Goal: Communication & Community: Answer question/provide support

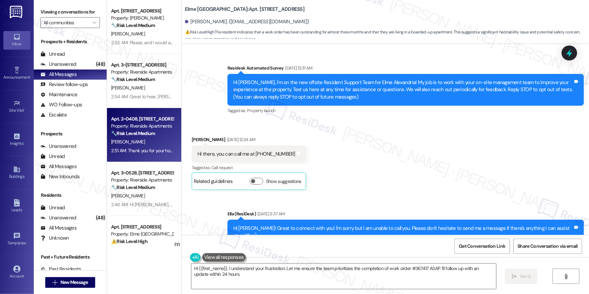
scroll to position [10533, 0]
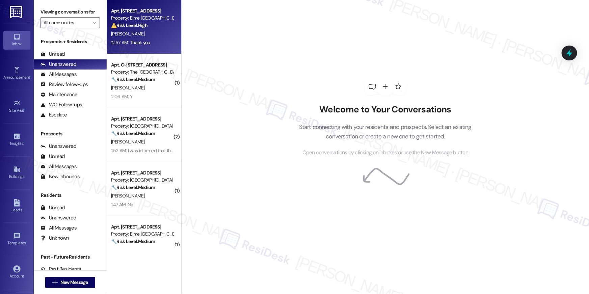
click at [146, 35] on div "[PERSON_NAME]" at bounding box center [142, 34] width 64 height 8
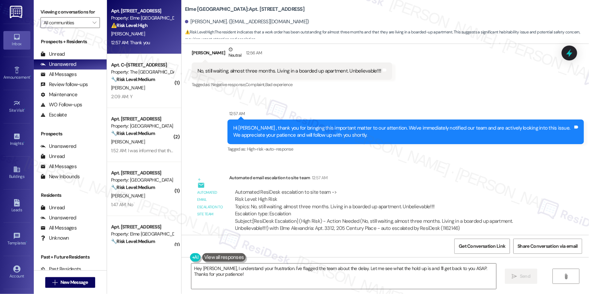
scroll to position [10533, 0]
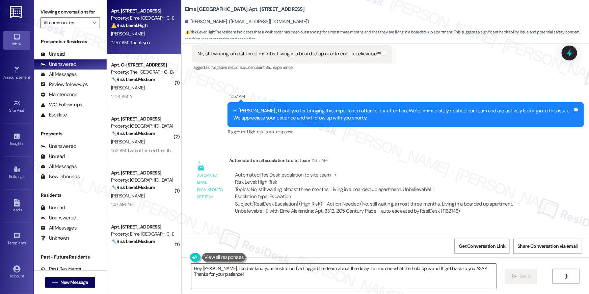
click at [241, 275] on textarea "Hey [PERSON_NAME], I understand your frustration. I've flagged the team about t…" at bounding box center [343, 276] width 305 height 25
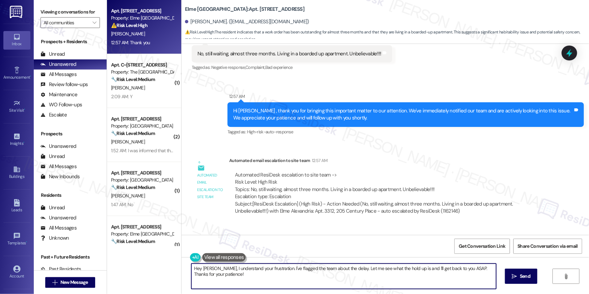
click at [182, 267] on div "Hey Solomon, I understand your frustration. I've flagged the team about the del…" at bounding box center [386, 282] width 408 height 51
type textarea "You are welcome, Solomon. I will. bein touch as soon as I hear back from the te…"
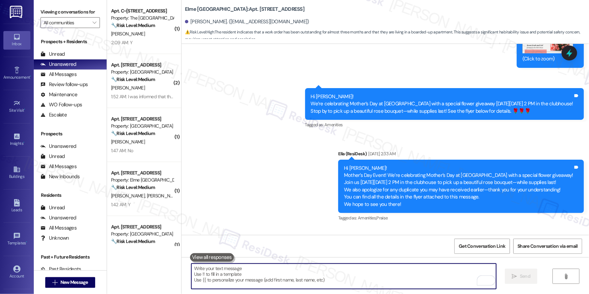
scroll to position [7858, 0]
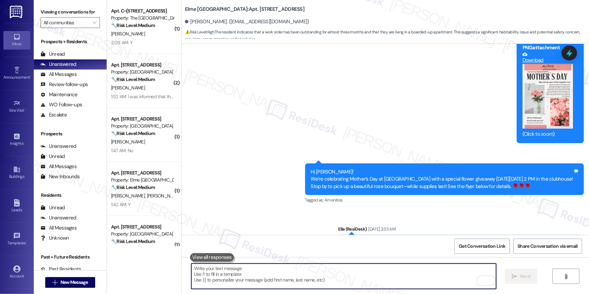
click at [299, 278] on textarea "To enrich screen reader interactions, please activate Accessibility in Grammarl…" at bounding box center [343, 276] width 305 height 25
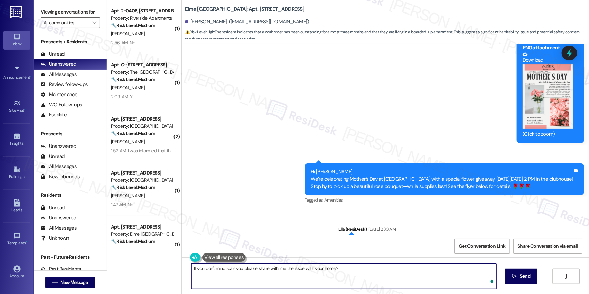
type textarea "If you don't mind, can you please share with me the issue with your home?"
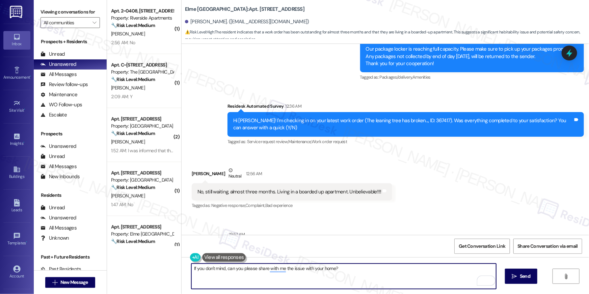
scroll to position [10371, 0]
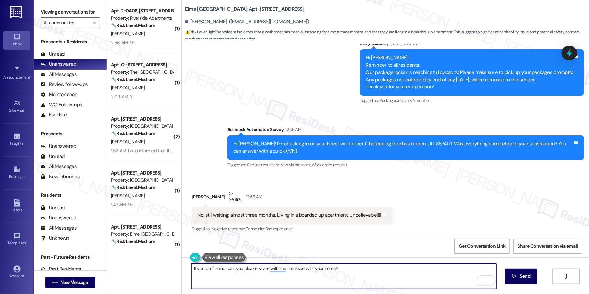
click at [343, 269] on textarea "If you don't mind, can you please share with me the issue with your home?" at bounding box center [343, 276] width 305 height 25
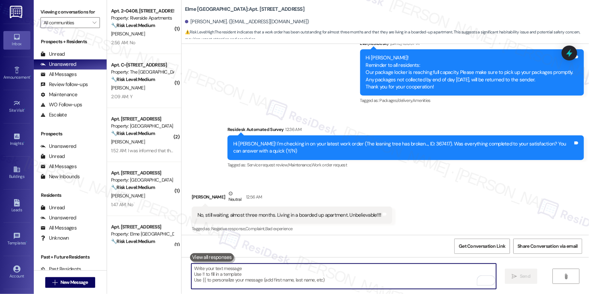
click at [419, 140] on div "Hi Solomon! I'm checking in on your latest work order (The leaning tree has bro…" at bounding box center [403, 147] width 340 height 15
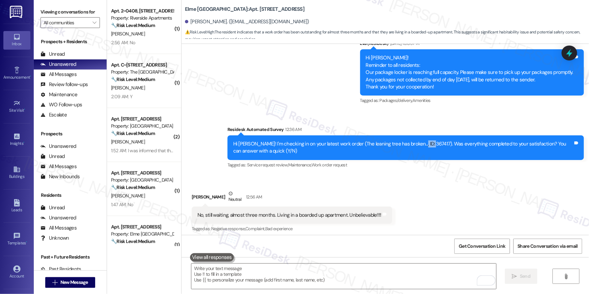
click at [419, 140] on div "Hi Solomon! I'm checking in on your latest work order (The leaning tree has bro…" at bounding box center [403, 147] width 340 height 15
copy div "367417"
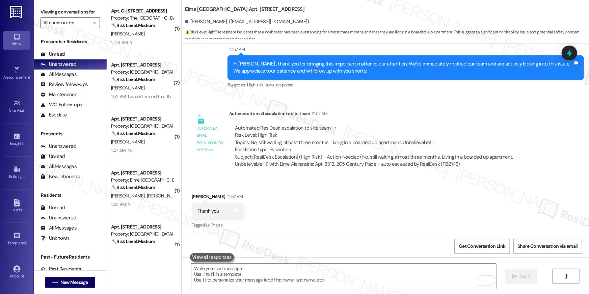
click at [436, 178] on div "Received via SMS Solomon Shimeles 12:57 AM Thank you Tags and notes Tagged as: …" at bounding box center [386, 206] width 408 height 57
click at [438, 178] on div "Received via SMS Solomon Shimeles 12:57 AM Thank you Tags and notes Tagged as: …" at bounding box center [386, 206] width 408 height 57
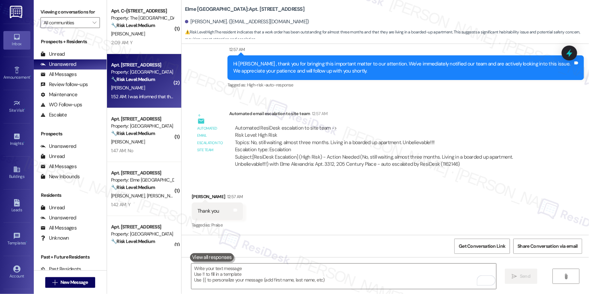
click at [152, 83] on div "Apt. 5831, 10519 Lariat Lane Property: Elme Manassas 🔧 Risk Level: Medium The r…" at bounding box center [142, 72] width 64 height 23
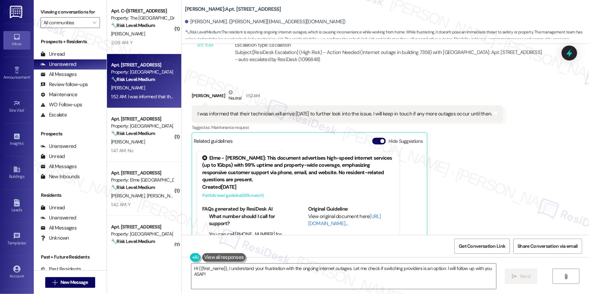
scroll to position [3155, 0]
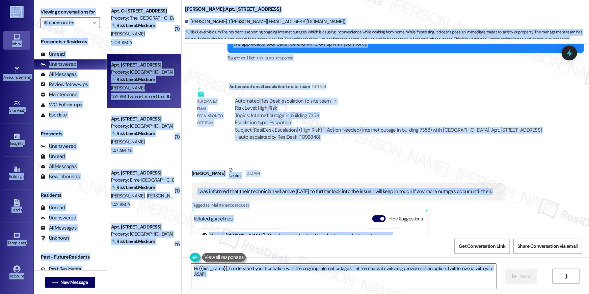
click at [303, 287] on textarea "Hi {{first_name}}, I understand your frustration with the ongoing internet outa…" at bounding box center [343, 276] width 305 height 25
click at [299, 280] on textarea "Hi {{first_name}}, I understand your frustration with the ongoing internet outa…" at bounding box center [343, 276] width 305 height 25
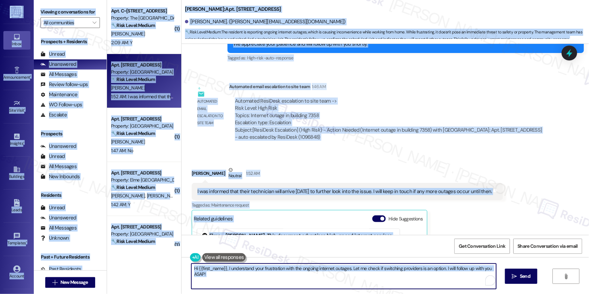
click at [299, 280] on textarea "Hi {{first_name}}, I understand your frustration with the ongoing internet outa…" at bounding box center [343, 276] width 305 height 25
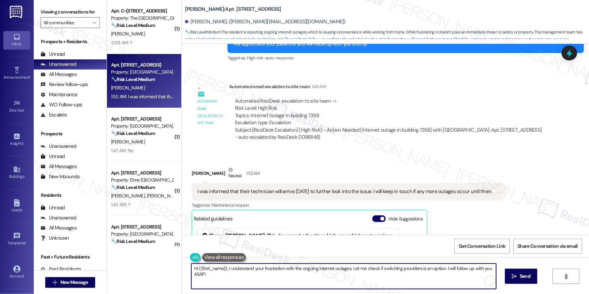
click at [299, 280] on textarea "Hi {{first_name}}, I understand your frustration with the ongoing internet outa…" at bounding box center [343, 276] width 305 height 25
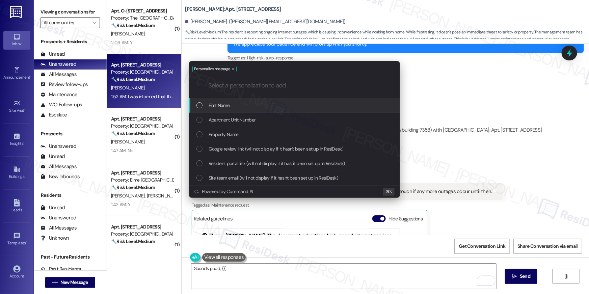
click at [222, 109] on div "First Name" at bounding box center [294, 105] width 211 height 15
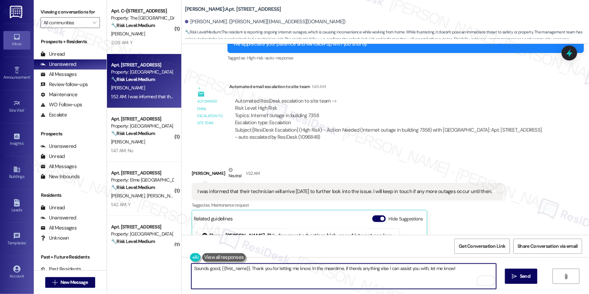
click at [312, 270] on textarea "Sounds good, {{first_name}}. Thank you for letting me know. In the meantime, if…" at bounding box center [343, 276] width 305 height 25
click at [305, 269] on textarea "Sounds good, {{first_name}}. Thank you for letting me know. In the meantime, if…" at bounding box center [343, 276] width 305 height 25
drag, startPoint x: 306, startPoint y: 270, endPoint x: 276, endPoint y: 269, distance: 30.1
click at [276, 269] on textarea "Sounds good, {{first_name}}. Thank you for letting me know. In the meantime, if…" at bounding box center [343, 276] width 305 height 25
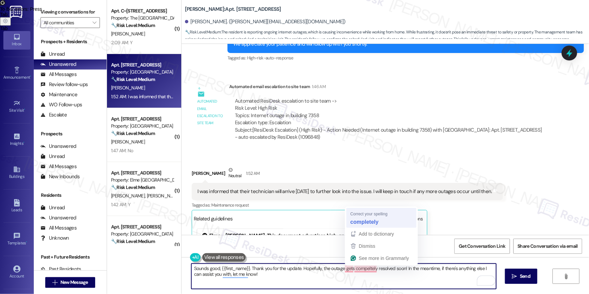
click at [369, 210] on div "Tagged as: Maintenance request Click to highlight conversations about Maintenan…" at bounding box center [347, 205] width 311 height 10
click at [391, 273] on textarea "Sounds good, {{first_name}}. Thank you for the update. Hopefully, the outage ge…" at bounding box center [343, 276] width 305 height 25
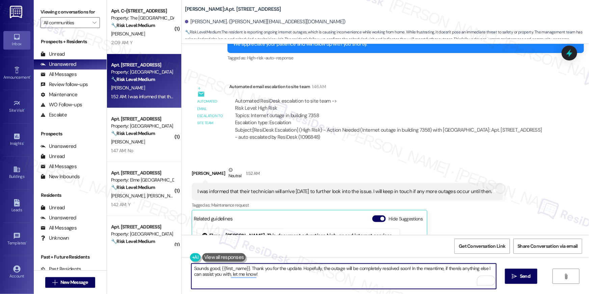
click at [422, 276] on textarea "Sounds good, {{first_name}}. Thank you for the update. Hopefully, the outage wi…" at bounding box center [343, 276] width 305 height 25
type textarea "Sounds good, {{first_name}}. Thank you for the update. Hopefully, the outage wi…"
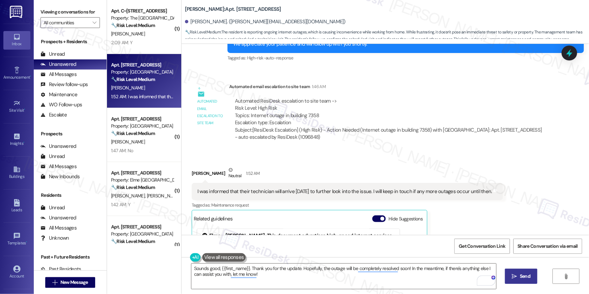
click at [512, 277] on icon "" at bounding box center [514, 276] width 5 height 5
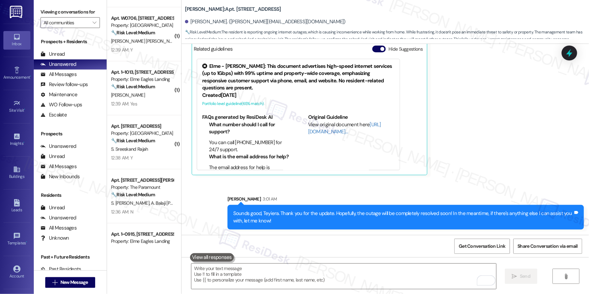
scroll to position [0, 0]
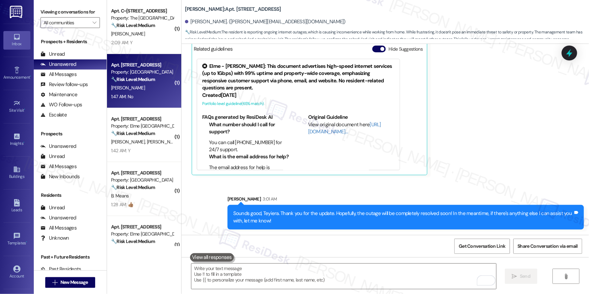
click at [141, 83] on div "🔧 Risk Level: Medium The resident responded 'No' to a general satisfaction chec…" at bounding box center [142, 79] width 62 height 7
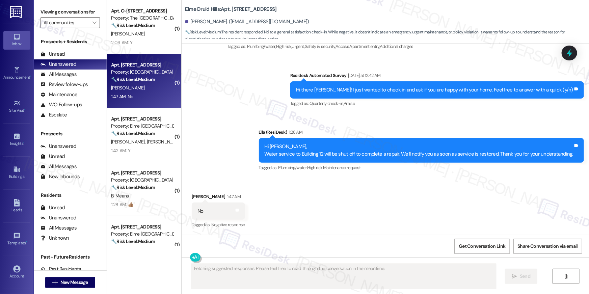
scroll to position [533, 0]
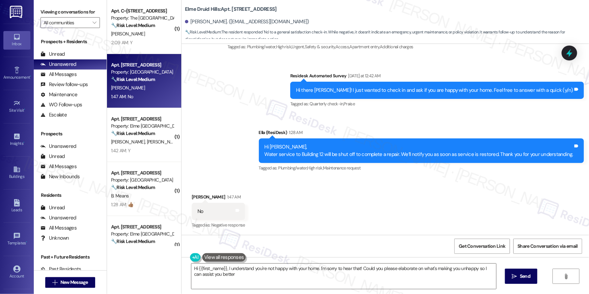
type textarea "Hi {{first_name}}, I understand you're not happy with your home. I'm sorry to h…"
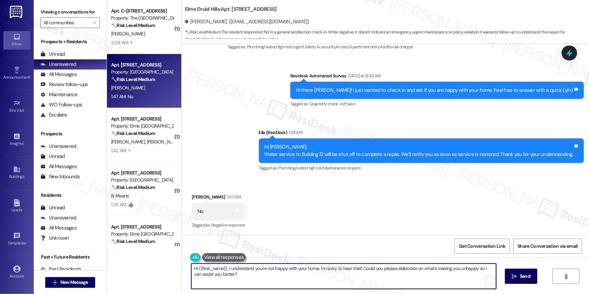
click at [299, 279] on textarea "Hi {{first_name}}, I understand you're not happy with your home. I'm sorry to h…" at bounding box center [343, 276] width 305 height 25
drag, startPoint x: 268, startPoint y: 277, endPoint x: 230, endPoint y: 274, distance: 38.9
click at [230, 274] on textarea "Hi {{first_name}}, I understand you're not happy with your home. I'm sorry to h…" at bounding box center [343, 276] width 305 height 25
click at [273, 279] on textarea "Hi {{first_name}}, I understand you're not happy with your home. I'm sorry to h…" at bounding box center [343, 276] width 305 height 25
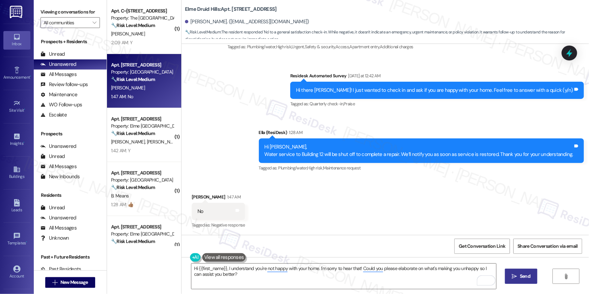
click at [524, 279] on span "Send" at bounding box center [525, 276] width 10 height 7
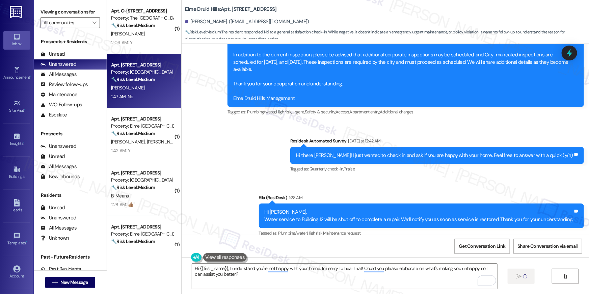
scroll to position [458, 0]
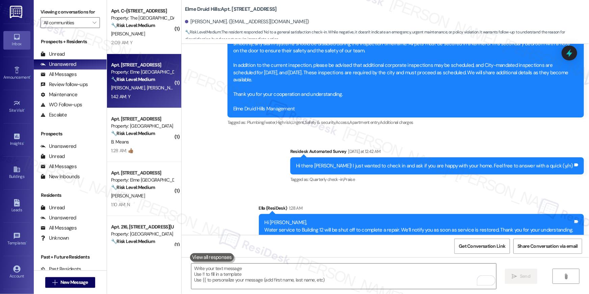
click at [121, 99] on div "1:42 AM: Y 1:42 AM: Y" at bounding box center [142, 97] width 64 height 8
type textarea "Fetching suggested responses. Please feel free to read through the conversation…"
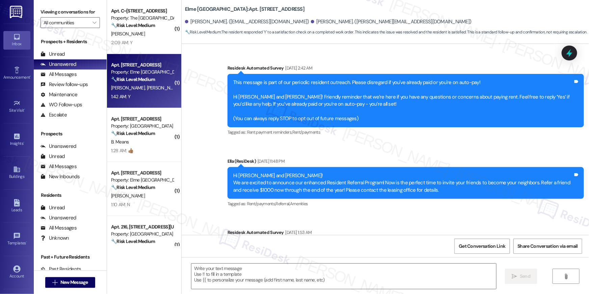
type textarea "Fetching suggested responses. Please feel free to read through the conversation…"
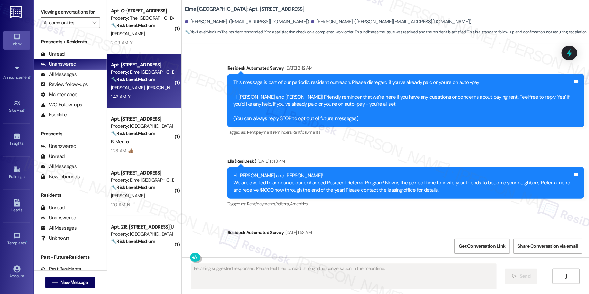
scroll to position [6622, 0]
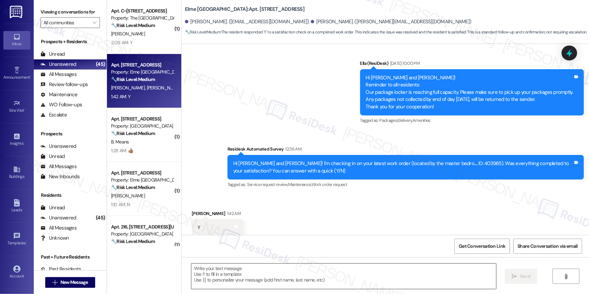
click at [355, 270] on textarea at bounding box center [343, 276] width 305 height 25
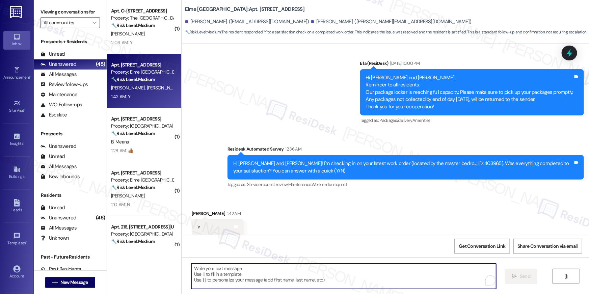
paste textarea "367417"
type textarea "367417"
click at [285, 271] on textarea "367417" at bounding box center [343, 276] width 305 height 25
click at [229, 273] on textarea "To enrich screen reader interactions, please activate Accessibility in Grammarl…" at bounding box center [343, 276] width 305 height 25
click at [215, 271] on textarea "To enrich screen reader interactions, please activate Accessibility in Grammarl…" at bounding box center [343, 276] width 305 height 25
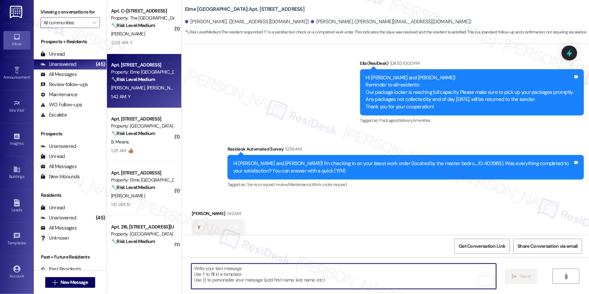
paste textarea "Hi {{first_name}}, I’m glad to hear your work order has been completed! If anyt…"
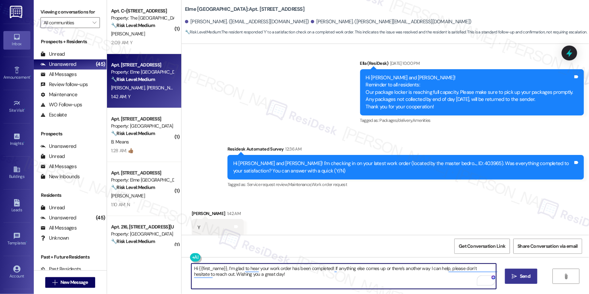
type textarea "Hi {{first_name}}, I’m glad to hear your work order has been completed! If anyt…"
click at [516, 275] on icon "" at bounding box center [514, 276] width 5 height 5
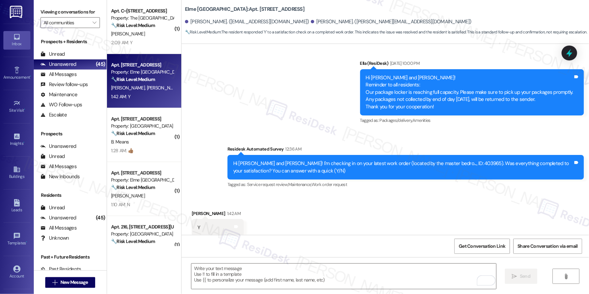
scroll to position [6622, 0]
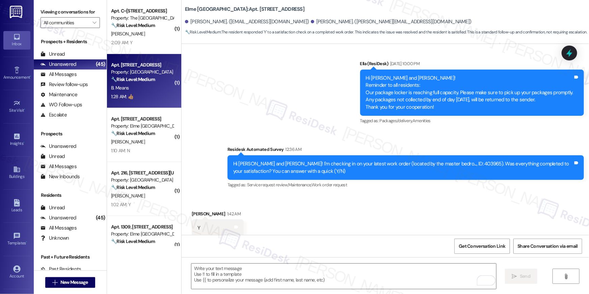
click at [133, 84] on div "B. Means" at bounding box center [142, 88] width 64 height 8
type textarea "Fetching suggested responses. Please feel free to read through the conversation…"
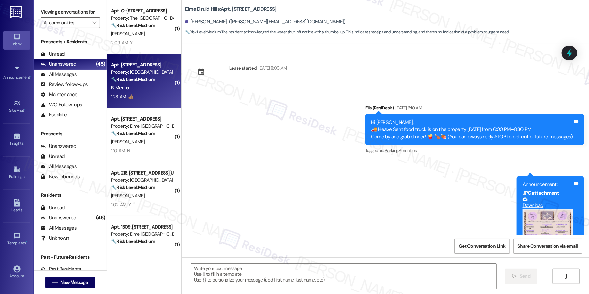
scroll to position [328, 0]
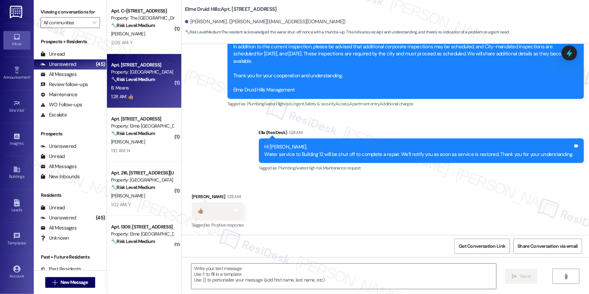
type textarea "Fetching suggested responses. Please feel free to read through the conversation…"
drag, startPoint x: 291, startPoint y: 273, endPoint x: 294, endPoint y: 267, distance: 6.3
click at [291, 273] on textarea at bounding box center [343, 276] width 305 height 25
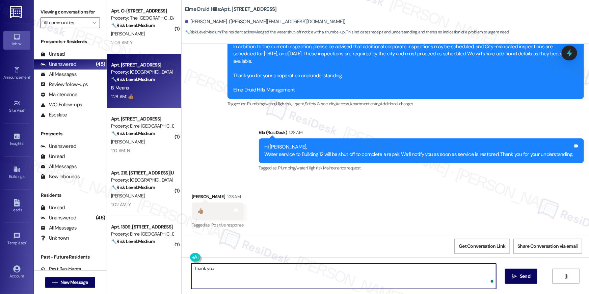
type textarea "Thank you!"
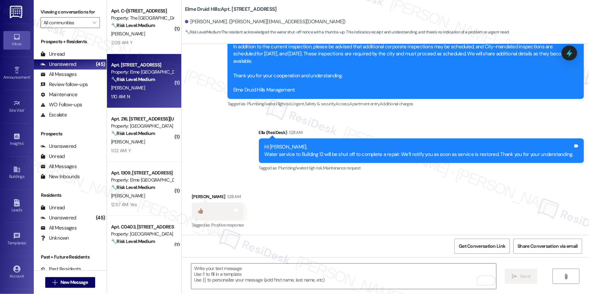
click at [157, 93] on div "1:10 AM: N 1:10 AM: N" at bounding box center [142, 97] width 64 height 8
type textarea "Fetching suggested responses. Please feel free to read through the conversation…"
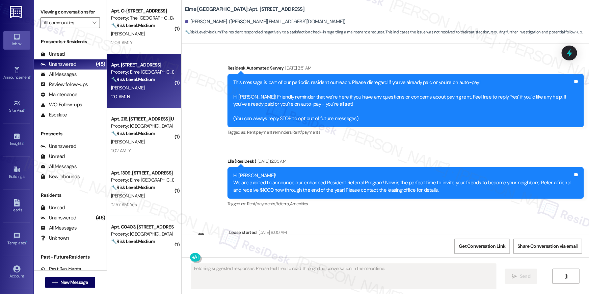
scroll to position [5487, 0]
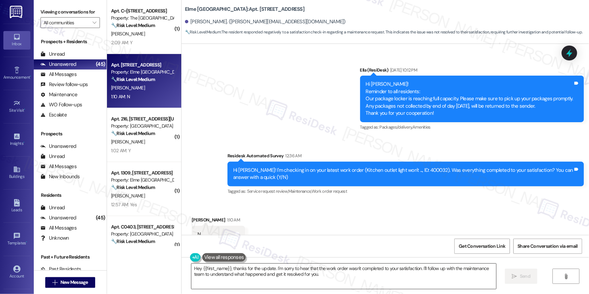
click at [319, 279] on textarea "Hey {{first_name}}, thanks for the update. I'm sorry to hear that the work orde…" at bounding box center [343, 276] width 305 height 25
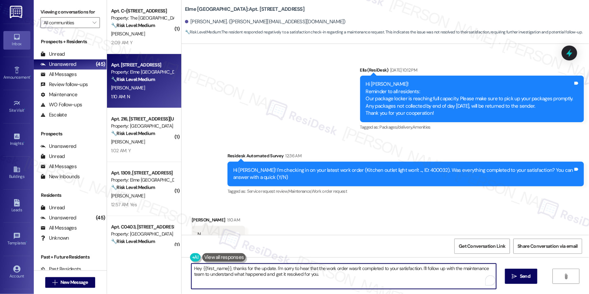
paste textarea "i {{first_name}}, I’m sorry to hear your work order hasn’t been fully completed…"
type textarea "Hi {{first_name}}, I’m sorry to hear your work order hasn’t been fully complete…"
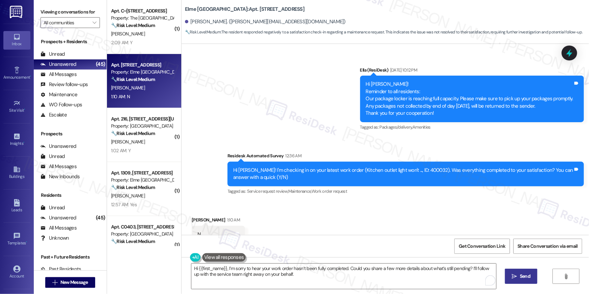
click at [520, 276] on span "Send" at bounding box center [525, 276] width 10 height 7
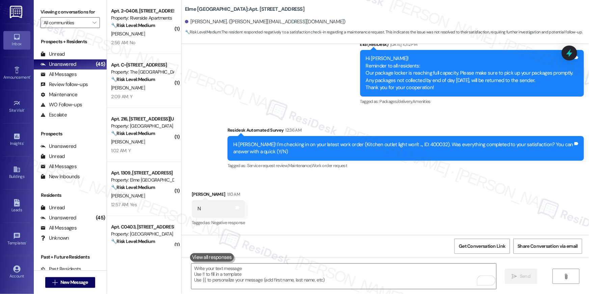
scroll to position [5541, 0]
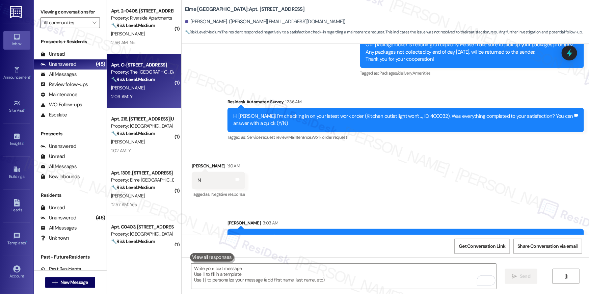
click at [147, 96] on div "2:09 AM: Y 2:09 AM: Y" at bounding box center [142, 97] width 64 height 8
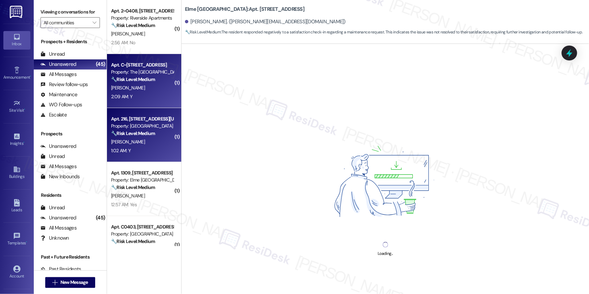
click at [148, 142] on div "M. Frank" at bounding box center [142, 142] width 64 height 8
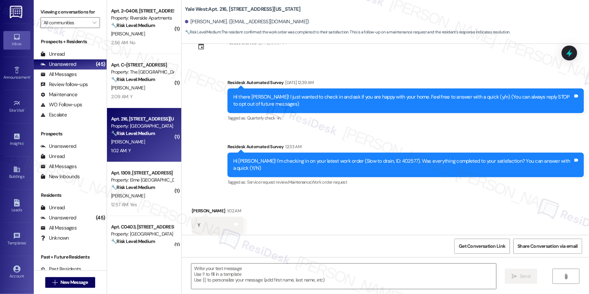
scroll to position [32, 0]
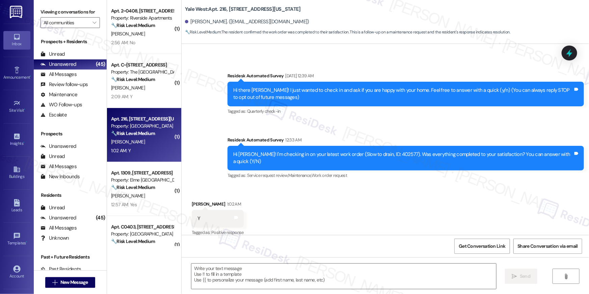
type textarea "Fetching suggested responses. Please feel free to read through the conversation…"
click at [154, 192] on div "J. Thompson" at bounding box center [142, 196] width 64 height 8
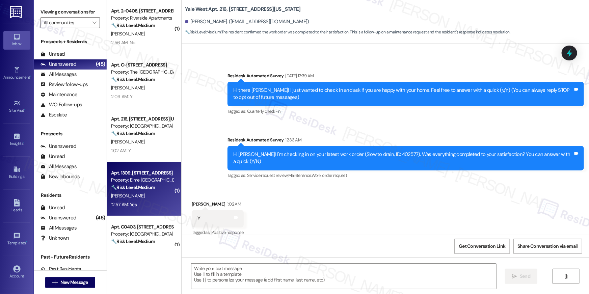
type textarea "Fetching suggested responses. Please feel free to read through the conversation…"
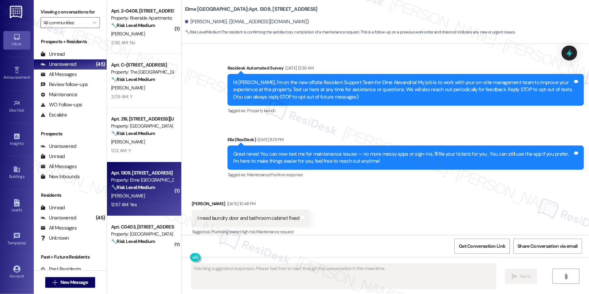
scroll to position [8113, 0]
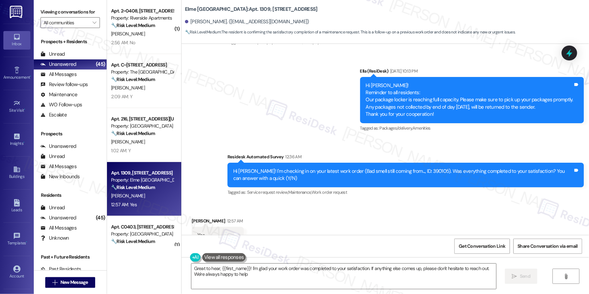
type textarea "Great to hear, {{first_name}}! I'm glad your work order was completed to your s…"
click at [445, 285] on textarea "Great to hear, {{first_name}}! I'm glad your work order was completed to your s…" at bounding box center [343, 276] width 305 height 25
click at [519, 279] on span "Send" at bounding box center [525, 276] width 13 height 7
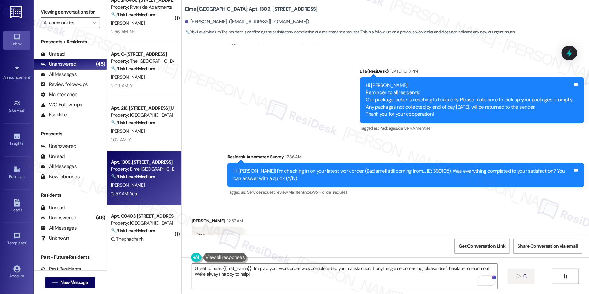
scroll to position [84, 0]
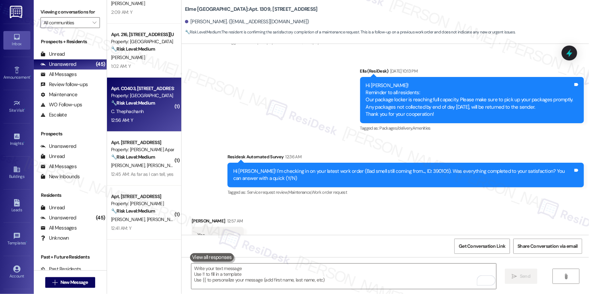
click at [141, 111] on div "C. Thephachanh" at bounding box center [142, 111] width 64 height 8
type textarea "Fetching suggested responses. Please feel free to read through the conversation…"
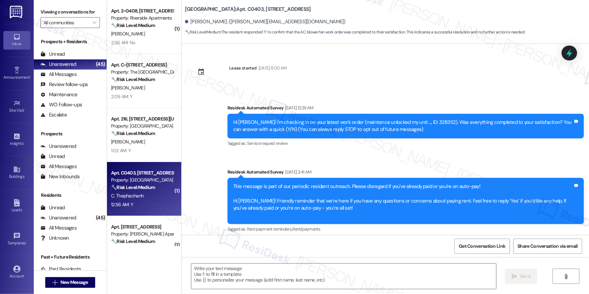
scroll to position [358, 0]
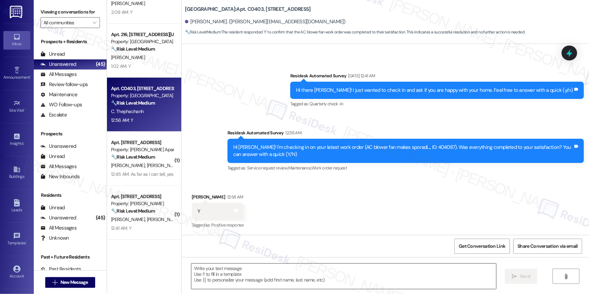
click at [379, 278] on textarea at bounding box center [343, 276] width 305 height 25
click at [377, 274] on textarea at bounding box center [343, 276] width 305 height 25
paste textarea "Hi {{first_name}}, I’m glad to hear your work order has been completed! If anyt…"
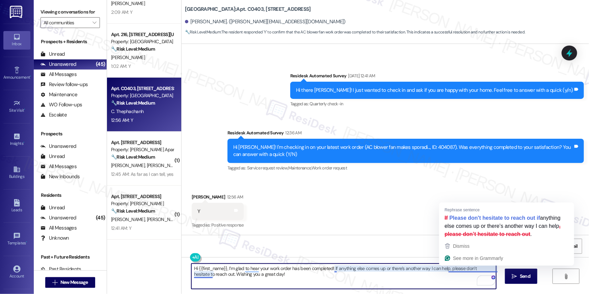
click at [391, 277] on textarea "Hi {{first_name}}, I’m glad to hear your work order has been completed! If anyt…" at bounding box center [343, 276] width 305 height 25
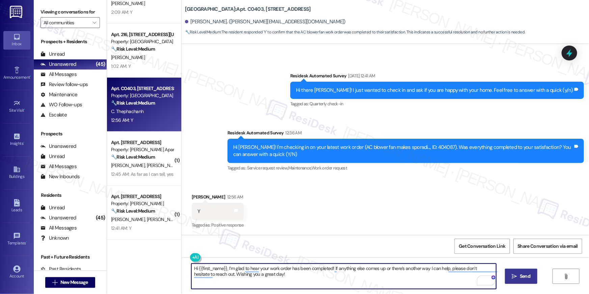
type textarea "Hi {{first_name}}, I’m glad to hear your work order has been completed! If anyt…"
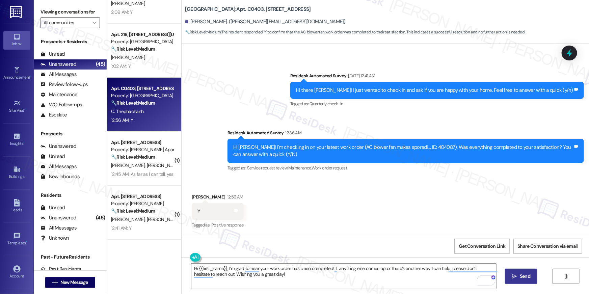
click at [514, 276] on icon "" at bounding box center [514, 276] width 5 height 5
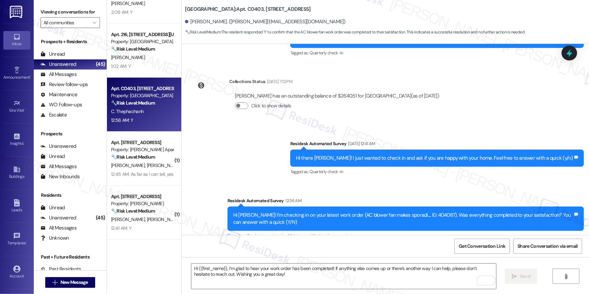
scroll to position [413, 0]
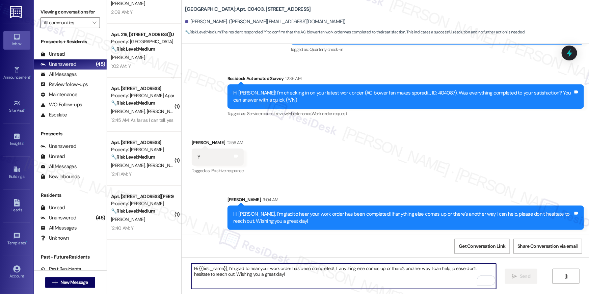
drag, startPoint x: 327, startPoint y: 277, endPoint x: 341, endPoint y: 273, distance: 14.7
click at [327, 277] on textarea "Hi {{first_name}}, I’m glad to hear your work order has been completed! If anyt…" at bounding box center [343, 276] width 305 height 25
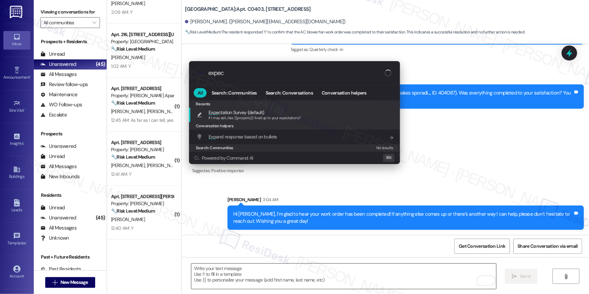
type input "expect"
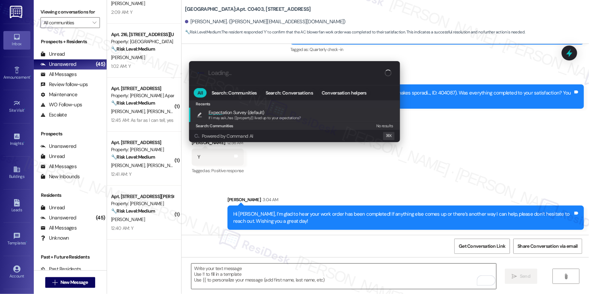
type textarea "If I may ask...has {{property}} lived up to your expectations?"
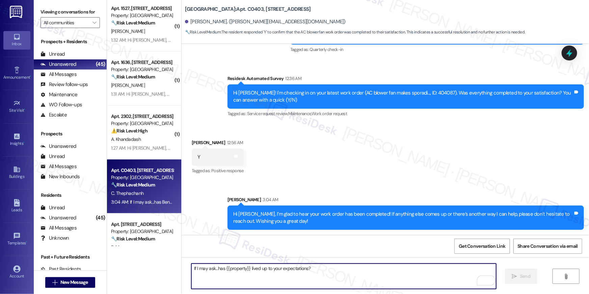
scroll to position [2022, 0]
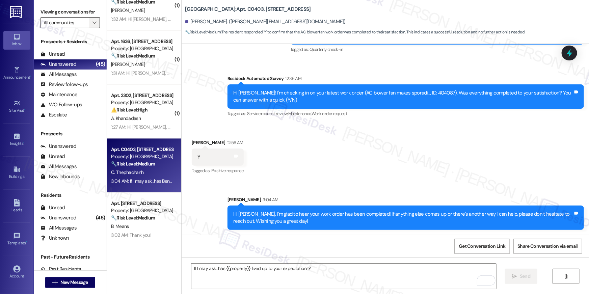
click at [93, 23] on span "" at bounding box center [94, 22] width 6 height 11
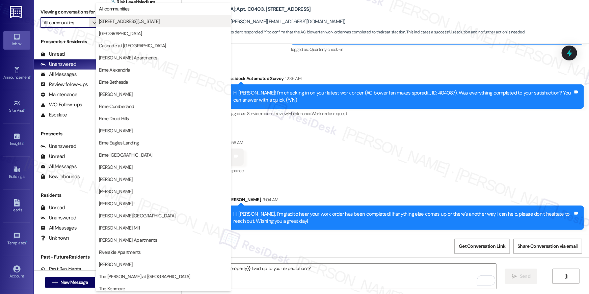
click at [125, 24] on span "[STREET_ADDRESS][US_STATE]" at bounding box center [129, 21] width 61 height 7
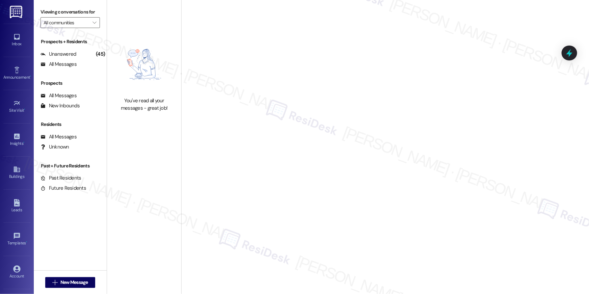
type input "[STREET_ADDRESS][US_STATE]"
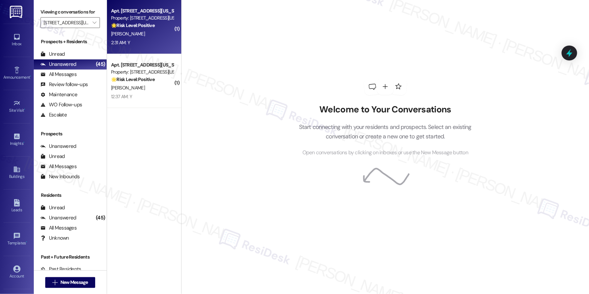
click at [111, 23] on strong "🌟 Risk Level: Positive" at bounding box center [133, 25] width 44 height 6
click at [132, 28] on div "🌟 Risk Level: Positive The initial message is a proactive check-in to gauge res…" at bounding box center [142, 25] width 62 height 7
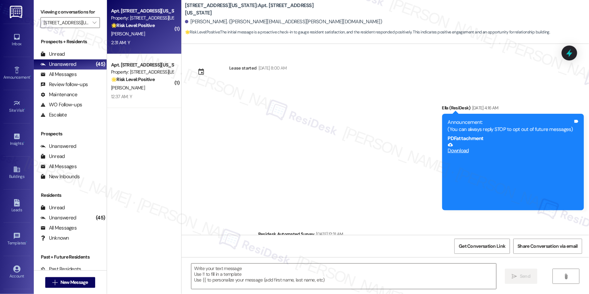
scroll to position [764, 0]
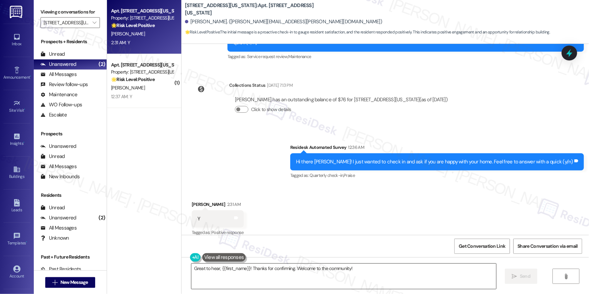
click at [456, 270] on textarea "Great to hear, {{first_name}}! Thanks for confirming. Welcome to the community!" at bounding box center [343, 276] width 305 height 25
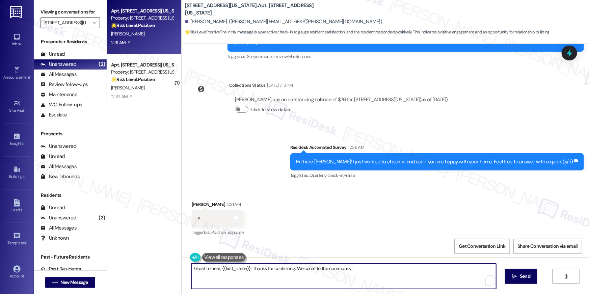
paste textarea "Thank you so much, {{first_name}}! I’m so glad to hear that you’re happy with y…"
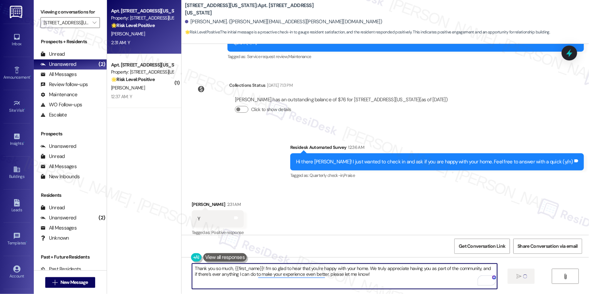
type textarea "Thank you so much, {{first_name}}! I’m so glad to hear that you’re happy with y…"
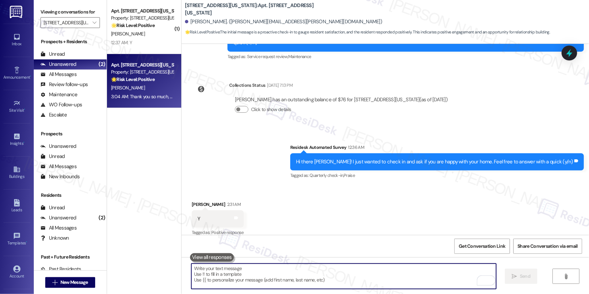
click at [372, 277] on textarea "To enrich screen reader interactions, please activate Accessibility in Grammarl…" at bounding box center [343, 276] width 305 height 25
paste textarea "When you have a moment, would you mind leaving us a quick Google Review? ⭐ It o…"
type textarea "When you have a moment, would you mind leaving us a quick Google Review? ⭐ It o…"
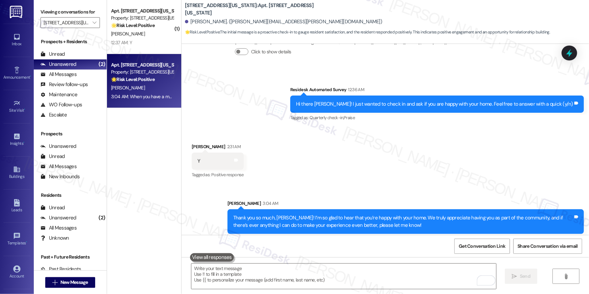
scroll to position [872, 0]
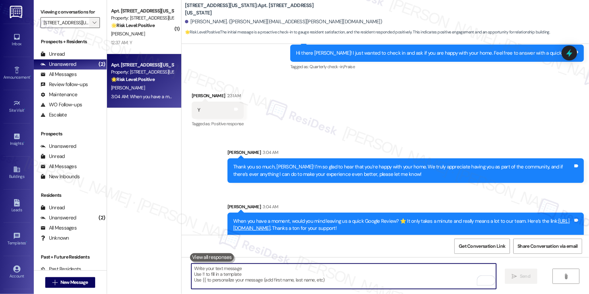
click at [91, 24] on span "" at bounding box center [94, 22] width 6 height 11
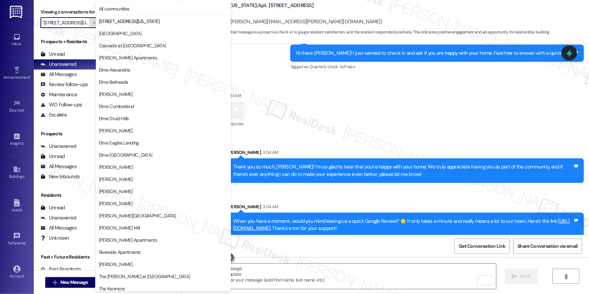
scroll to position [0, 9]
click at [115, 35] on span "[GEOGRAPHIC_DATA]" at bounding box center [120, 33] width 43 height 7
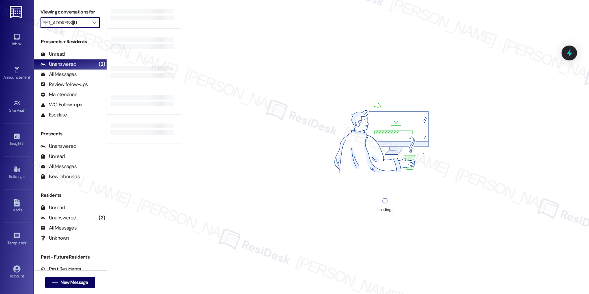
type input "All communities"
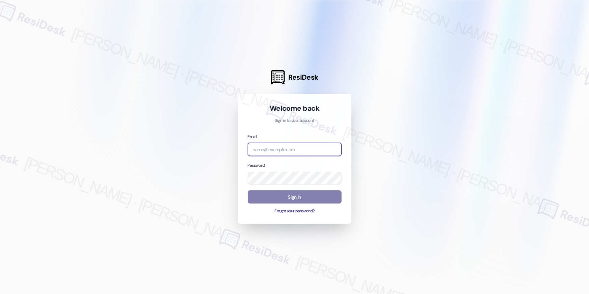
click at [318, 149] on input "email" at bounding box center [295, 149] width 94 height 13
click at [292, 149] on input "email" at bounding box center [295, 149] width 94 height 13
paste input "[EMAIL_ADDRESS][DOMAIN_NAME]"
type input "[EMAIL_ADDRESS][DOMAIN_NAME]"
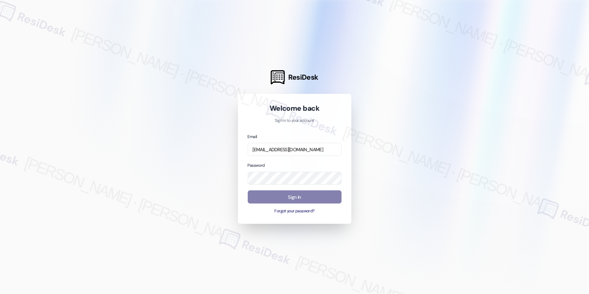
scroll to position [0, 0]
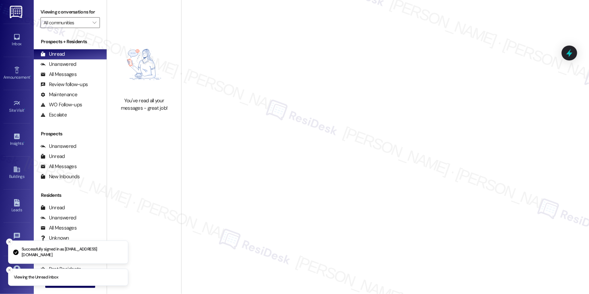
type input "Bennett Park"
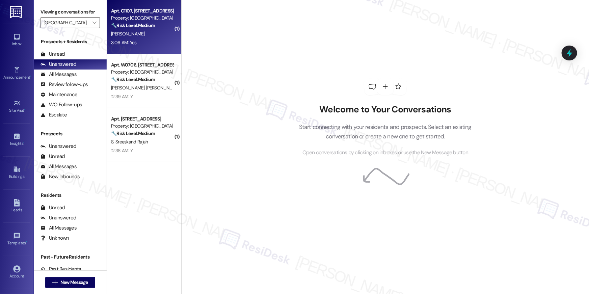
click at [122, 40] on div "3:06 AM: Yes 3:06 AM: Yes" at bounding box center [124, 43] width 26 height 6
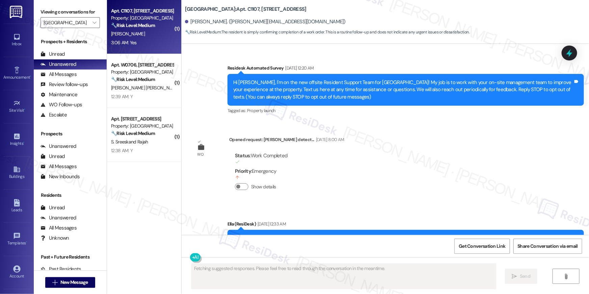
scroll to position [2168, 0]
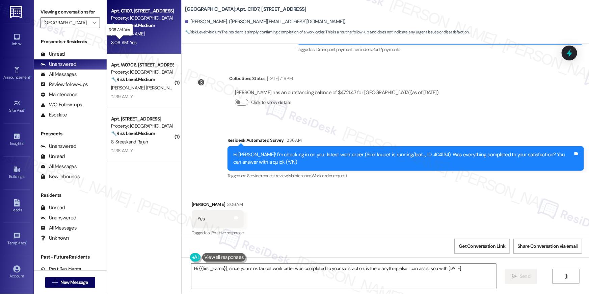
type textarea "Hi {{first_name}}, since your sink faucet work order was completed to your sati…"
click at [414, 209] on div "Received via SMS Matthew Horton 3:06 AM Yes Tags and notes Tagged as: Positive …" at bounding box center [386, 214] width 408 height 57
click at [309, 282] on textarea "Hi {{first_name}}, since your sink faucet work order was completed to your sati…" at bounding box center [343, 276] width 305 height 25
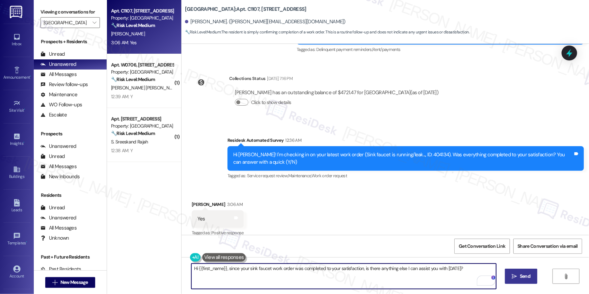
click at [513, 274] on icon "" at bounding box center [514, 276] width 5 height 5
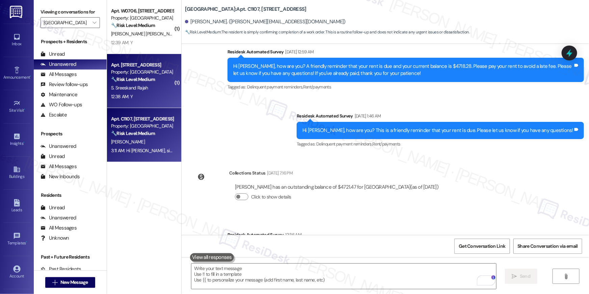
scroll to position [2168, 0]
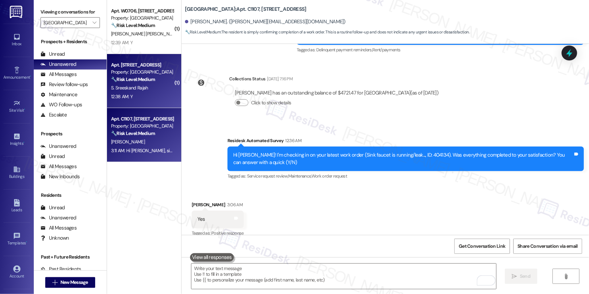
click at [162, 68] on div "Apt. C0309, 1601 North Clarendon Boulevard" at bounding box center [142, 64] width 62 height 7
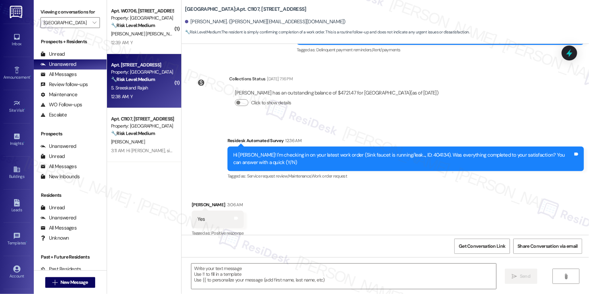
type textarea "Fetching suggested responses. Please feel free to read through the conversation…"
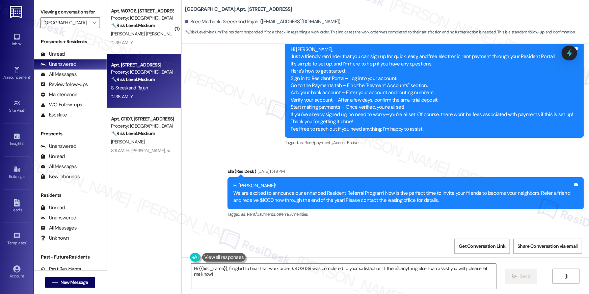
scroll to position [608, 0]
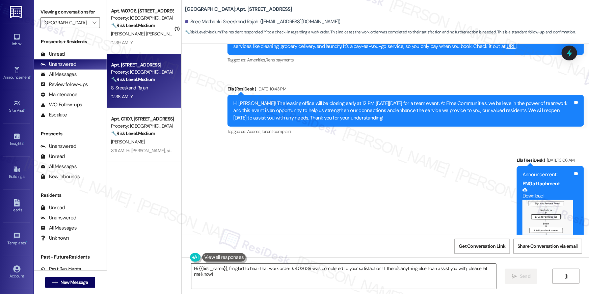
click at [265, 268] on textarea "Hi {{first_name}}, I'm glad to hear that work order #403639 was completed to yo…" at bounding box center [343, 276] width 305 height 25
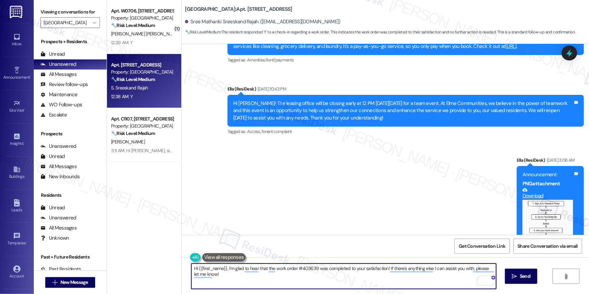
click at [302, 265] on textarea "Hi {{first_name}}, I'm glad to hear that the work order #403639 was completed t…" at bounding box center [343, 276] width 305 height 25
type textarea "Hi {{first_name}}, I'm glad to hear that the work order was completed to your s…"
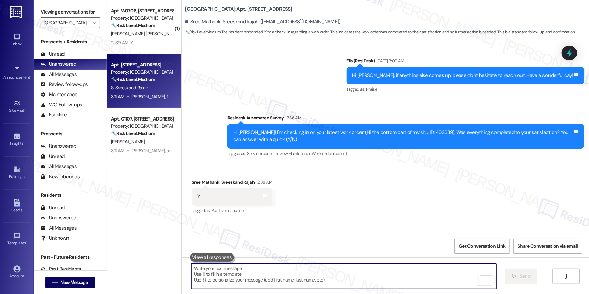
scroll to position [2261, 0]
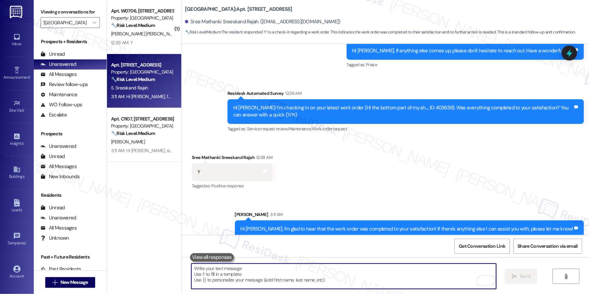
click at [388, 276] on textarea "To enrich screen reader interactions, please activate Accessibility in Grammarl…" at bounding box center [343, 276] width 305 height 25
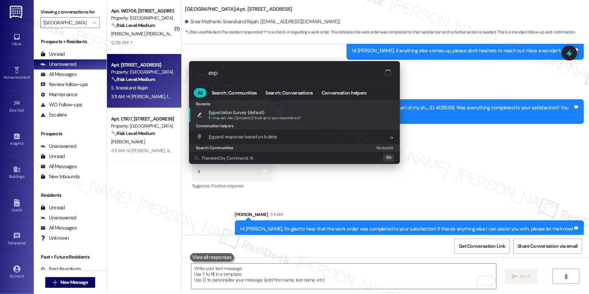
type input "expe"
type textarea "If I may ask...has {{property}} lived up to your expectations?"
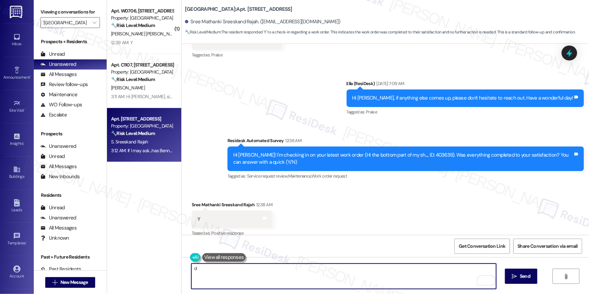
scroll to position [2308, 0]
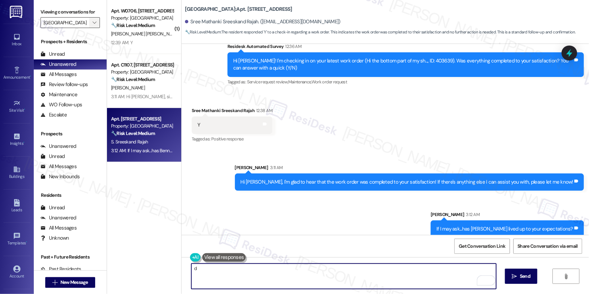
type textarea "d"
click at [89, 19] on button "" at bounding box center [94, 22] width 11 height 11
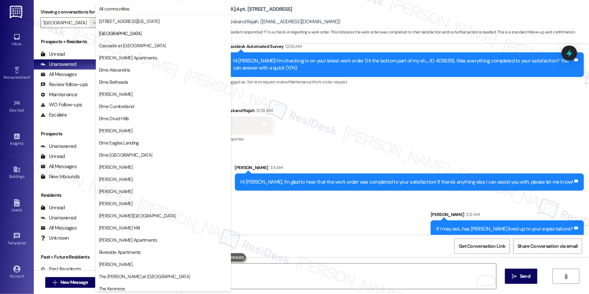
click at [278, 98] on div "Received via SMS Sree Mathanki Sreeskand Rajah 12:38 AM Y Tags and notes Tagged…" at bounding box center [386, 120] width 408 height 57
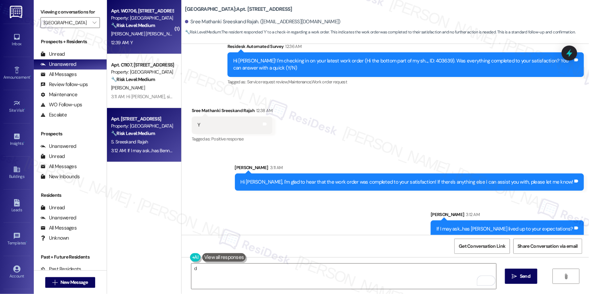
click at [135, 47] on div "Apt. W0706, 1601 North Clarendon Boulevard Property: Bennett Park 🔧 Risk Level:…" at bounding box center [144, 27] width 74 height 54
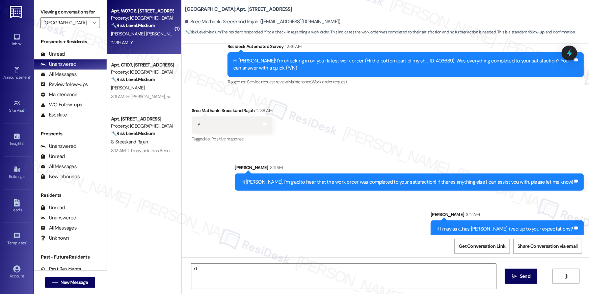
type textarea "Fetching suggested responses. Please feel free to read through the conversation…"
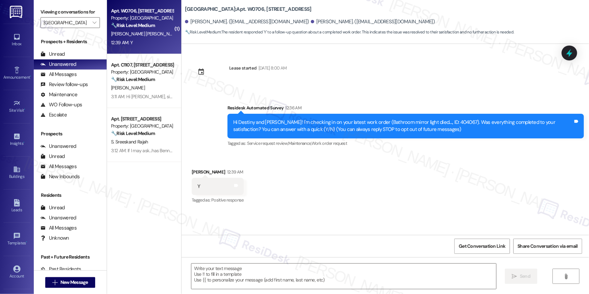
type textarea "Fetching suggested responses. Please feel free to read through the conversation…"
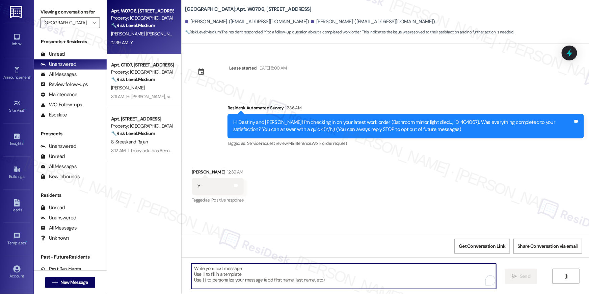
click at [377, 272] on textarea "To enrich screen reader interactions, please activate Accessibility in Grammarl…" at bounding box center [343, 276] width 305 height 25
paste textarea "Hi {{first_name}}, I’m glad to hear your work order has been completed! If anyt…"
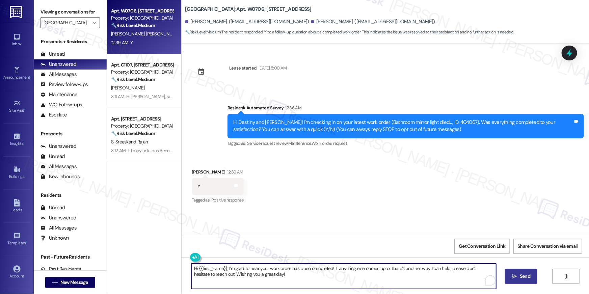
type textarea "Hi {{first_name}}, I’m glad to hear your work order has been completed! If anyt…"
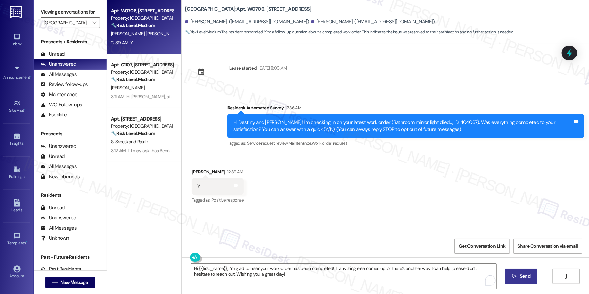
click at [519, 275] on span "Send" at bounding box center [525, 276] width 13 height 7
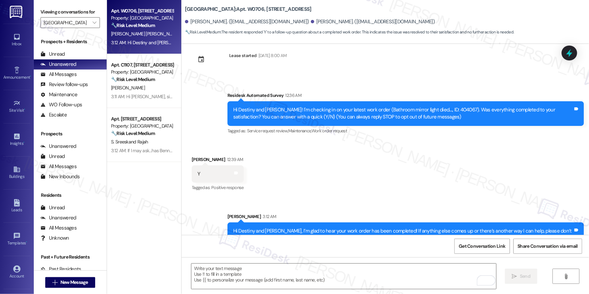
scroll to position [30, 0]
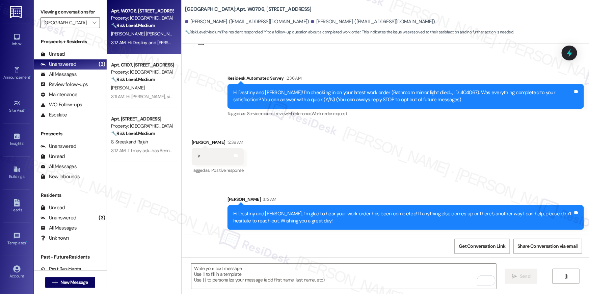
click at [382, 161] on div "Received via SMS Destiny Caballero Chapman 12:39 AM Y Tags and notes Tagged as:…" at bounding box center [386, 152] width 408 height 57
click at [94, 22] on button "" at bounding box center [94, 22] width 11 height 11
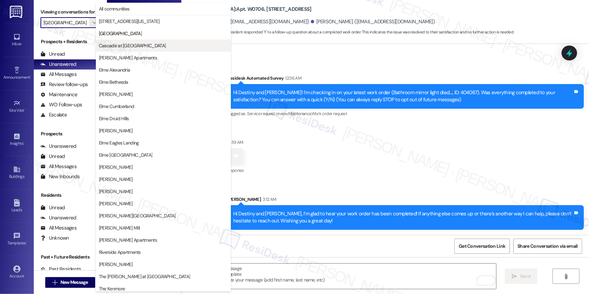
click at [117, 45] on span "Cascade at [GEOGRAPHIC_DATA]" at bounding box center [132, 45] width 67 height 7
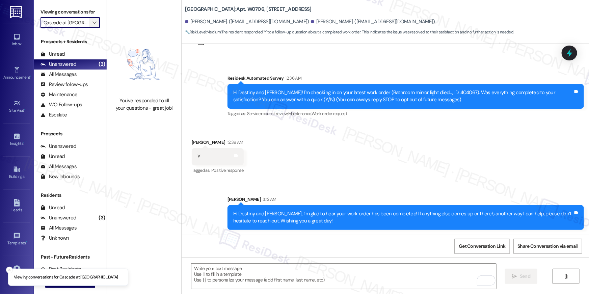
click at [93, 22] on span "" at bounding box center [94, 22] width 6 height 11
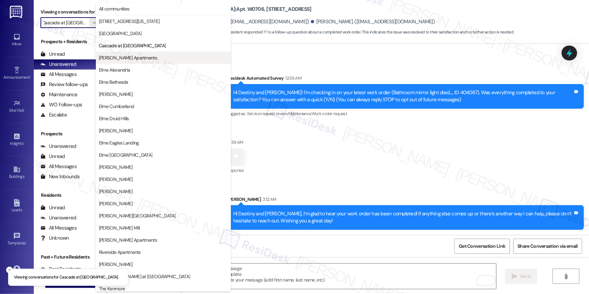
click at [107, 57] on span "[PERSON_NAME] Apartments" at bounding box center [128, 57] width 58 height 7
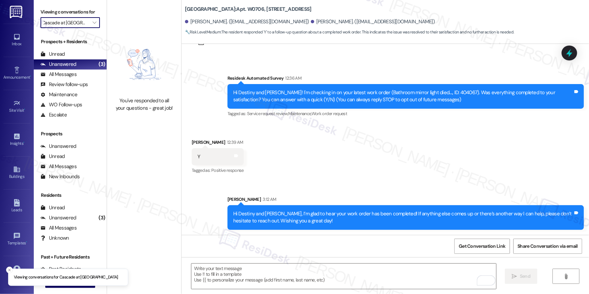
type input "[PERSON_NAME] Apartments"
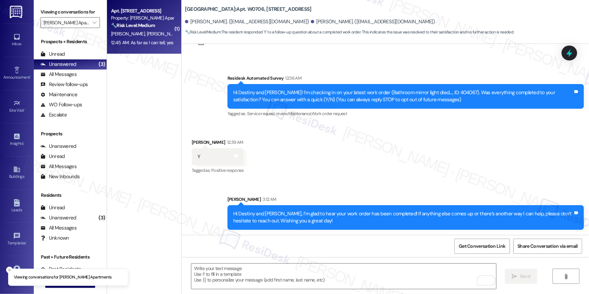
click at [120, 27] on strong "🔧 Risk Level: Medium" at bounding box center [133, 25] width 44 height 6
type textarea "Fetching suggested responses. Please feel free to read through the conversation…"
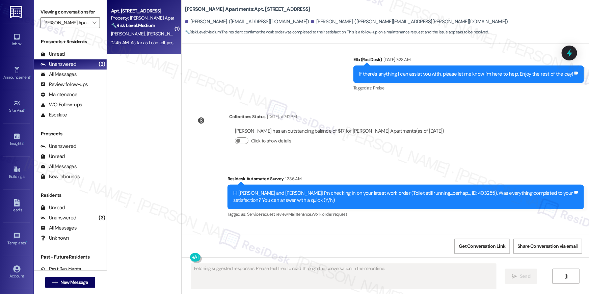
scroll to position [2562, 0]
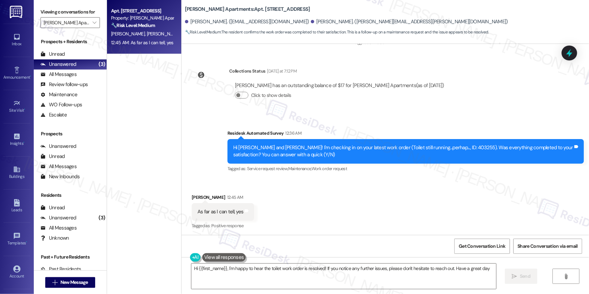
type textarea "Hi {{first_name}}, I'm happy to hear the toilet work order is resolved! If you …"
click at [344, 280] on textarea "Hi {{first_name}}, I'm happy to hear the toilet work order is resolved! If you …" at bounding box center [343, 276] width 305 height 25
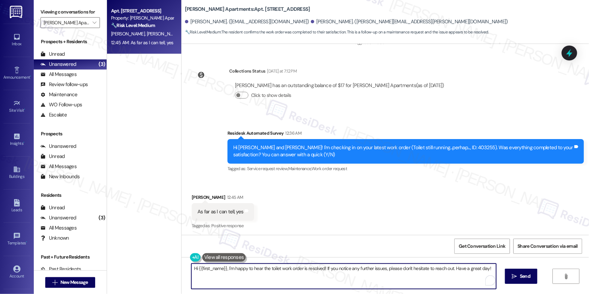
click at [374, 280] on textarea "Hi {{first_name}}, I'm happy to hear the toilet work order is resolved! If you …" at bounding box center [343, 276] width 305 height 25
click at [519, 282] on button " Send" at bounding box center [521, 276] width 33 height 15
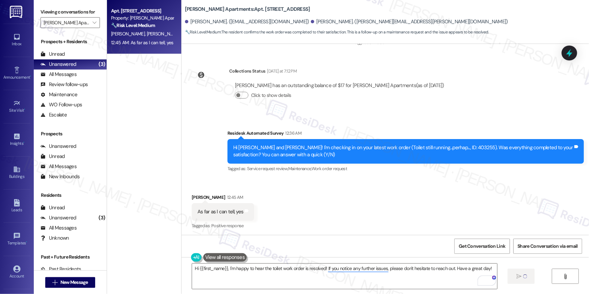
click at [99, 26] on div "Viewing conversations for Clayborne Apartments " at bounding box center [70, 17] width 73 height 35
click at [93, 25] on icon "" at bounding box center [95, 22] width 4 height 5
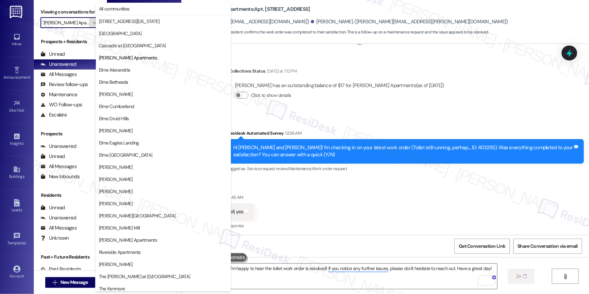
scroll to position [0, 3]
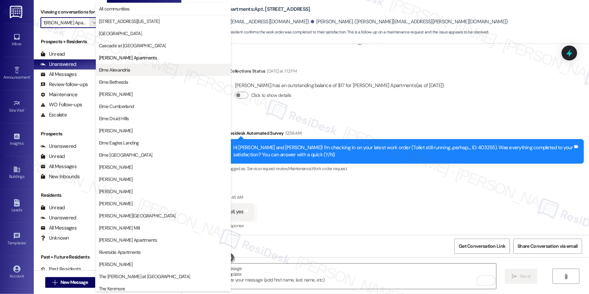
click at [124, 67] on span "Elme Alexandria" at bounding box center [114, 70] width 31 height 7
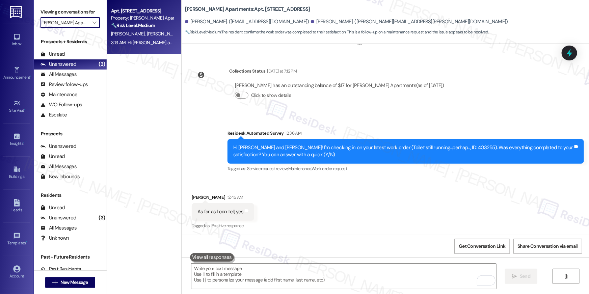
type input "Elme Alexandria"
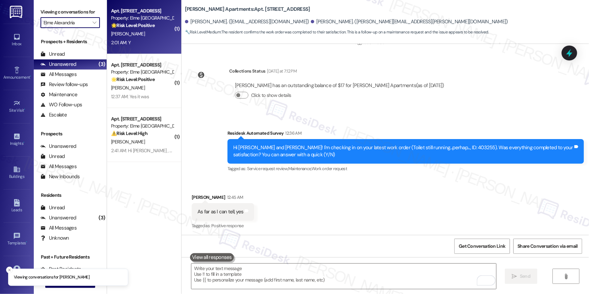
click at [150, 31] on div "F. Boahene" at bounding box center [142, 34] width 64 height 8
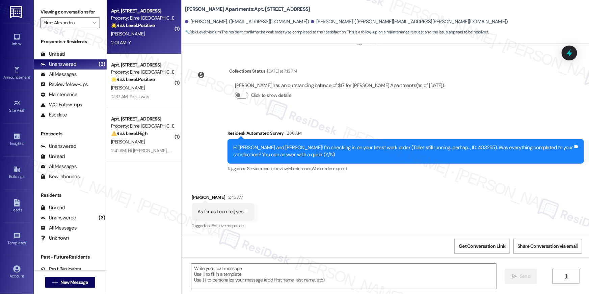
type textarea "Fetching suggested responses. Please feel free to read through the conversation…"
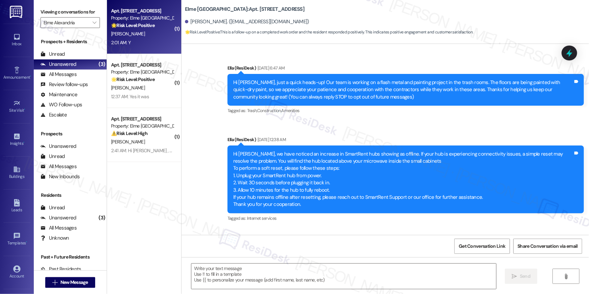
scroll to position [3495, 0]
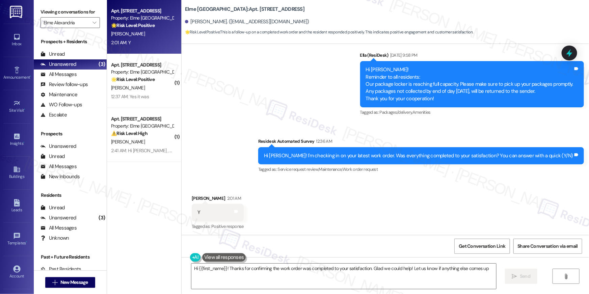
type textarea "Hi {{first_name}}! Thanks for confirming the work order was completed to your s…"
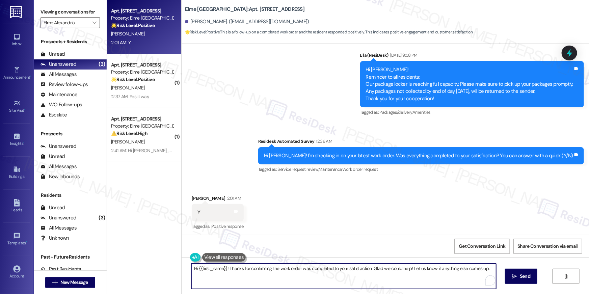
click at [355, 281] on textarea "Hi {{first_name}}! Thanks for confirming the work order was completed to your s…" at bounding box center [343, 276] width 305 height 25
click at [527, 281] on button " Send" at bounding box center [521, 276] width 33 height 15
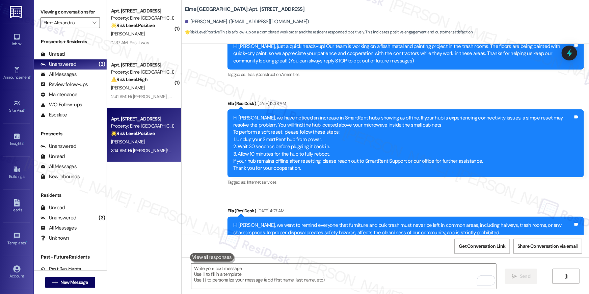
scroll to position [0, 0]
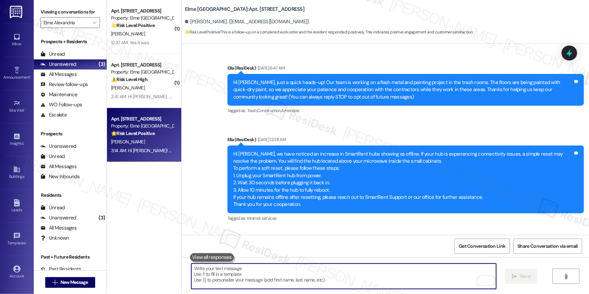
click at [372, 281] on textarea "To enrich screen reader interactions, please activate Accessibility in Grammarl…" at bounding box center [343, 276] width 305 height 25
click at [383, 267] on textarea "To enrich screen reader interactions, please activate Accessibility in Grammarl…" at bounding box center [343, 276] width 305 height 25
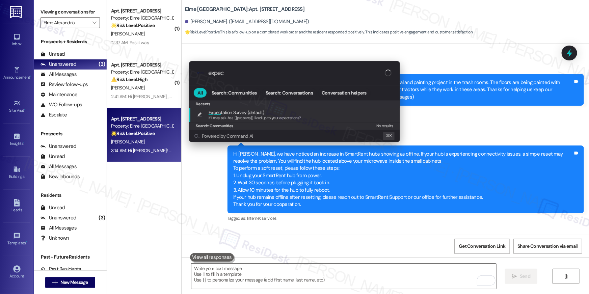
type input "expect"
type textarea "If I may ask...has {{property}} lived up to your expectations?"
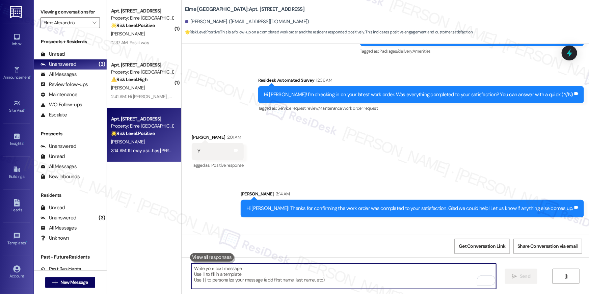
scroll to position [3589, 0]
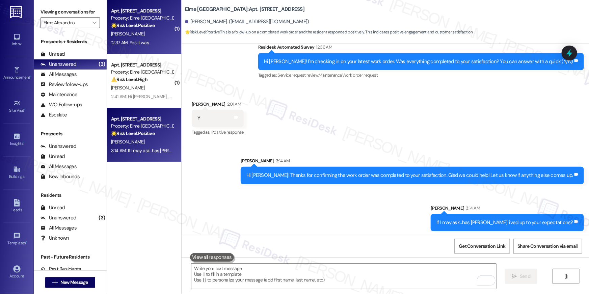
click at [147, 50] on div "Apt. 4208, 205 Century Place Property: Elme Alexandria 🌟 Risk Level: Positive T…" at bounding box center [144, 27] width 74 height 54
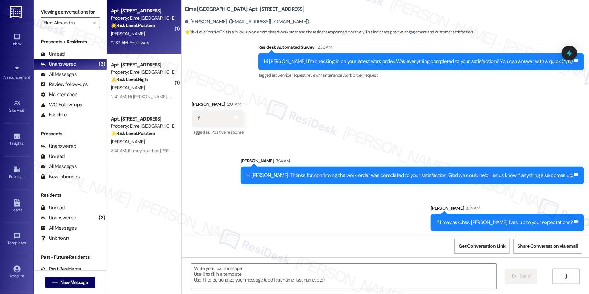
type textarea "Fetching suggested responses. Please feel free to read through the conversation…"
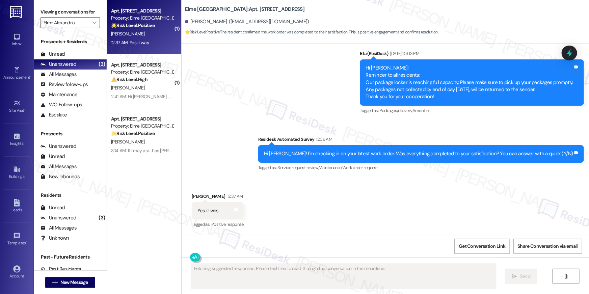
scroll to position [2496, 0]
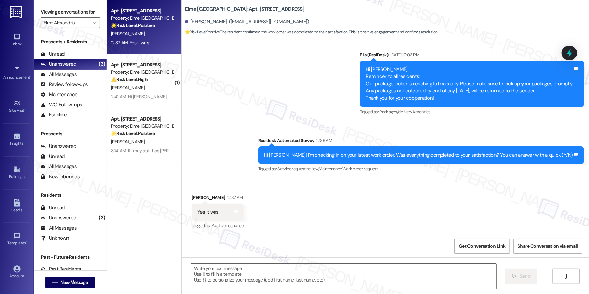
click at [379, 264] on textarea at bounding box center [343, 276] width 305 height 25
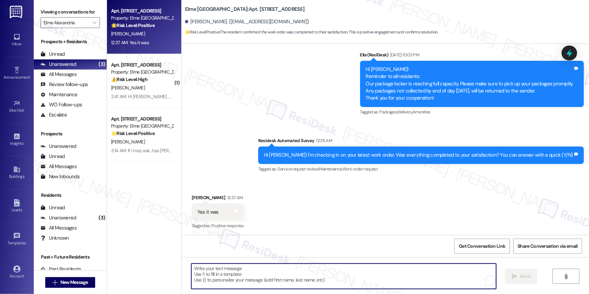
paste textarea "Hi {{first_name}}, I’m glad to hear your work order has been completed! If anyt…"
click at [381, 267] on textarea "To enrich screen reader interactions, please activate Accessibility in Grammarl…" at bounding box center [343, 276] width 305 height 25
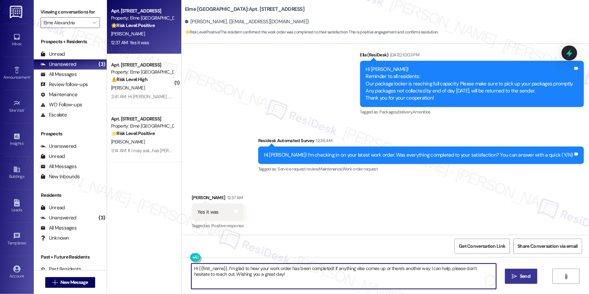
type textarea "Hi {{first_name}}, I’m glad to hear your work order has been completed! If anyt…"
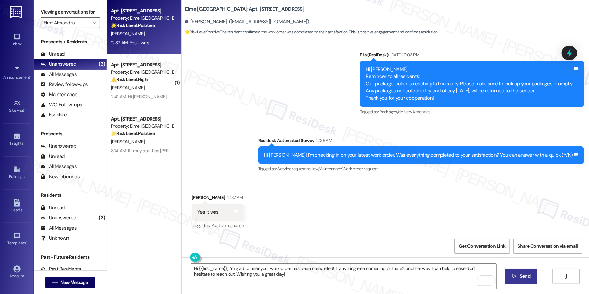
click at [525, 273] on span "Send" at bounding box center [525, 276] width 10 height 7
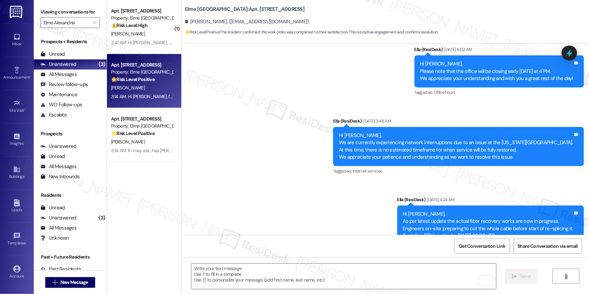
scroll to position [1072, 0]
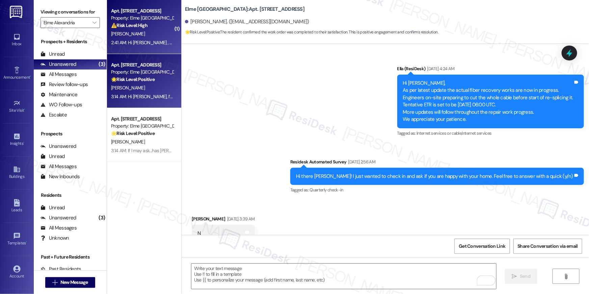
click at [147, 40] on div "2:41 AM: Hi Kristen , thank you for bringing this important matter to our atten…" at bounding box center [335, 43] width 448 height 6
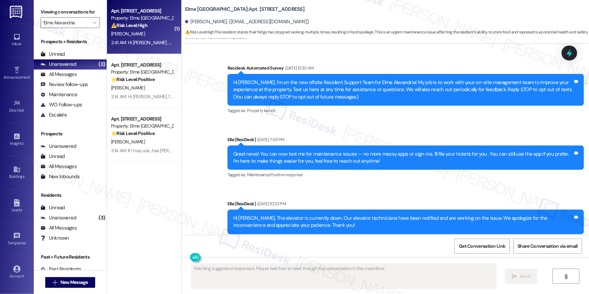
scroll to position [11156, 0]
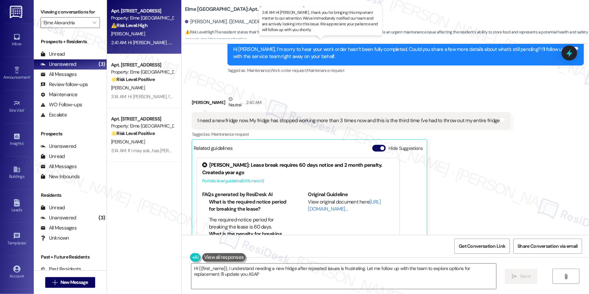
type textarea "Hi {{first_name}}, I understand needing a new fridge after repeated issues is f…"
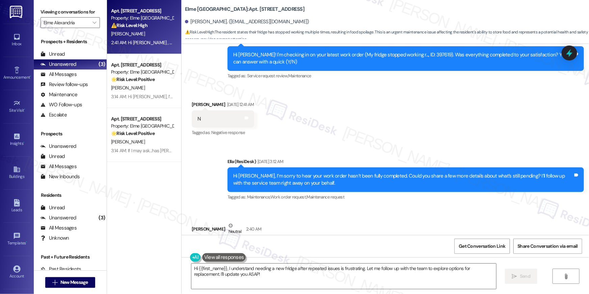
scroll to position [11304, 0]
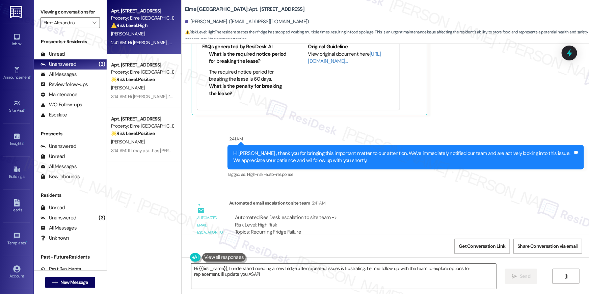
click at [329, 283] on textarea "Hi {{first_name}}, I understand needing a new fridge after repeated issues is f…" at bounding box center [343, 276] width 305 height 25
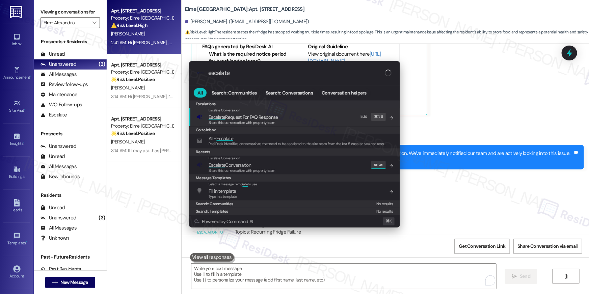
type input "escalate"
click at [229, 169] on span "Share this conversation with property team" at bounding box center [242, 170] width 67 height 5
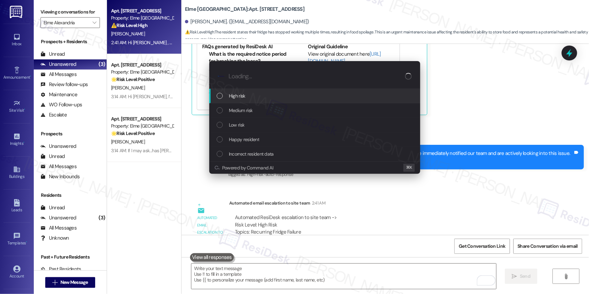
click at [238, 97] on span "High risk" at bounding box center [237, 95] width 17 height 7
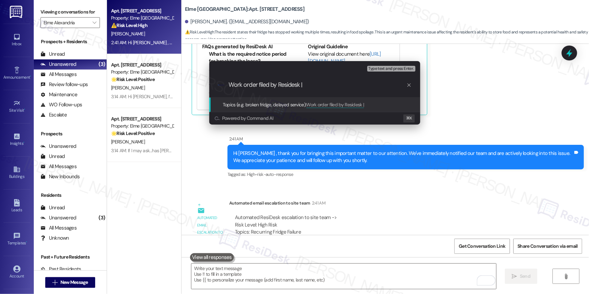
paste input "Work Order # 405141 Fridge replacement"
type input "Work order filed by Residesk | Work Order # 405141 Fridge replacement"
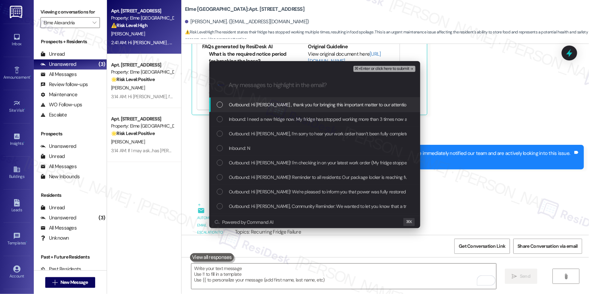
scroll to position [0, 0]
click at [215, 105] on div "Outbound: Hi Kristen , thank you for bringing this important matter to our atte…" at bounding box center [314, 105] width 211 height 15
click at [216, 124] on div "Inbound: I need a new fridge now. My fridge has stopped working more than 3 tim…" at bounding box center [314, 119] width 211 height 15
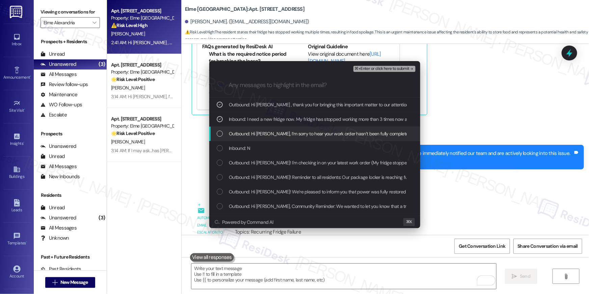
click at [216, 137] on div "Outbound: Hi Kristen, I’m sorry to hear your work order hasn’t been fully compl…" at bounding box center [314, 134] width 211 height 15
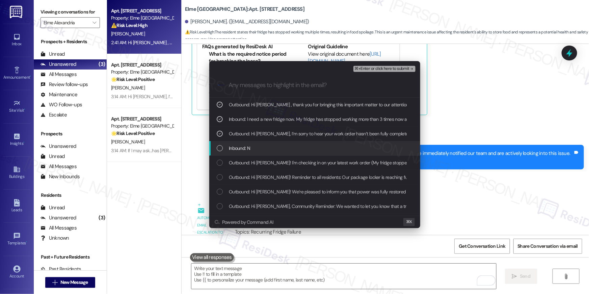
drag, startPoint x: 214, startPoint y: 152, endPoint x: 219, endPoint y: 158, distance: 7.5
click at [214, 152] on div "Inbound: N" at bounding box center [314, 148] width 211 height 15
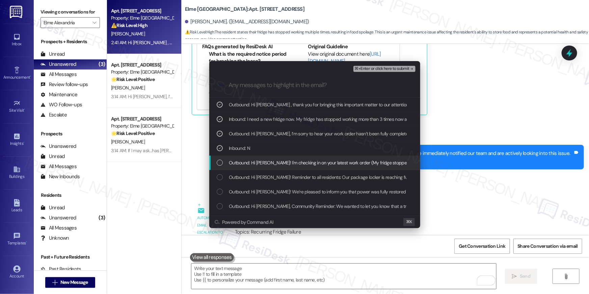
click at [219, 159] on div "Outbound: Hi Kristen! I'm checking in on your latest work order (My fridge stop…" at bounding box center [316, 162] width 198 height 7
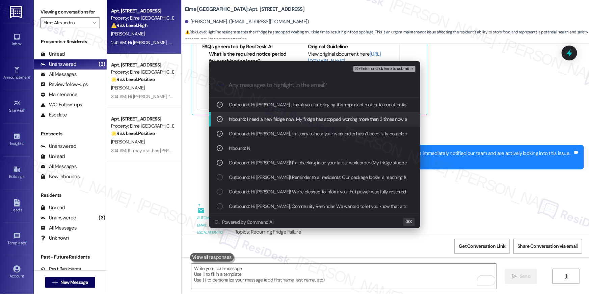
click at [393, 70] on span "⌘+Enter or click here to submit" at bounding box center [382, 69] width 55 height 5
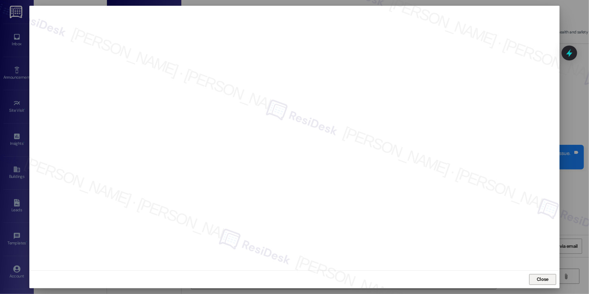
click at [547, 281] on span "Close" at bounding box center [543, 279] width 12 height 7
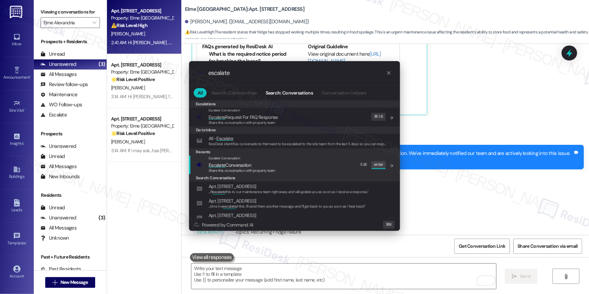
type input "escalate"
click at [299, 161] on div "Escalate Conversation Escalate Conversation Share this conversation with proper…" at bounding box center [296, 165] width 198 height 18
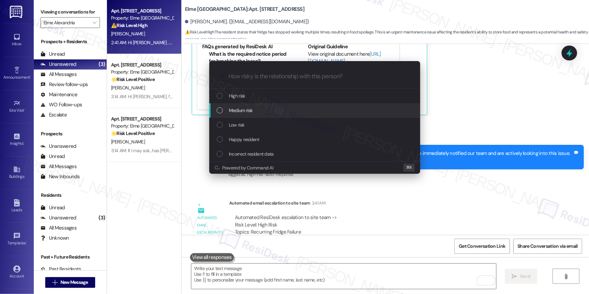
click at [260, 114] on div "Medium risk" at bounding box center [314, 110] width 211 height 15
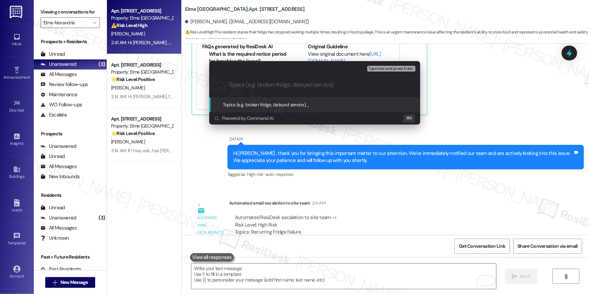
paste input "Work order filed by Residesk | Work Order # 405141 Fridge replacement"
type input "Work order filed by Residesk | Work Order # 405141 Fridge replacement"
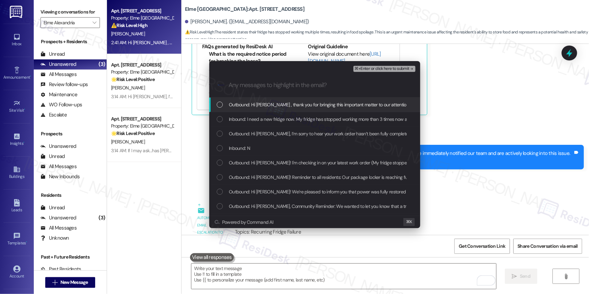
drag, startPoint x: 264, startPoint y: 105, endPoint x: 263, endPoint y: 108, distance: 3.8
click at [264, 105] on span "Outbound: Hi Kristen , thank you for bringing this important matter to our atte…" at bounding box center [455, 104] width 453 height 7
click at [258, 127] on div "Outbound: Hi Kristen, I’m sorry to hear your work order hasn’t been fully compl…" at bounding box center [314, 134] width 211 height 15
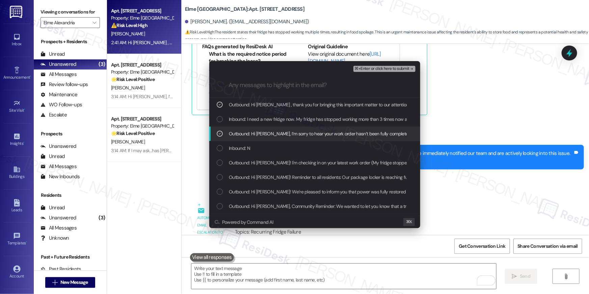
click at [254, 138] on div "Outbound: Hi Kristen, I’m sorry to hear your work order hasn’t been fully compl…" at bounding box center [314, 134] width 211 height 15
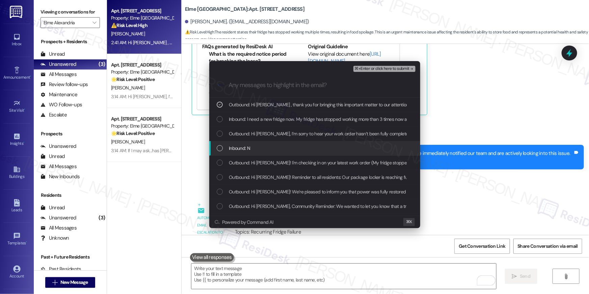
click at [259, 121] on span "Inbound: I need a new fridge now. My fridge has stopped working more than 3 tim…" at bounding box center [376, 118] width 295 height 7
click at [256, 134] on span "Outbound: Hi Kristen, I’m sorry to hear your work order hasn’t been fully compl…" at bounding box center [441, 133] width 424 height 7
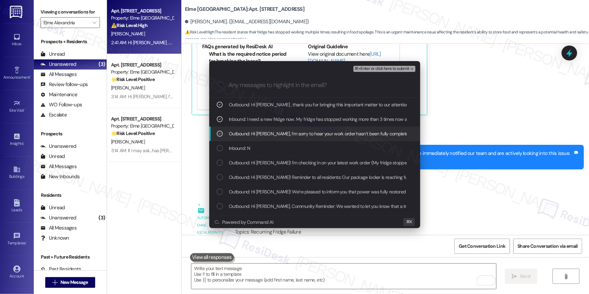
click at [251, 145] on div "Inbound: N" at bounding box center [316, 148] width 198 height 7
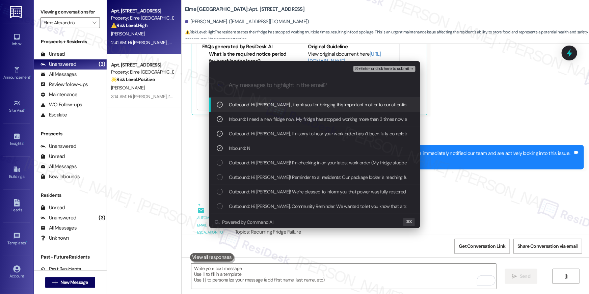
click at [403, 69] on span "⌘+Enter or click here to submit" at bounding box center [382, 69] width 55 height 5
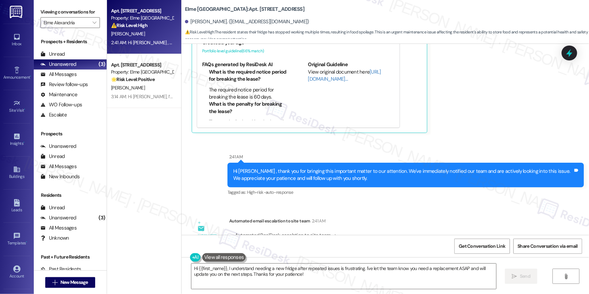
scroll to position [11304, 0]
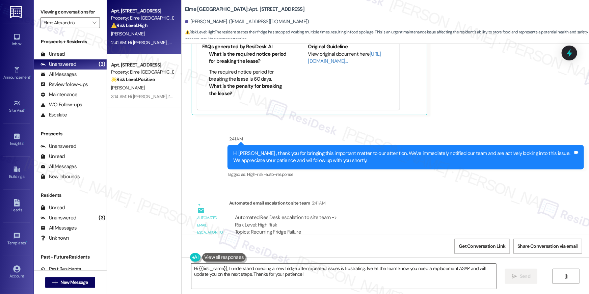
click at [314, 277] on textarea "Hi {{first_name}}, I understand needing a new fridge after repeated issues is f…" at bounding box center [343, 276] width 305 height 25
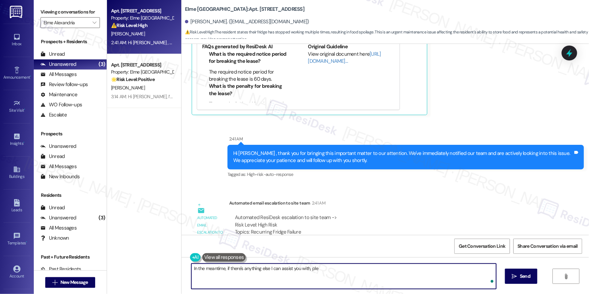
type textarea "In the meantime, if there's anything else I can assist you with, plea"
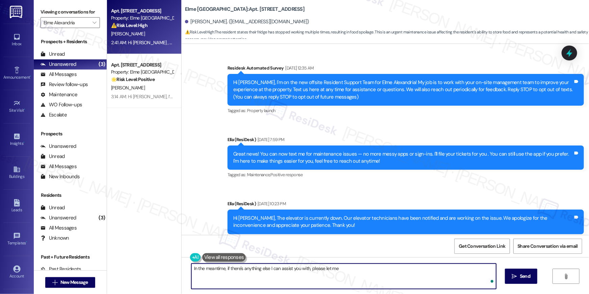
scroll to position [11304, 0]
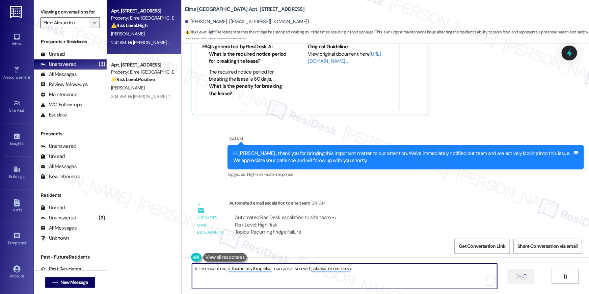
type textarea "In the meantime, if there's anything else I can assist you with, please let me …"
click at [91, 27] on span "" at bounding box center [94, 22] width 6 height 11
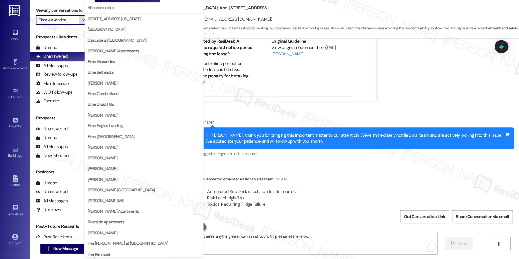
scroll to position [11156, 0]
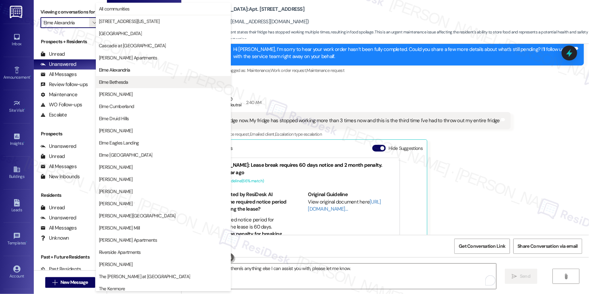
click at [116, 81] on span "Elme Bethesda" at bounding box center [113, 82] width 29 height 7
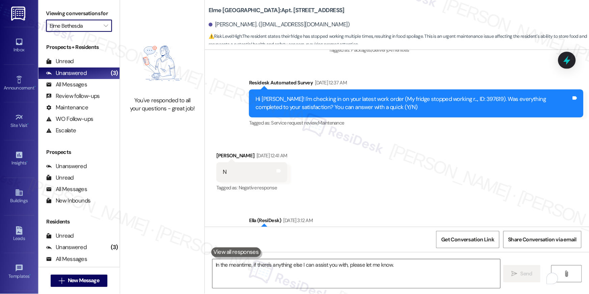
scroll to position [11156, 0]
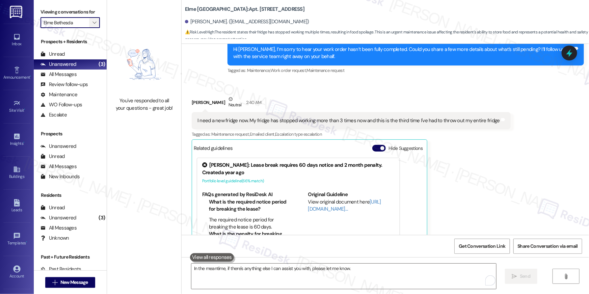
click at [93, 21] on icon "" at bounding box center [95, 22] width 4 height 5
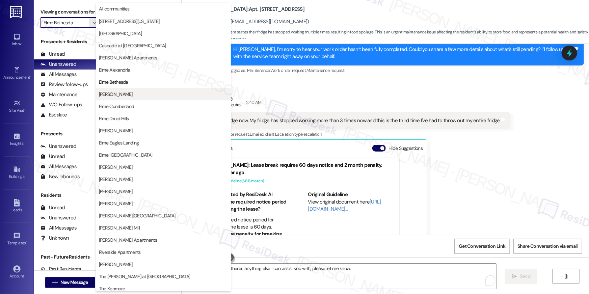
click at [144, 93] on span "[PERSON_NAME]" at bounding box center [163, 94] width 129 height 7
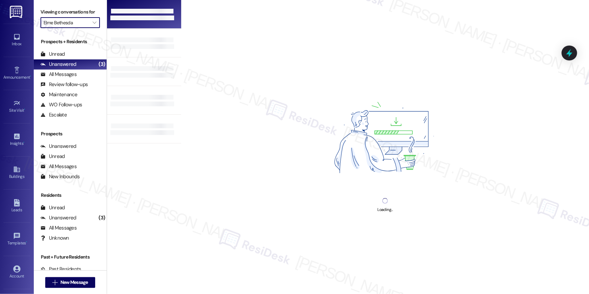
type input "[PERSON_NAME]"
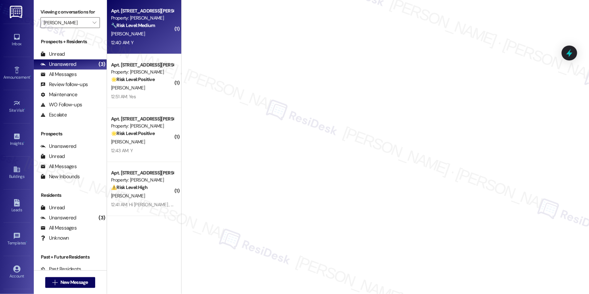
click at [156, 39] on div "12:40 AM: Y 12:40 AM: Y" at bounding box center [142, 42] width 64 height 8
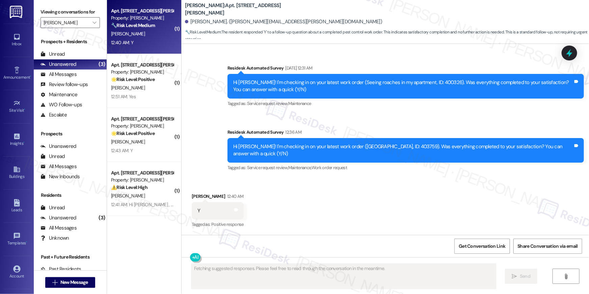
scroll to position [246, 0]
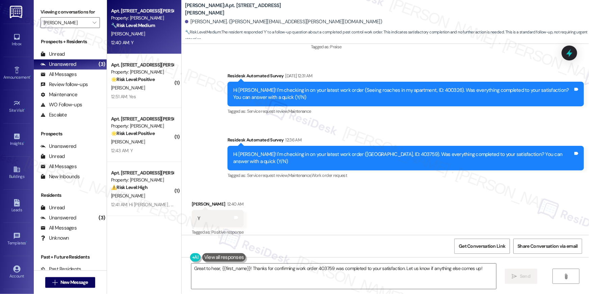
drag, startPoint x: 361, startPoint y: 173, endPoint x: 365, endPoint y: 179, distance: 6.8
click at [365, 178] on div "Lease started [DATE] 8:00 AM Survey, sent via SMS Residesk Automated Survey [DA…" at bounding box center [386, 139] width 408 height 191
click at [361, 269] on textarea "Great to hear, {{first_name}}! Thanks for confirming work order 403759 was comp…" at bounding box center [343, 276] width 305 height 25
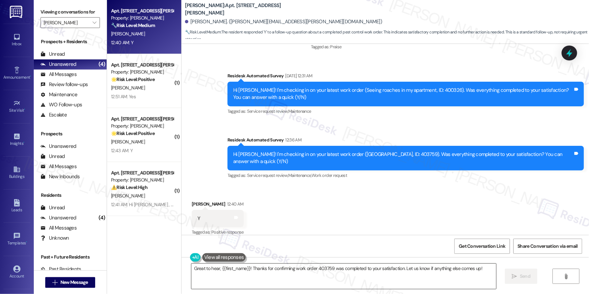
click at [361, 269] on textarea "Great to hear, {{first_name}}! Thanks for confirming work order 403759 was comp…" at bounding box center [343, 276] width 305 height 25
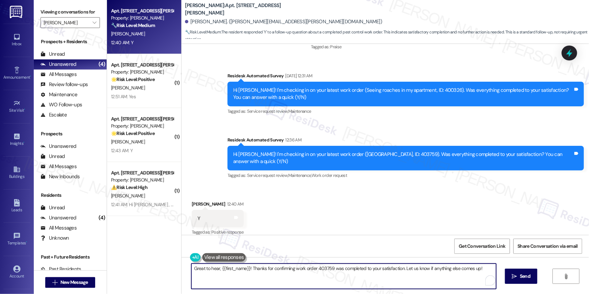
click at [371, 279] on textarea "Great to hear, {{first_name}}! Thanks for confirming work order 403759 was comp…" at bounding box center [343, 276] width 305 height 25
paste textarea "Hi {{first_name}}, I’m glad to hear your work order has been completed! If anyt…"
type textarea "Hi {{first_name}}, I’m glad to hear your work order has been completed! If anyt…"
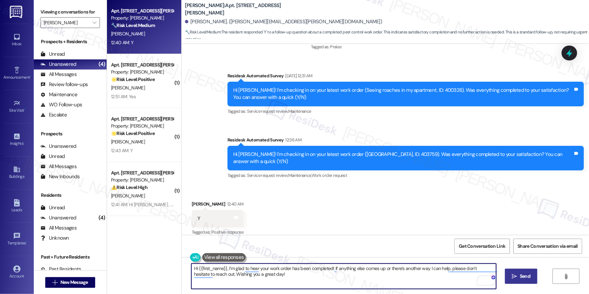
click at [516, 278] on icon "" at bounding box center [514, 276] width 5 height 5
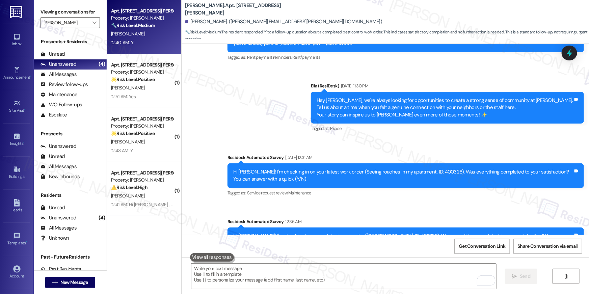
scroll to position [0, 0]
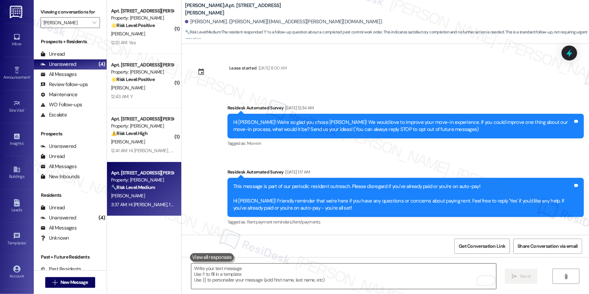
click at [395, 284] on textarea "To enrich screen reader interactions, please activate Accessibility in Grammarl…" at bounding box center [343, 276] width 305 height 25
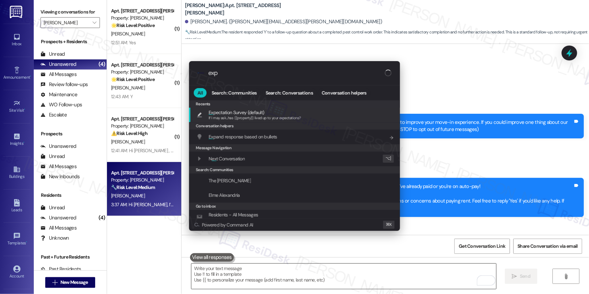
type input "expe"
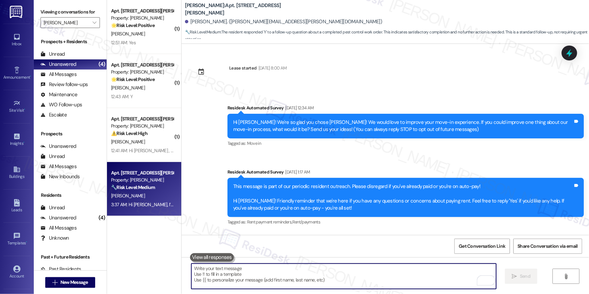
type textarea "If I may ask...has {{property}} lived up to your expectations?"
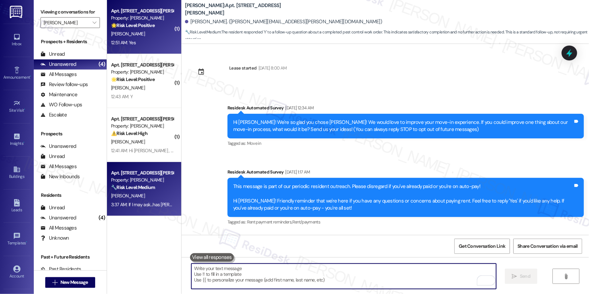
click at [143, 35] on div "M. Collins" at bounding box center [142, 34] width 64 height 8
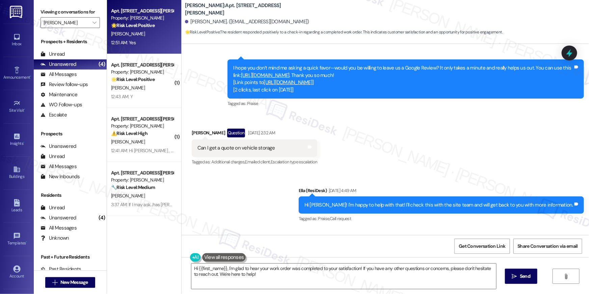
scroll to position [495, 0]
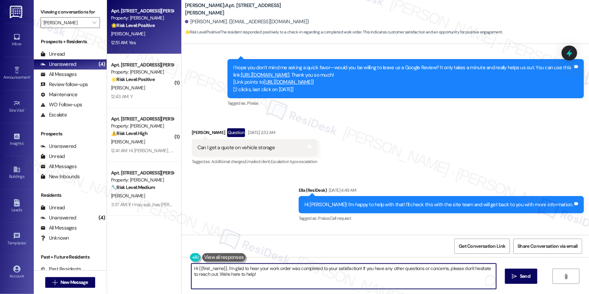
click at [368, 284] on textarea "Hi {{first_name}}, I'm glad to hear your work order was completed to your satis…" at bounding box center [343, 276] width 305 height 25
paste textarea "’m glad to hear your work order has been completed! If anything else comes up o…"
type textarea "Hi {{first_name}}, I’m glad to hear your work order has been completed! If anyt…"
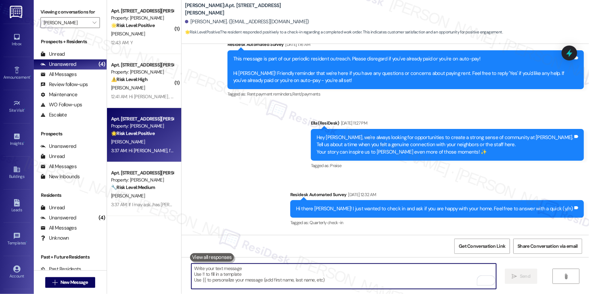
scroll to position [183, 0]
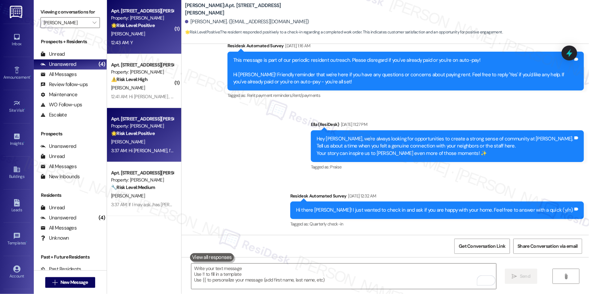
click at [124, 43] on div "12:43 AM: Y 12:43 AM: Y" at bounding box center [122, 43] width 22 height 6
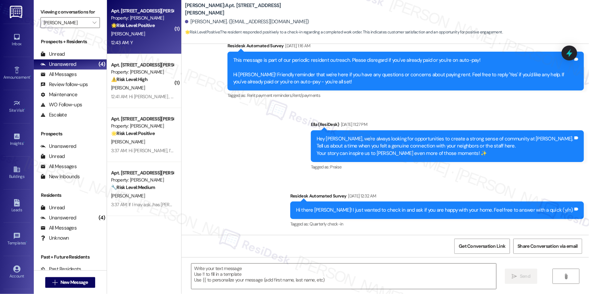
type textarea "Fetching suggested responses. Please feel free to read through the conversation…"
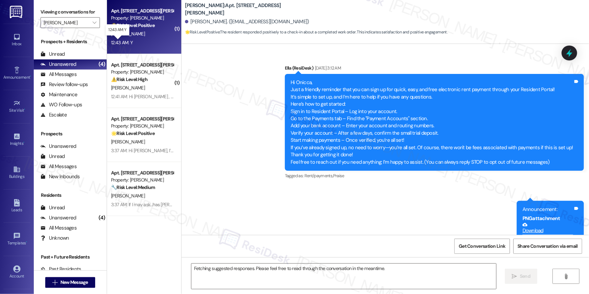
scroll to position [2002, 0]
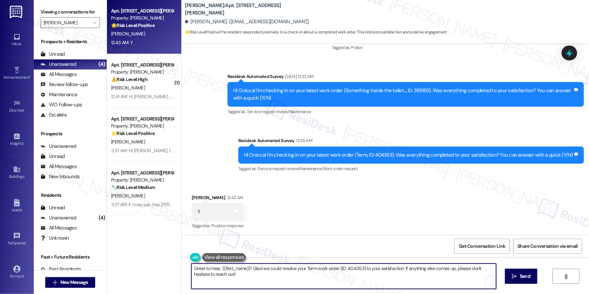
click at [446, 276] on textarea "Great to hear, {{first_name}}! Glad we could resolve your Term work order (ID: …" at bounding box center [343, 276] width 305 height 25
paste textarea "Hi {{first_name}}, I’m glad to hear your work order has been completed! If anyt…"
type textarea "Hi {{first_name}}, I’m glad to hear your work order has been completed! If anyt…"
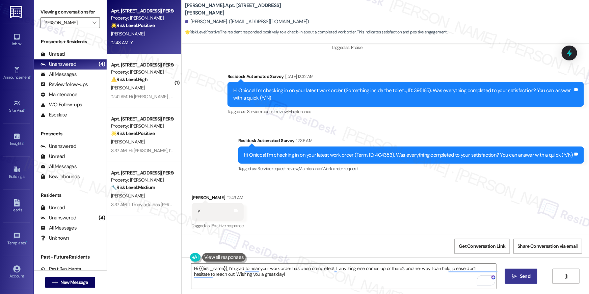
click at [515, 279] on icon "" at bounding box center [514, 276] width 5 height 5
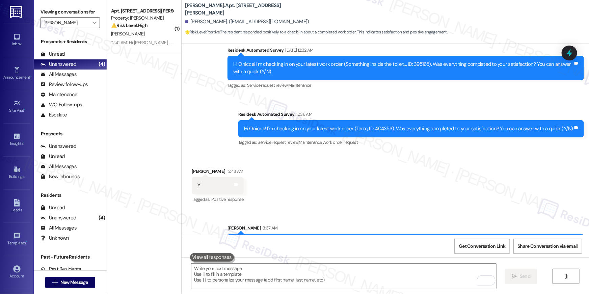
scroll to position [2056, 0]
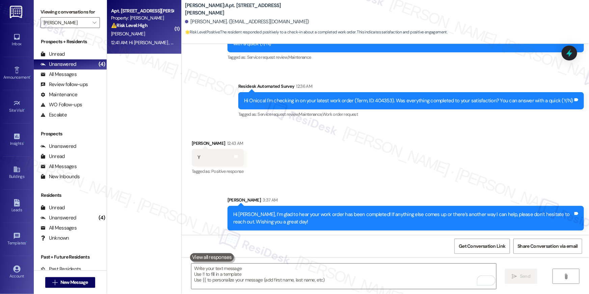
click at [146, 34] on div "R. Lawrence" at bounding box center [142, 34] width 64 height 8
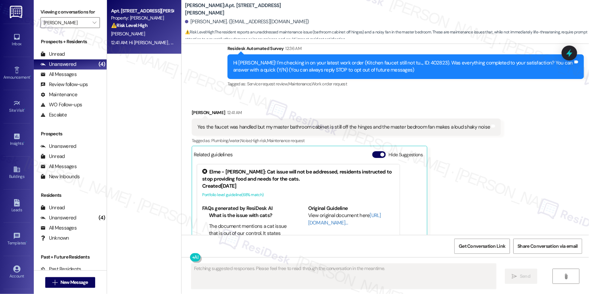
scroll to position [57, 0]
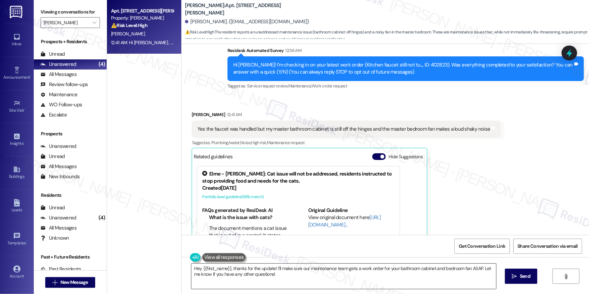
click at [305, 282] on textarea "Hey {{first_name}}, thanks for the update! I'll make sure our maintenance team …" at bounding box center [343, 276] width 305 height 25
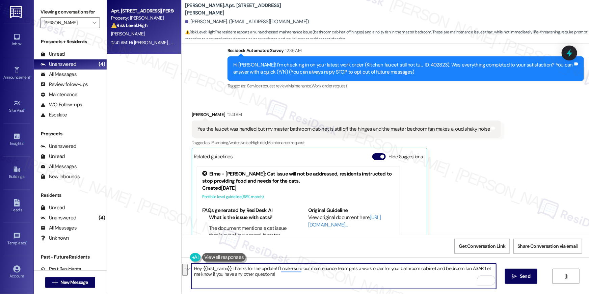
drag, startPoint x: 304, startPoint y: 279, endPoint x: 344, endPoint y: 268, distance: 41.2
click at [344, 268] on textarea "Hey {{first_name}}, thanks for the update! I'll make sure our maintenance team …" at bounding box center [343, 276] width 305 height 25
click at [308, 276] on textarea "Hey {{first_name}}, thanks for the update! I'll make sure our maintenance team …" at bounding box center [343, 276] width 305 height 25
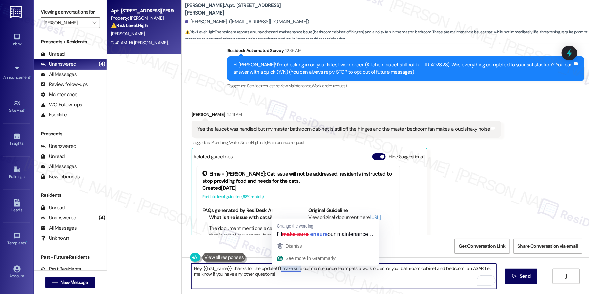
click at [280, 269] on textarea "Hey {{first_name}}, thanks for the update! I'll make sure our maintenance team …" at bounding box center [343, 276] width 305 height 25
click at [354, 269] on textarea "Hey {{first_name}}, thanks for the update! I'll make sure our maintenance team …" at bounding box center [343, 276] width 305 height 25
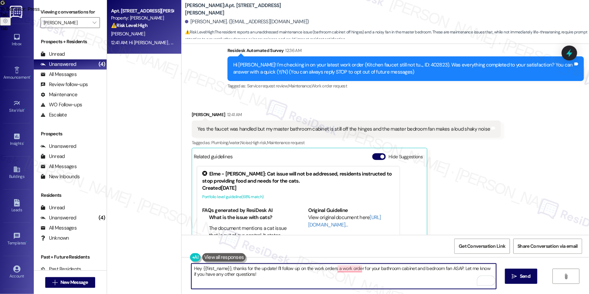
click at [372, 267] on textarea "Hey {{first_name}}, thanks for the update! I'll follow up on the work orders a …" at bounding box center [343, 276] width 305 height 25
click at [358, 268] on textarea "Hey {{first_name}}, thanks for the update! I'll follow up on the work orders a …" at bounding box center [343, 276] width 305 height 25
click at [427, 268] on textarea "Hey {{first_name}}, thanks for the update! I'll follow up on the work orders fo…" at bounding box center [343, 276] width 305 height 25
type textarea "Hey {{first_name}}, thanks for the update! I'll follow up on the work orders fo…"
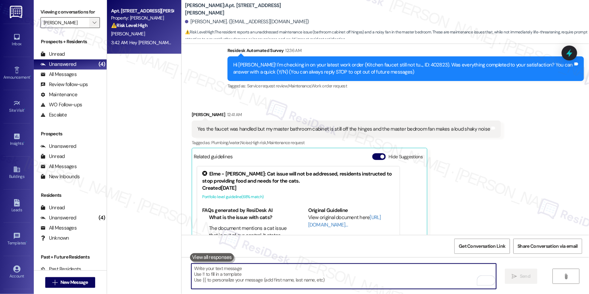
click at [94, 24] on button "" at bounding box center [94, 22] width 11 height 11
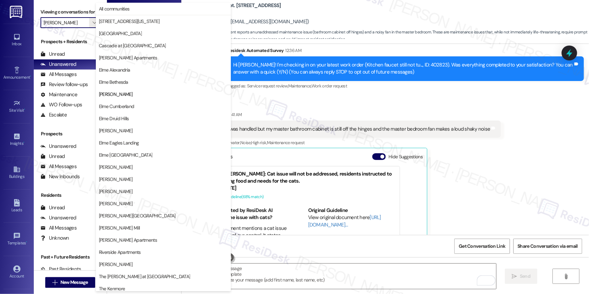
click at [114, 105] on span "Elme Cumberland" at bounding box center [116, 106] width 35 height 7
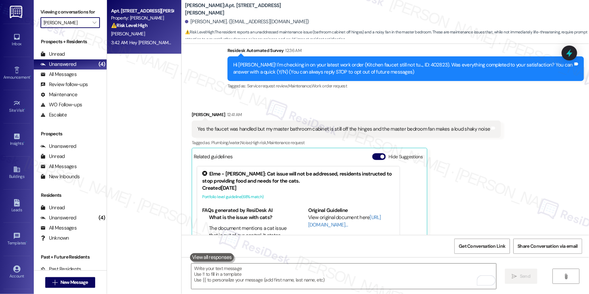
type input "Elme Cumberland"
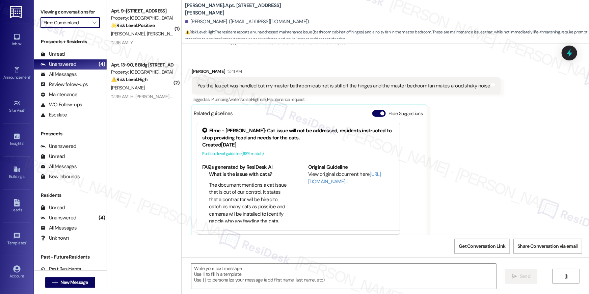
type textarea "Fetching suggested responses. Please feel free to read through the conversation…"
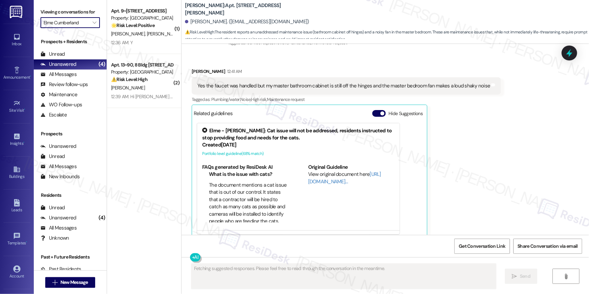
scroll to position [110, 0]
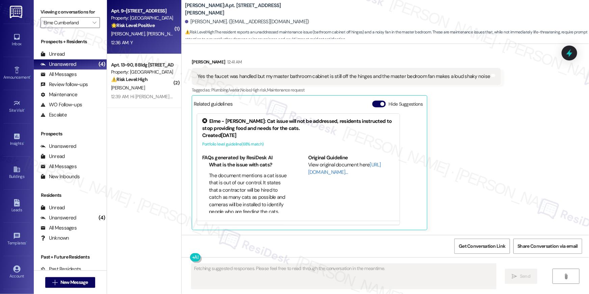
click at [129, 44] on div "12:36 AM: Y 12:36 AM: Y" at bounding box center [142, 42] width 64 height 8
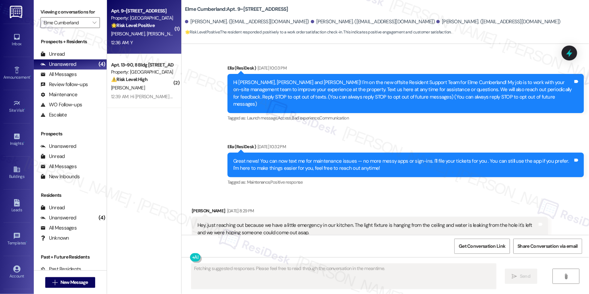
scroll to position [5654, 0]
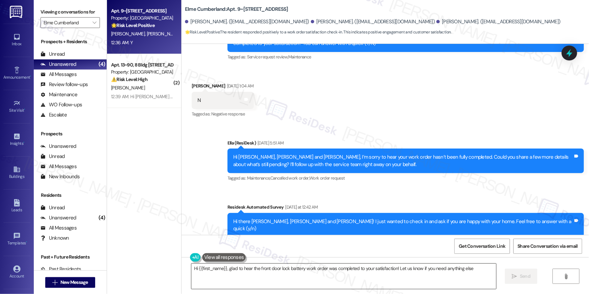
type textarea "Hi {{first_name}}, glad to hear the front door lock battery work order was comp…"
click at [347, 281] on textarea "Hi {{first_name}}, glad to hear the front door lock battery work order was comp…" at bounding box center [343, 276] width 305 height 25
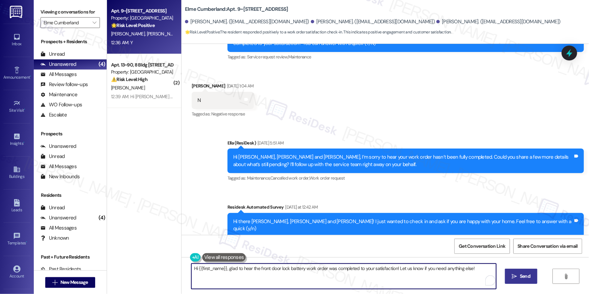
click at [523, 279] on span "Send" at bounding box center [525, 276] width 10 height 7
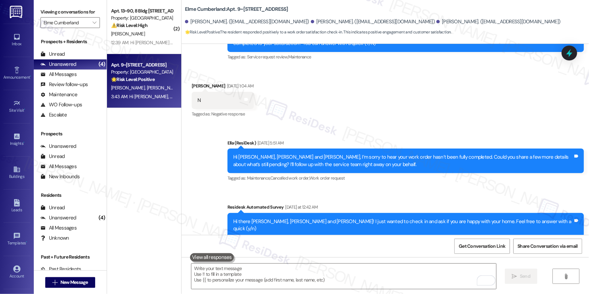
scroll to position [5702, 0]
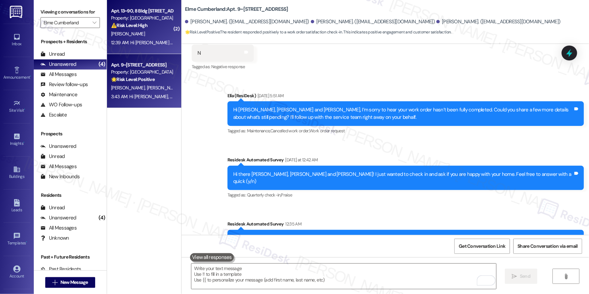
click at [129, 36] on div "L. Hesprich" at bounding box center [142, 34] width 64 height 8
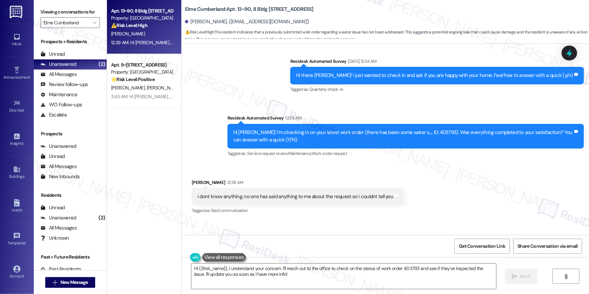
scroll to position [6702, 0]
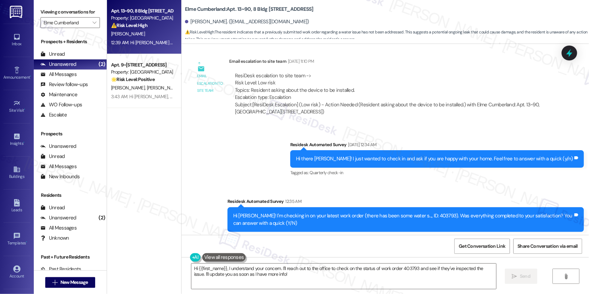
click at [412, 212] on div "Hi Luke! I'm checking in on your latest work order (there has been some water s…" at bounding box center [403, 219] width 340 height 15
copy div "403793"
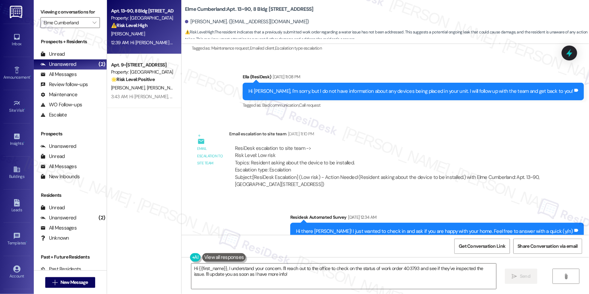
scroll to position [6726, 0]
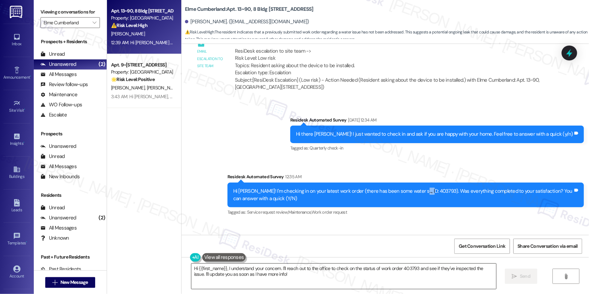
click at [286, 273] on textarea "Hi {{first_name}}, I understand your concern. I'll reach out to the office to c…" at bounding box center [343, 276] width 305 height 25
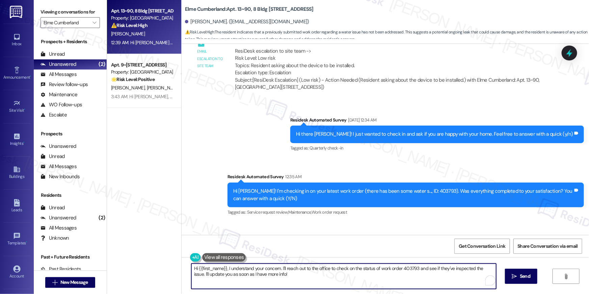
drag, startPoint x: 293, startPoint y: 281, endPoint x: 343, endPoint y: 278, distance: 50.4
click at [292, 281] on textarea "Hi {{first_name}}, I understand your concern. I'll reach out to the office to c…" at bounding box center [343, 276] width 305 height 25
click at [371, 278] on textarea "Hi {{first_name}}, I understand your concern. I'll reach out to the office to c…" at bounding box center [343, 276] width 305 height 25
drag, startPoint x: 378, startPoint y: 269, endPoint x: 382, endPoint y: 269, distance: 4.1
click at [379, 269] on textarea "Hi {{first_name}}, I understand your concern. I'll reach out to the office to c…" at bounding box center [343, 276] width 305 height 25
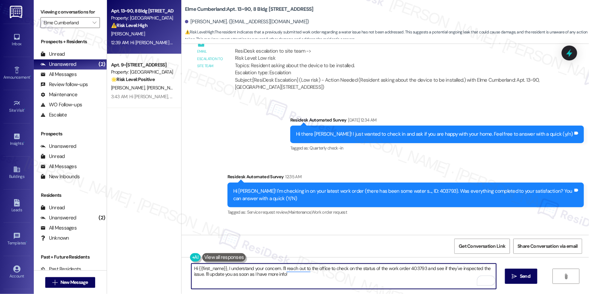
click at [411, 269] on textarea "Hi {{first_name}}, I understand your concern. I'll reach out to the office to c…" at bounding box center [343, 276] width 305 height 25
drag, startPoint x: 409, startPoint y: 269, endPoint x: 481, endPoint y: 268, distance: 71.9
click at [481, 268] on textarea "Hi {{first_name}}, I understand your concern. I'll reach out to the office to c…" at bounding box center [343, 276] width 305 height 25
type textarea "Hi {{first_name}}, I understand your concern. I'll reach out to the office to c…"
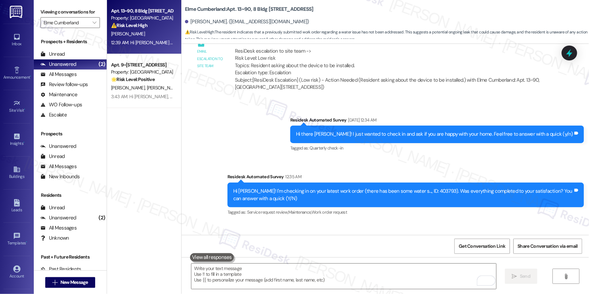
click at [507, 120] on div "Survey, sent via SMS Residesk Automated Survey Sep 13, 2025 at 12:34 AM Hi ther…" at bounding box center [386, 161] width 408 height 121
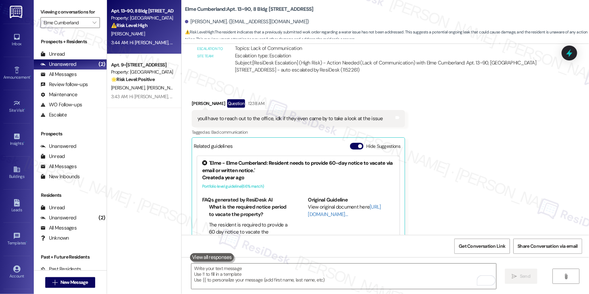
scroll to position [7263, 0]
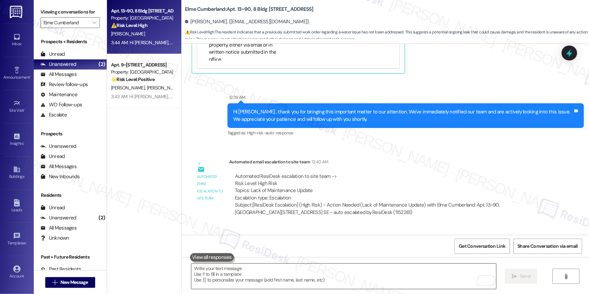
click at [414, 282] on textarea "To enrich screen reader interactions, please activate Accessibility in Grammarl…" at bounding box center [343, 276] width 305 height 25
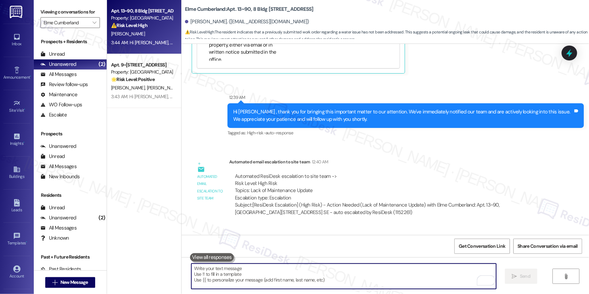
click at [414, 281] on textarea "To enrich screen reader interactions, please activate Accessibility in Grammarl…" at bounding box center [343, 276] width 305 height 25
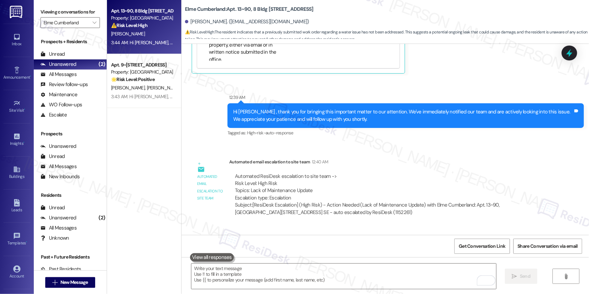
click at [380, 294] on div " Send " at bounding box center [386, 282] width 408 height 51
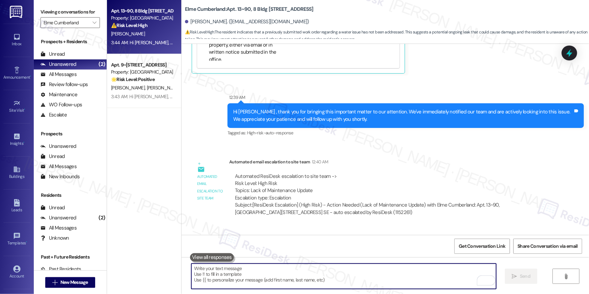
click at [395, 271] on textarea "To enrich screen reader interactions, please activate Accessibility in Grammarl…" at bounding box center [343, 276] width 305 height 25
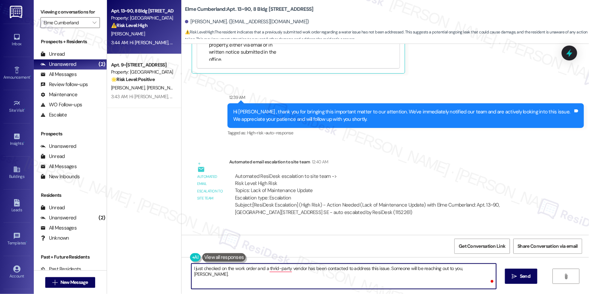
type textarea "I just checked on the work order and a thrid-party vendor has been contacted to…"
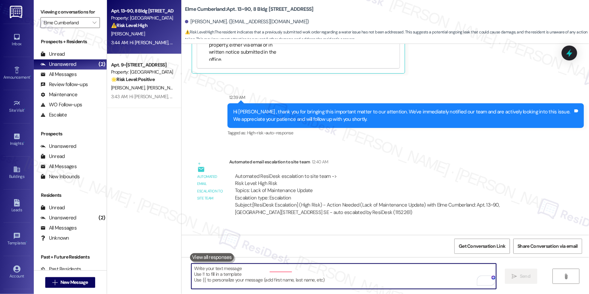
scroll to position [7069, 0]
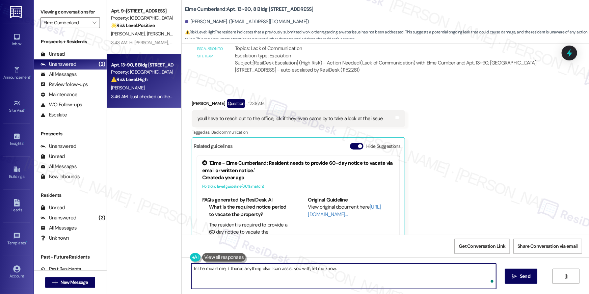
type textarea "In the meantime, if there's anything else I can assist you with, let me know."
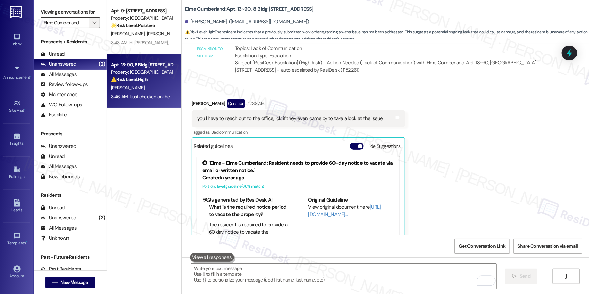
click at [89, 23] on button "" at bounding box center [94, 22] width 11 height 11
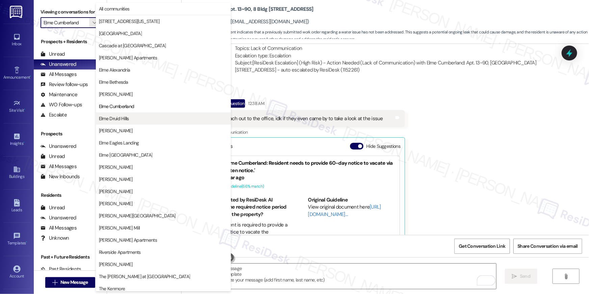
click at [117, 114] on button "Elme Druid Hills" at bounding box center [163, 118] width 135 height 12
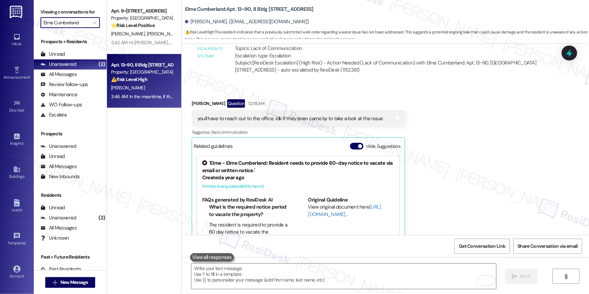
type input "Elme Druid Hills"
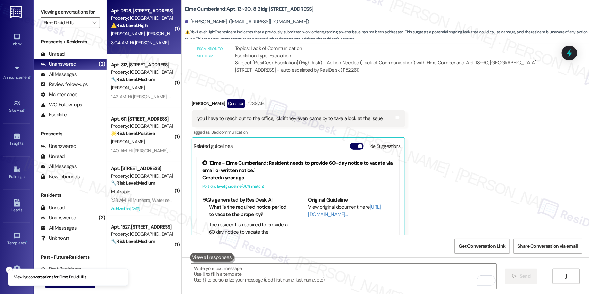
click at [147, 31] on span "M. Hoggard" at bounding box center [164, 34] width 34 height 6
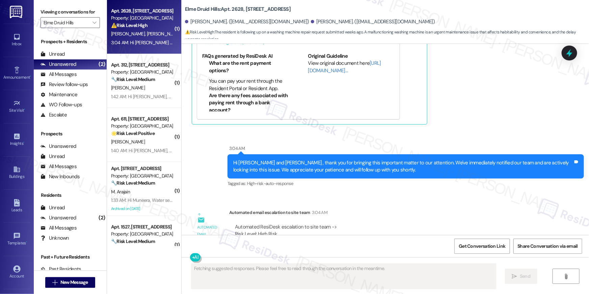
scroll to position [16209, 0]
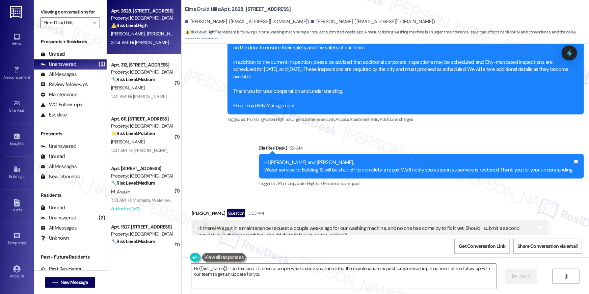
type textarea "Hi {{first_name}}! I understand it's been a couple weeks since you submitted th…"
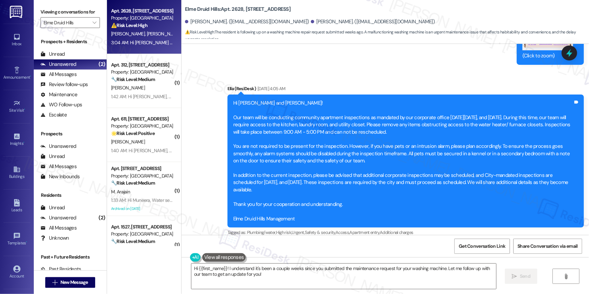
scroll to position [15802, 0]
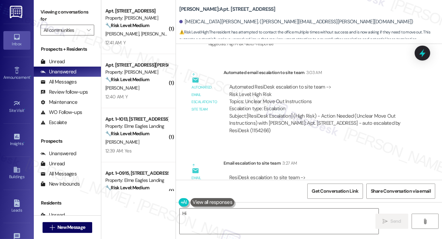
scroll to position [16259, 0]
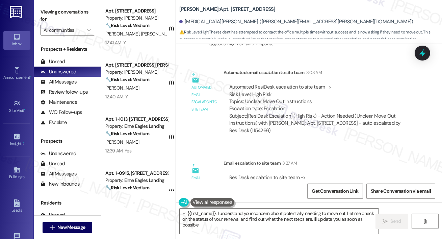
type textarea "Hi {{first_name}}, I understand your concern about potentially needing to move …"
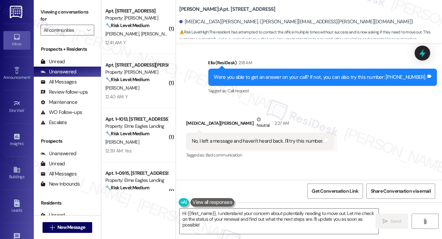
scroll to position [15950, 0]
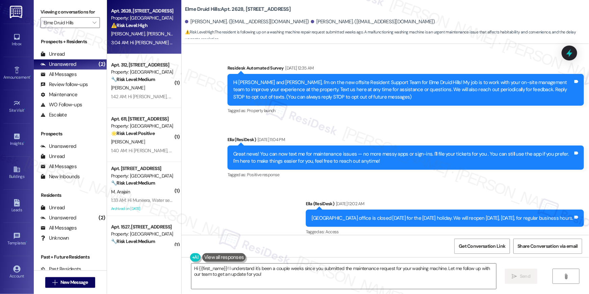
scroll to position [15802, 0]
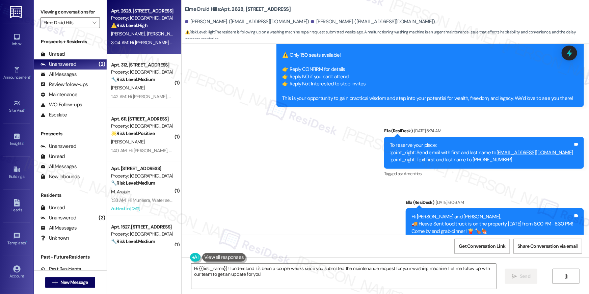
drag, startPoint x: 265, startPoint y: 271, endPoint x: 309, endPoint y: 169, distance: 111.0
click at [265, 271] on textarea "Hi {{first_name}}! I understand it's been a couple weeks since you submitted th…" at bounding box center [343, 276] width 305 height 25
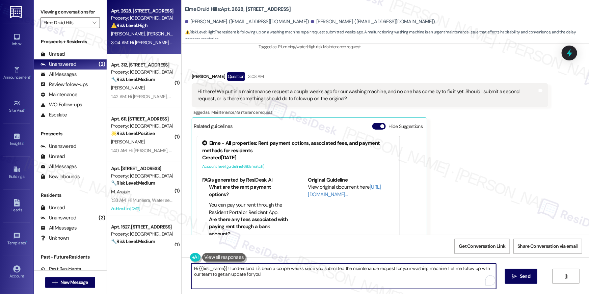
scroll to position [16225, 0]
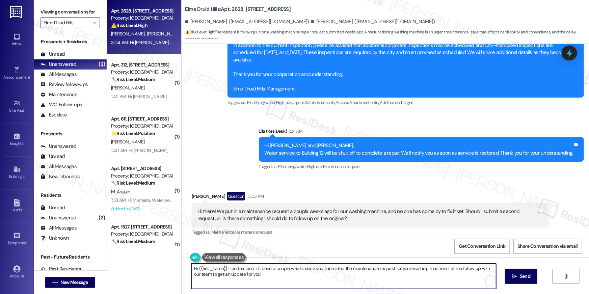
click at [260, 273] on textarea "Hi {{first_name}}! I understand it's been a couple weeks since you submitted th…" at bounding box center [343, 276] width 305 height 25
click at [182, 262] on div "Hi {{first_name}}! I understand it's been a couple weeks since you submitted th…" at bounding box center [386, 282] width 408 height 51
type textarea "Hey [PERSON_NAME], thanks for reaching out. No need to submit a new request, I'…"
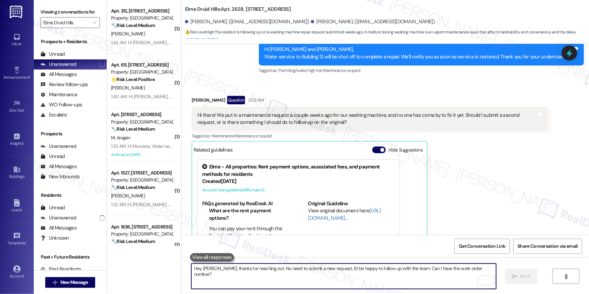
scroll to position [16516, 0]
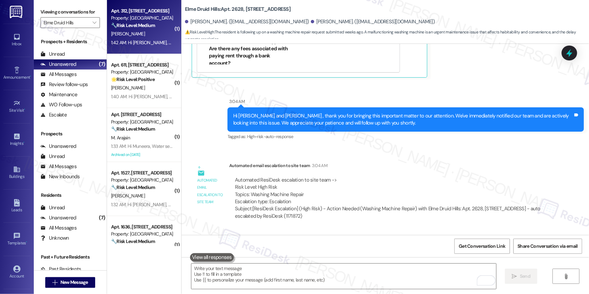
click at [152, 35] on div "[PERSON_NAME]" at bounding box center [142, 34] width 64 height 8
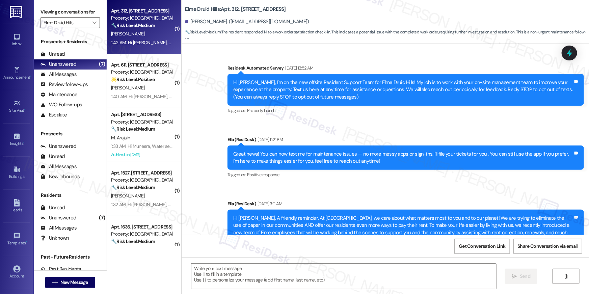
scroll to position [15702, 0]
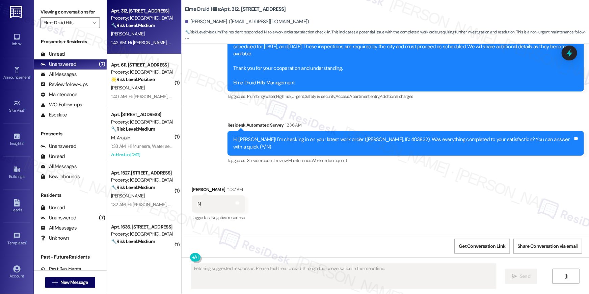
click at [386, 136] on div "Hi [PERSON_NAME]! I'm checking in on your latest work order ([PERSON_NAME], ID:…" at bounding box center [403, 143] width 340 height 15
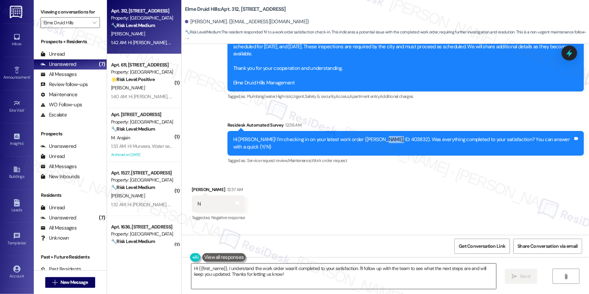
click at [287, 281] on textarea "Hi {{first_name}}, I understand the work order wasn't completed to your satisfa…" at bounding box center [343, 276] width 305 height 25
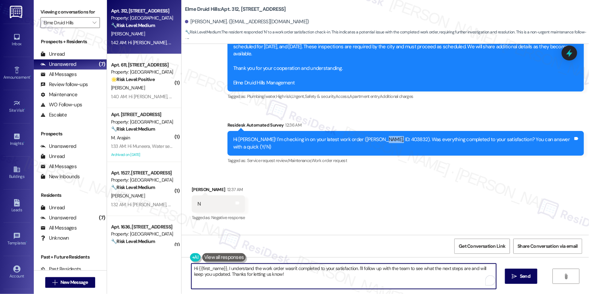
paste textarea "’m sorry to hear your work order hasn’t been fully completed. Could you share a…"
type textarea "Hi {{first_name}}, I’m sorry to hear your work order hasn’t been fully complete…"
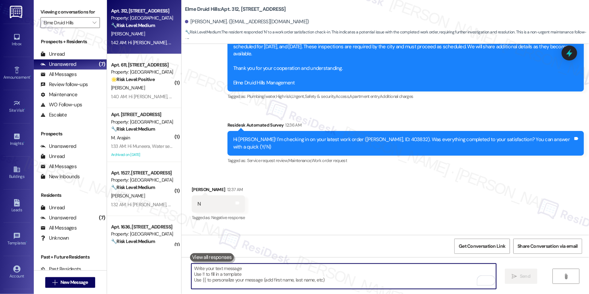
scroll to position [15637, 0]
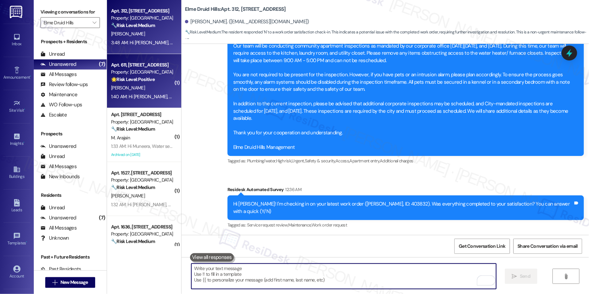
drag, startPoint x: 206, startPoint y: 83, endPoint x: 137, endPoint y: 74, distance: 69.8
click at [137, 74] on div "Property: [GEOGRAPHIC_DATA]" at bounding box center [142, 72] width 62 height 7
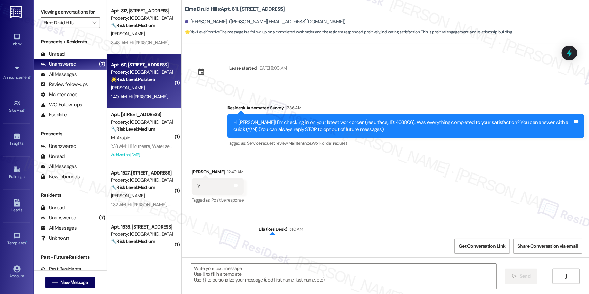
type textarea "Fetching suggested responses. Please feel free to read through the conversation…"
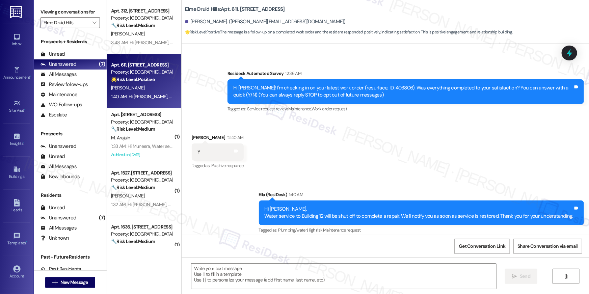
scroll to position [40, 0]
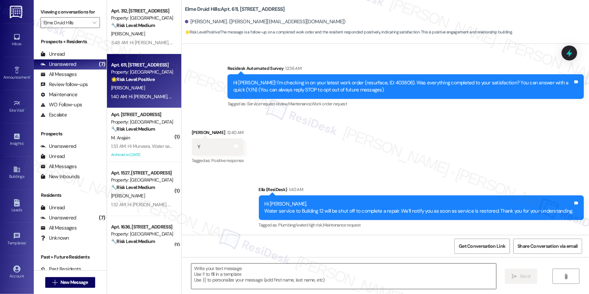
click at [338, 272] on textarea at bounding box center [343, 276] width 305 height 25
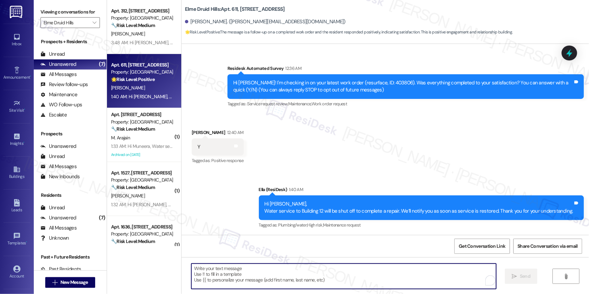
paste textarea "Hi {{first_name}}, I’m glad to hear your work order has been completed! If anyt…"
type textarea "Hi {{first_name}}, I’m glad to hear your work order has been completed! If anyt…"
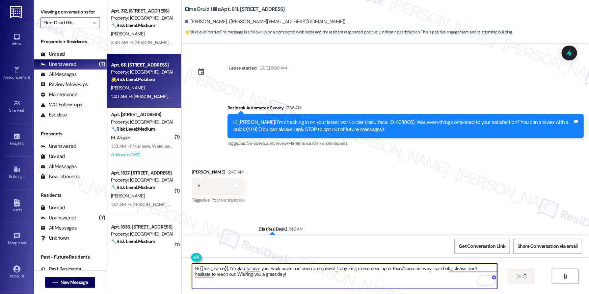
scroll to position [0, 0]
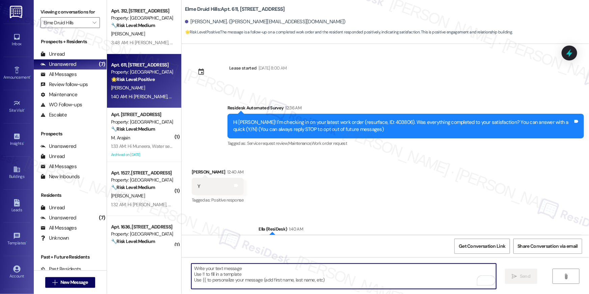
drag, startPoint x: 332, startPoint y: 287, endPoint x: 336, endPoint y: 285, distance: 5.0
click at [332, 287] on textarea "To enrich screen reader interactions, please activate Accessibility in Grammarl…" at bounding box center [343, 276] width 305 height 25
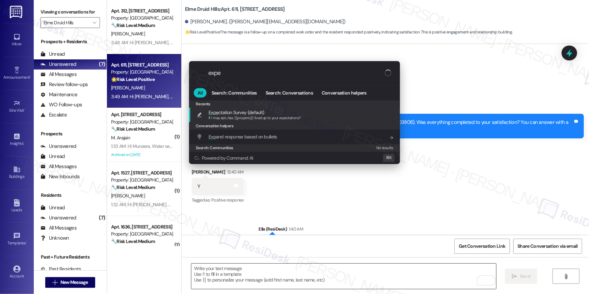
type input "expec"
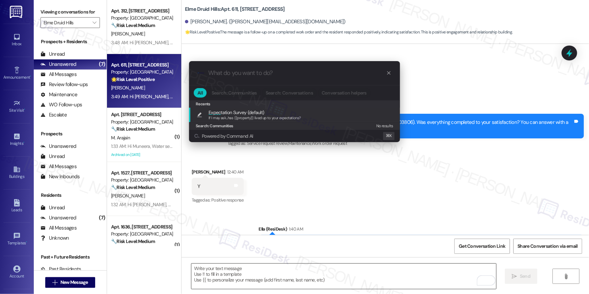
type textarea "If I may ask...has {{property}} lived up to your expectations?"
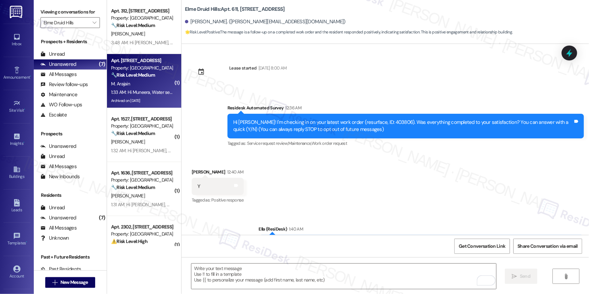
click at [151, 91] on div "1:33 AM: Hi Muneera, Water service to Building 12 will be shut off to complete …" at bounding box center [272, 92] width 322 height 6
type textarea "Fetching suggested responses. Please feel free to read through the conversation…"
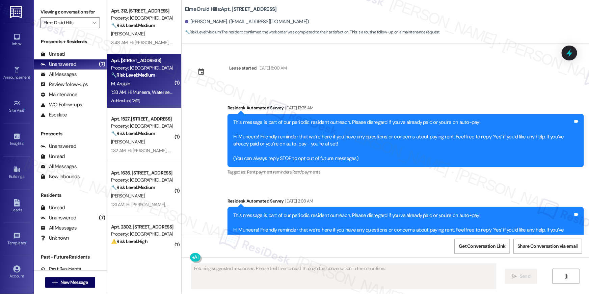
scroll to position [15536, 0]
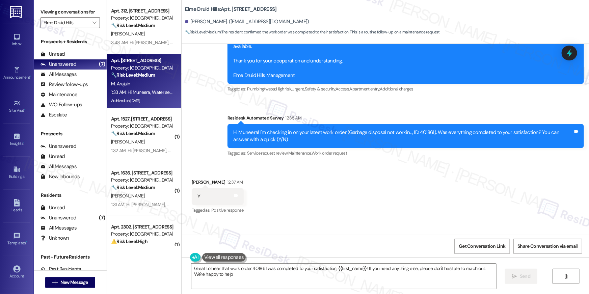
type textarea "Great to hear that work order 401861 was completed to your satisfaction, {{firs…"
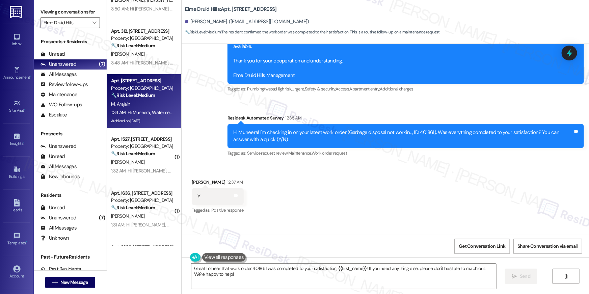
scroll to position [41, 0]
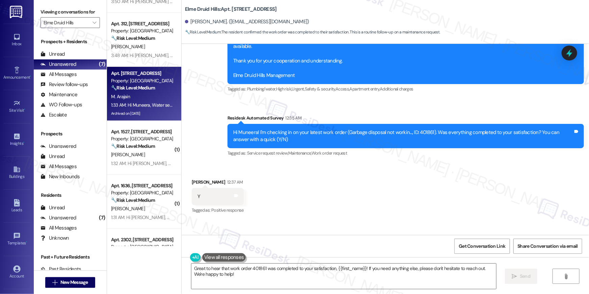
click at [355, 163] on div "Received via SMS [PERSON_NAME] 12:37 AM Y Tags and notes Tagged as: Positive re…" at bounding box center [386, 191] width 408 height 57
click at [286, 281] on textarea "Great to hear that work order 401861 was completed to your satisfaction, {{firs…" at bounding box center [343, 276] width 305 height 25
click at [521, 275] on span "Send" at bounding box center [525, 276] width 10 height 7
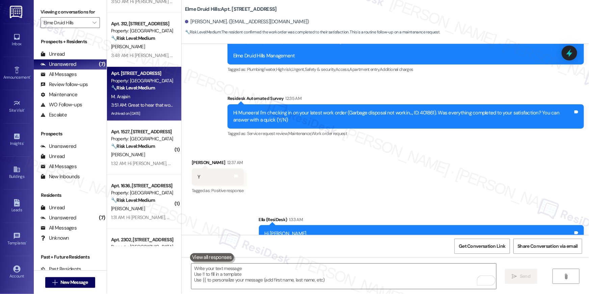
scroll to position [15590, 0]
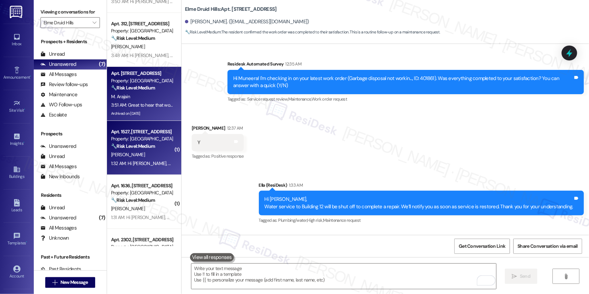
click at [143, 148] on strong "🔧 Risk Level: Medium" at bounding box center [133, 146] width 44 height 6
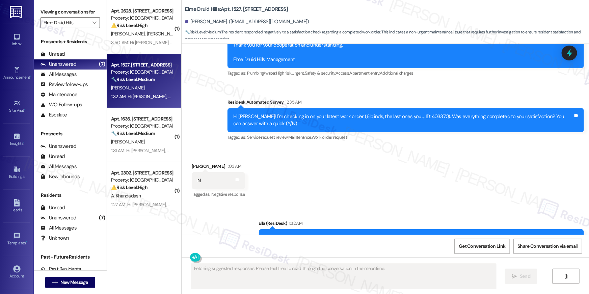
scroll to position [0, 0]
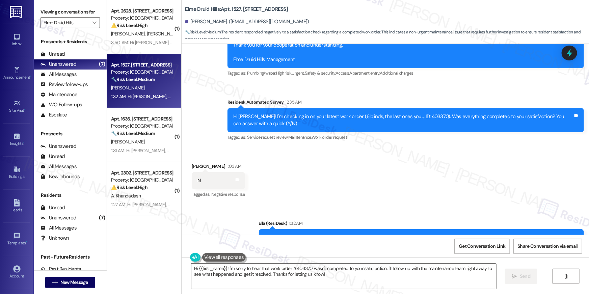
click at [382, 282] on textarea "Hi {{first_name}}! I'm sorry to hear that work order #403370 wasn't completed t…" at bounding box center [343, 276] width 305 height 25
paste textarea ", I’m sorry to hear your work order hasn’t been fully completed. Could you shar…"
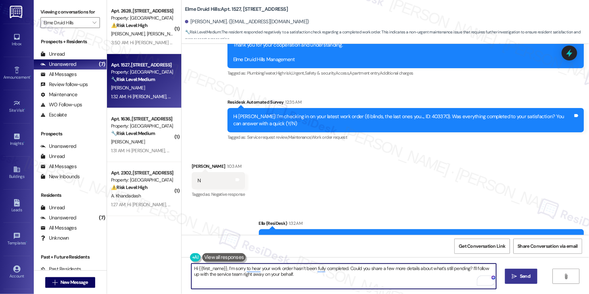
type textarea "Hi {{first_name}}, I’m sorry to hear your work order hasn’t been fully complete…"
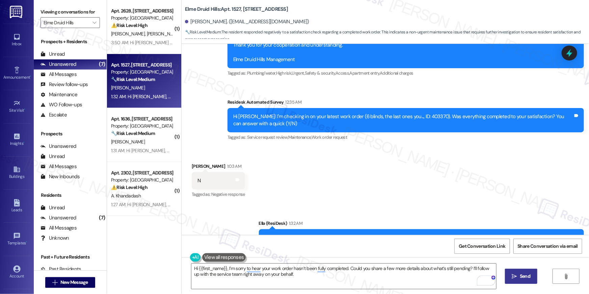
click at [519, 275] on span "Send" at bounding box center [525, 276] width 13 height 7
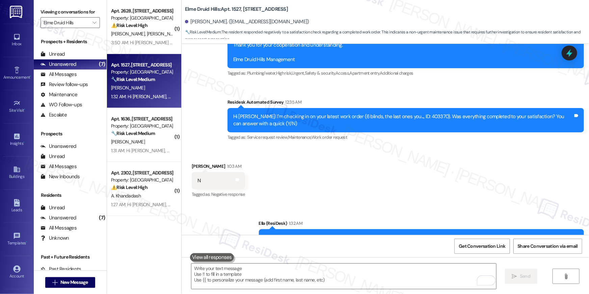
scroll to position [13305, 0]
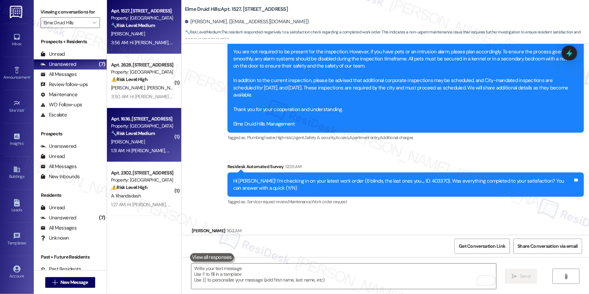
click at [152, 129] on div "Property: [GEOGRAPHIC_DATA]" at bounding box center [142, 126] width 62 height 7
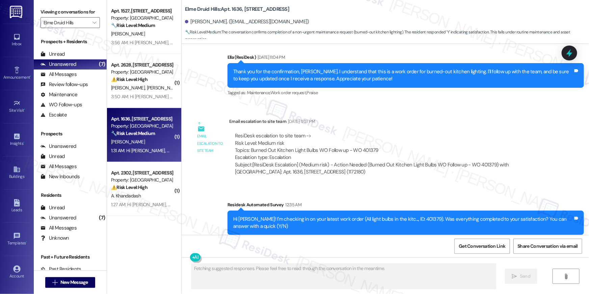
scroll to position [18883, 0]
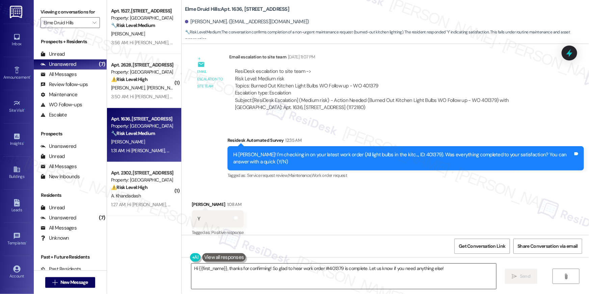
click at [400, 268] on textarea "Hi {{first_name}}, thanks for confirming! So glad to hear work order #401379 is…" at bounding box center [343, 276] width 305 height 25
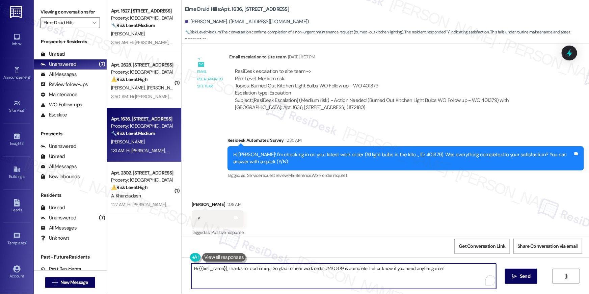
click at [400, 268] on textarea "Hi {{first_name}}, thanks for confirming! So glad to hear work order #401379 is…" at bounding box center [343, 276] width 305 height 25
paste textarea "I’m glad to hear your work order has been completed! If anything else comes up …"
type textarea "Hi {{first_name}}, I’m glad to hear your work order has been completed! If anyt…"
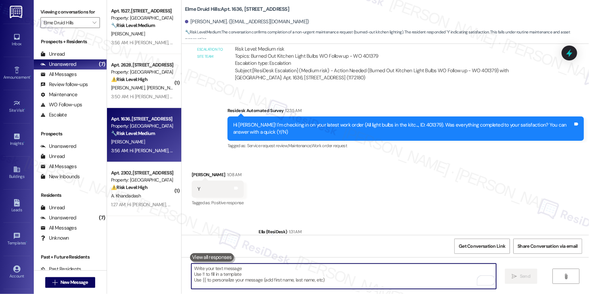
scroll to position [18938, 0]
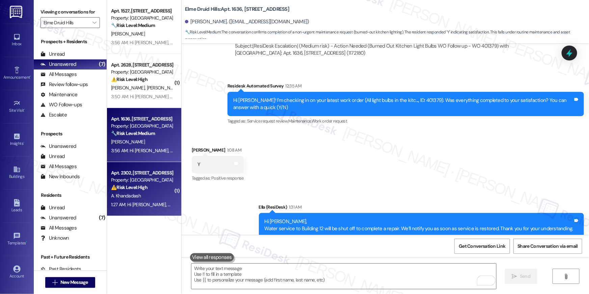
click at [142, 191] on div "⚠️ Risk Level: High The resident responded 'N' to the question of whether the l…" at bounding box center [142, 187] width 62 height 7
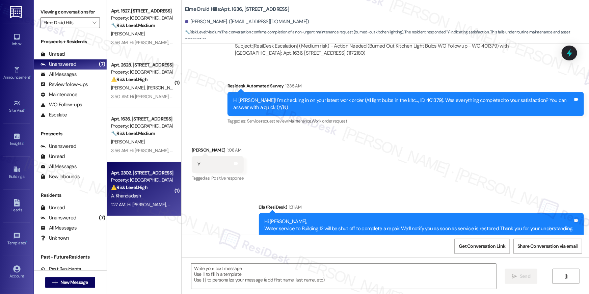
click at [149, 199] on div "A. Khandadash" at bounding box center [142, 196] width 64 height 8
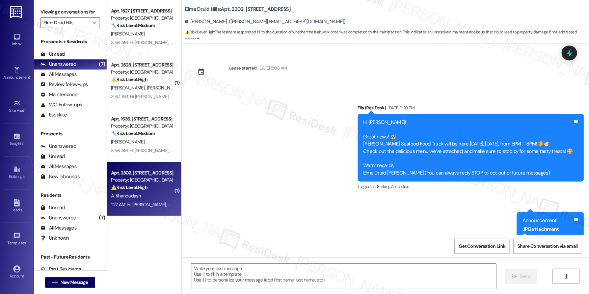
click at [140, 205] on div "1:27 AM: Hi Ariel, Water service to Building 12 will be shut off to complete a …" at bounding box center [280, 205] width 338 height 6
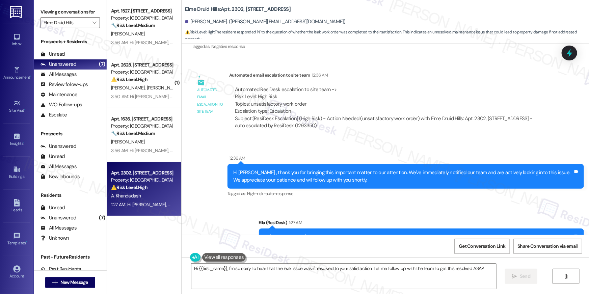
type textarea "Hi {{first_name}}, I'm so sorry to hear that the leak issue wasn't resolved to …"
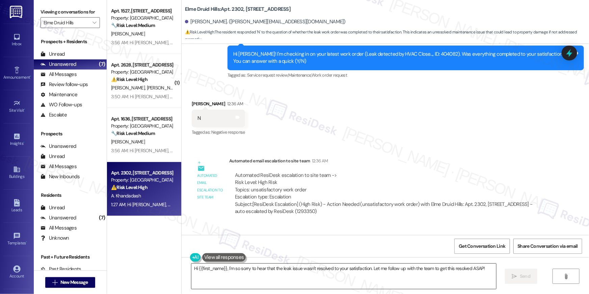
click at [238, 277] on textarea "Hi {{first_name}}, I'm so sorry to hear that the leak issue wasn't resolved to …" at bounding box center [343, 276] width 305 height 25
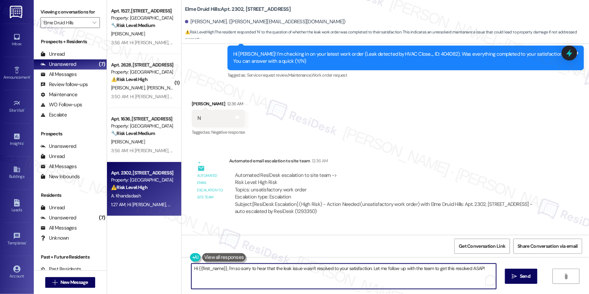
drag, startPoint x: 236, startPoint y: 286, endPoint x: 227, endPoint y: 270, distance: 17.9
click at [235, 284] on textarea "Hi {{first_name}}, I'm so sorry to hear that the leak issue wasn't resolved to …" at bounding box center [343, 276] width 305 height 25
click at [226, 268] on textarea "Hi {{first_name}}, I'm so sorry to hear that the leak issue wasn't resolved to …" at bounding box center [343, 276] width 305 height 25
click at [287, 277] on textarea "Hi {{first_name}}, I'm so sorry to hear that the leak issue wasn't resolved to …" at bounding box center [343, 276] width 305 height 25
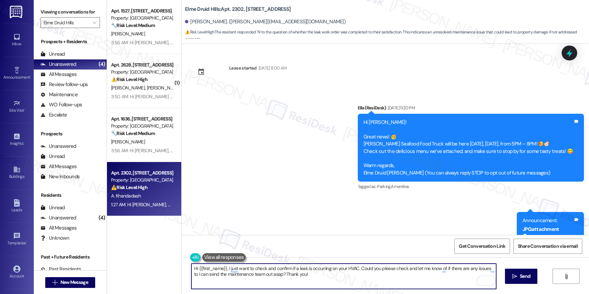
type textarea "Hi {{first_name}}, I just want to check and confirm if a leak is occurring on y…"
click at [516, 276] on icon "" at bounding box center [514, 276] width 5 height 5
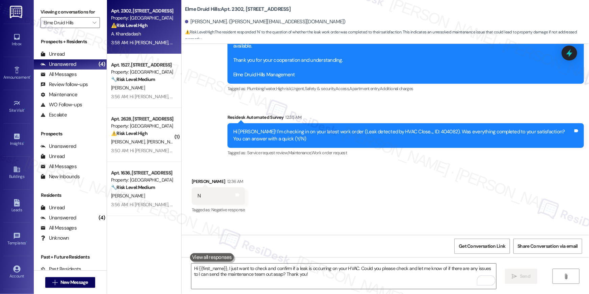
scroll to position [12254, 0]
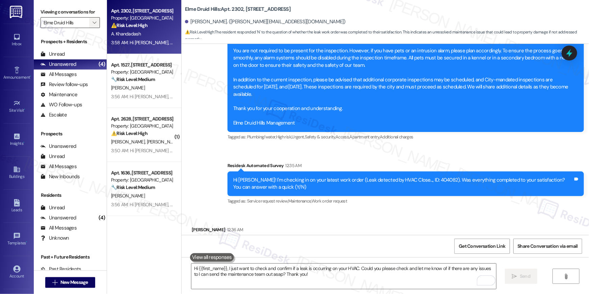
drag, startPoint x: 85, startPoint y: 23, endPoint x: 90, endPoint y: 25, distance: 6.0
click at [89, 23] on button "" at bounding box center [94, 22] width 11 height 11
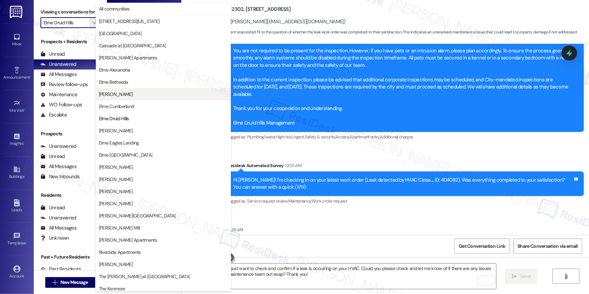
scroll to position [64, 0]
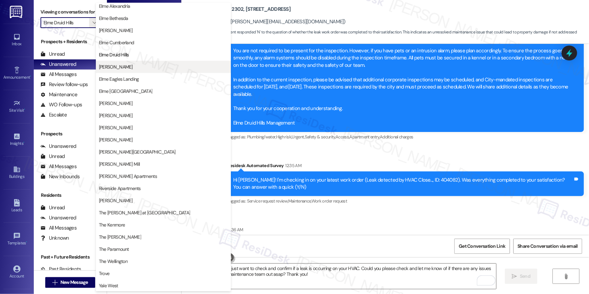
click at [130, 71] on button "[PERSON_NAME]" at bounding box center [163, 67] width 135 height 12
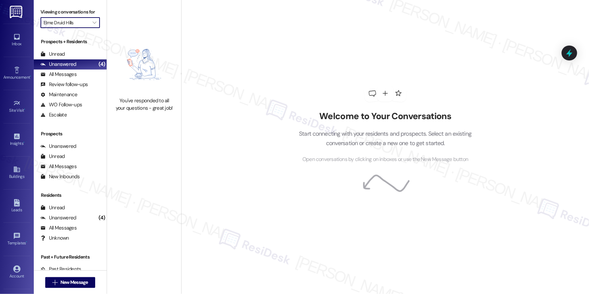
type input "[PERSON_NAME]"
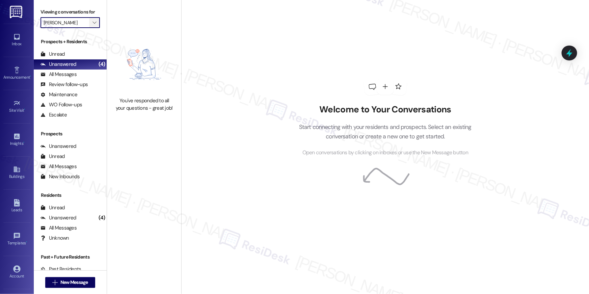
click at [89, 21] on button "" at bounding box center [94, 22] width 11 height 11
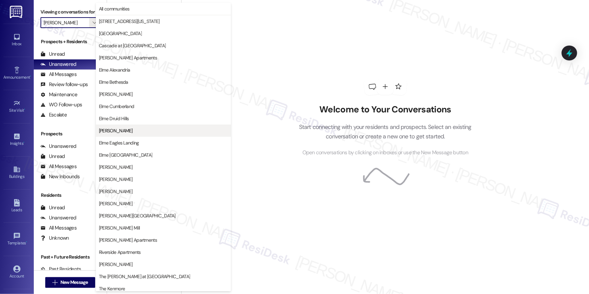
scroll to position [64, 0]
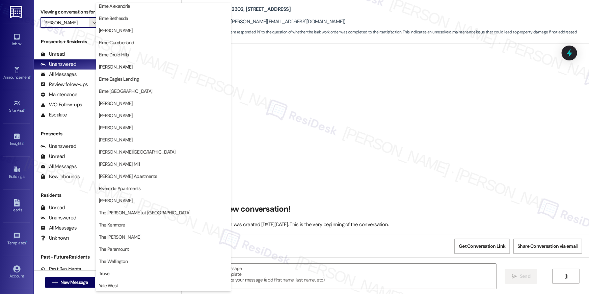
click at [130, 74] on button "Elme Eagles Landing" at bounding box center [163, 79] width 135 height 12
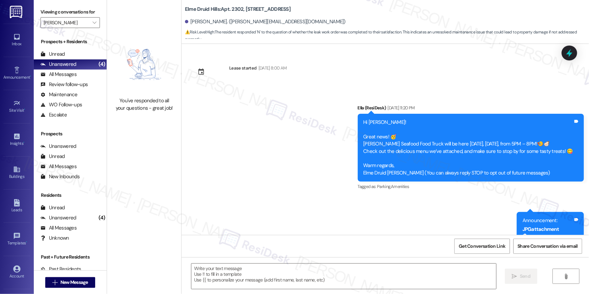
click at [130, 75] on img at bounding box center [143, 64] width 59 height 59
click at [130, 76] on img at bounding box center [143, 64] width 59 height 59
click at [84, 24] on input "[PERSON_NAME]" at bounding box center [67, 22] width 46 height 11
type textarea "Fetching suggested responses. Please feel free to read through the conversation…"
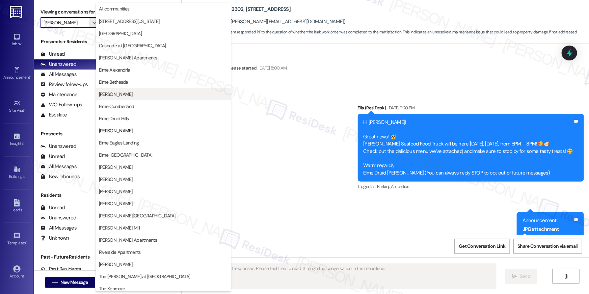
type input "Elme Eagles Landing"
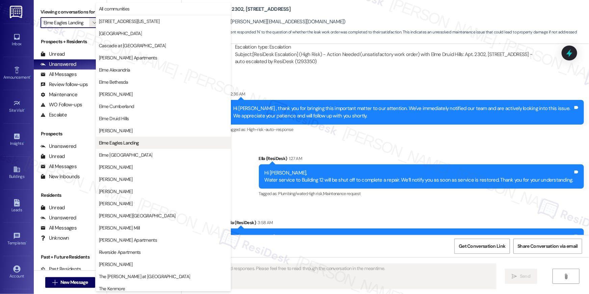
click at [135, 142] on span "Elme Eagles Landing" at bounding box center [119, 142] width 40 height 7
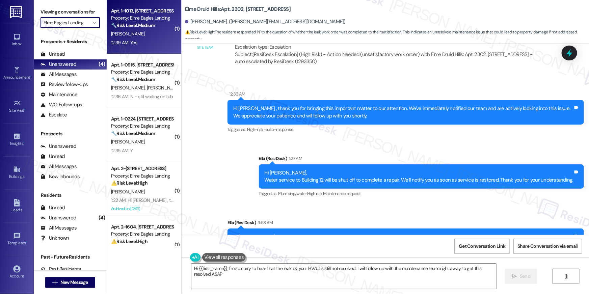
type textarea "Hi {{first_name}}, I'm so sorry to hear that the leak by your HVAC is still not…"
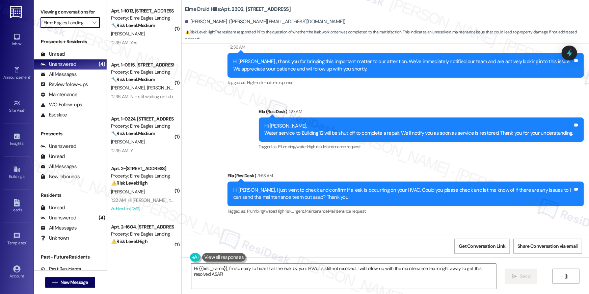
scroll to position [12678, 0]
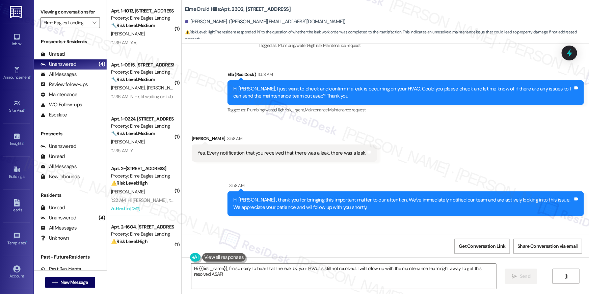
click at [362, 224] on div "Received via SMS Ariel Khandadash 3:59 AM It went ignored and now there is seve…" at bounding box center [386, 244] width 408 height 47
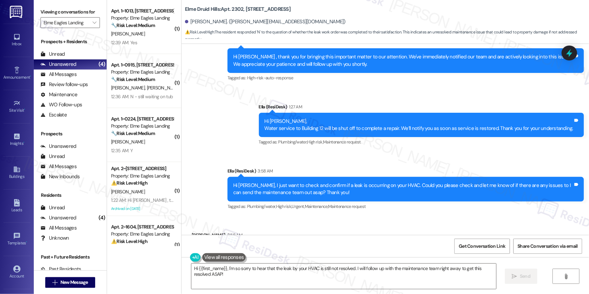
scroll to position [12733, 0]
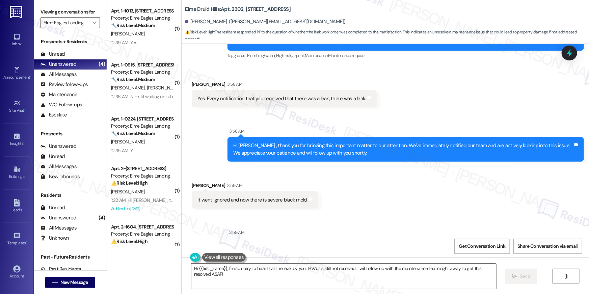
click at [259, 276] on textarea "Hi {{first_name}}, I'm so sorry to hear that the leak by your HVAC is still not…" at bounding box center [343, 276] width 305 height 25
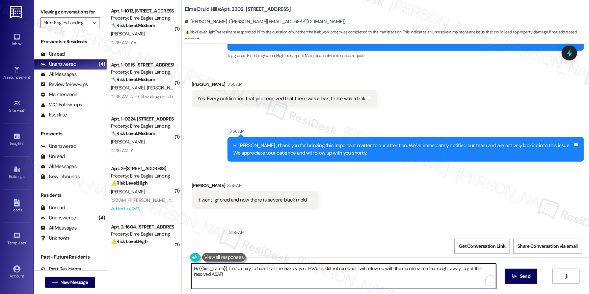
click at [314, 276] on textarea "Hi {{first_name}}, I'm so sorry to hear that the leak by your HVAC is still not…" at bounding box center [343, 276] width 305 height 25
click at [365, 275] on textarea "Hi {{first_name}}, I'm so sorry to hear that the leak by your HVAC is still not…" at bounding box center [343, 276] width 305 height 25
drag, startPoint x: 512, startPoint y: 277, endPoint x: 510, endPoint y: 281, distance: 5.1
click at [512, 277] on icon "" at bounding box center [514, 276] width 5 height 5
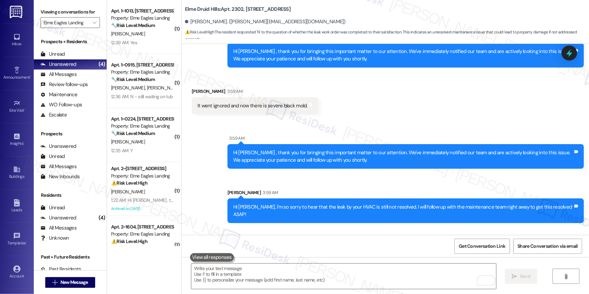
scroll to position [12827, 0]
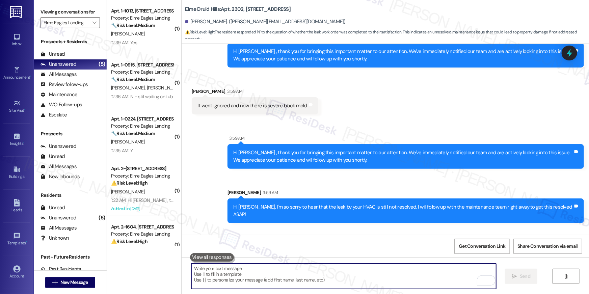
drag, startPoint x: 412, startPoint y: 269, endPoint x: 426, endPoint y: 273, distance: 15.0
click at [412, 269] on textarea "To enrich screen reader interactions, please activate Accessibility in Grammarl…" at bounding box center [343, 276] width 305 height 25
click at [426, 273] on textarea "To enrich screen reader interactions, please activate Accessibility in Grammarl…" at bounding box center [343, 276] width 305 height 25
click at [428, 277] on textarea "To enrich screen reader interactions, please activate Accessibility in Grammarl…" at bounding box center [343, 276] width 305 height 25
click at [428, 276] on textarea "To enrich screen reader interactions, please activate Accessibility in Grammarl…" at bounding box center [343, 276] width 305 height 25
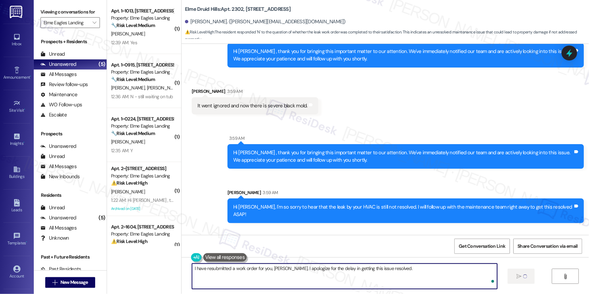
type textarea "I have resubmitted a work order for you, Ariel. I apologize for the delay in ge…"
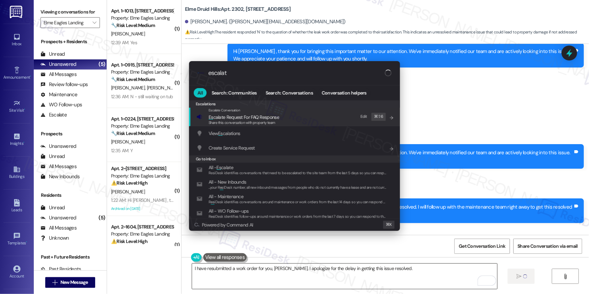
type input "escalate"
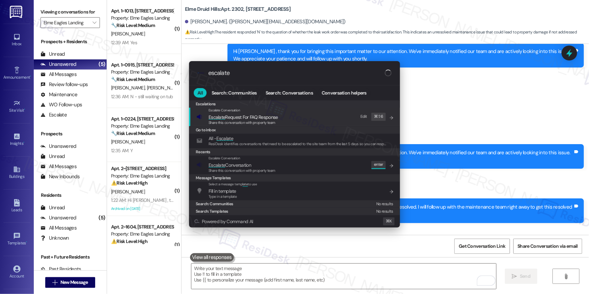
type input "escalate"
click at [323, 164] on div "Escalate Conversation Escalate Conversation Share this conversation with proper…" at bounding box center [296, 165] width 198 height 18
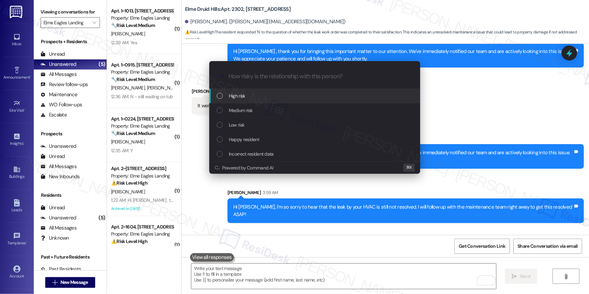
click at [253, 96] on div "High risk" at bounding box center [316, 95] width 198 height 7
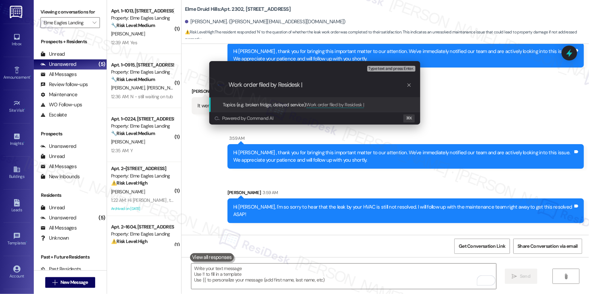
paste input "Work Order # 405169 AC leaking - Possible molds"
type input "Work order filed by Residesk | Work Order # 405169 AC leaking - Possible molds"
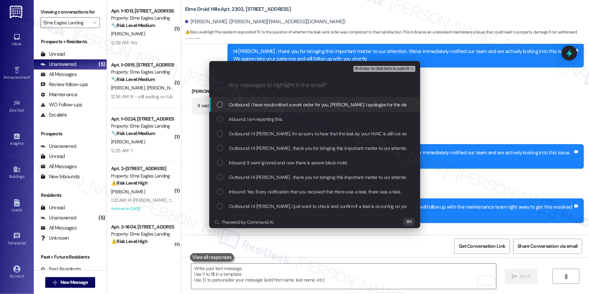
scroll to position [0, 0]
click at [260, 109] on div "Outbound: I have resubmitted a work order for you, Ariel. I apologize for the d…" at bounding box center [314, 105] width 211 height 15
drag, startPoint x: 259, startPoint y: 125, endPoint x: 260, endPoint y: 136, distance: 10.9
click at [260, 126] on div "Inbound: I am reporting this." at bounding box center [314, 119] width 211 height 15
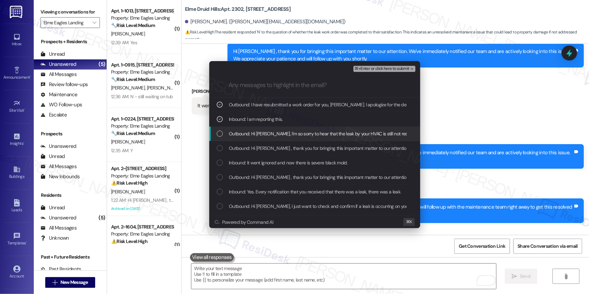
drag, startPoint x: 260, startPoint y: 138, endPoint x: 263, endPoint y: 145, distance: 7.7
click at [260, 138] on div "Outbound: Hi Ariel, I'm so sorry to hear that the leak by your HVAC is still no…" at bounding box center [314, 134] width 211 height 15
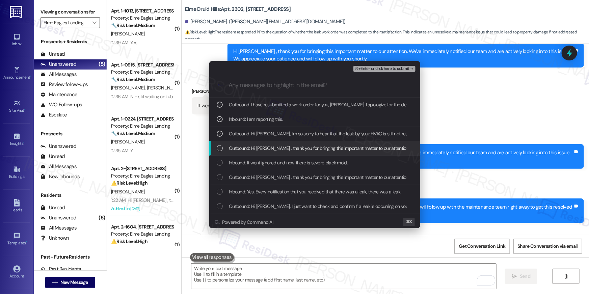
click at [264, 150] on span "Outbound: Hi Ariel , thank you for bringing this important matter to our attent…" at bounding box center [455, 148] width 453 height 7
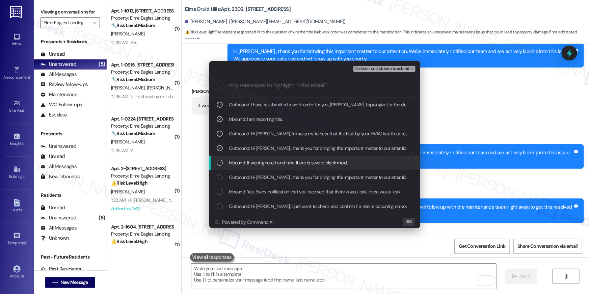
click at [264, 164] on span "Inbound: It went ignored and now there is severe black mold." at bounding box center [288, 162] width 119 height 7
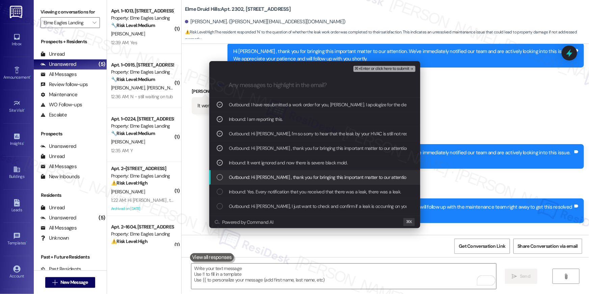
click at [268, 177] on span "Outbound: Hi Ariel , thank you for bringing this important matter to our attent…" at bounding box center [455, 177] width 453 height 7
click at [274, 180] on span "Outbound: Hi Ariel , thank you for bringing this important matter to our attent…" at bounding box center [455, 177] width 453 height 7
click at [320, 179] on span "Outbound: Hi Ariel , thank you for bringing this important matter to our attent…" at bounding box center [455, 177] width 453 height 7
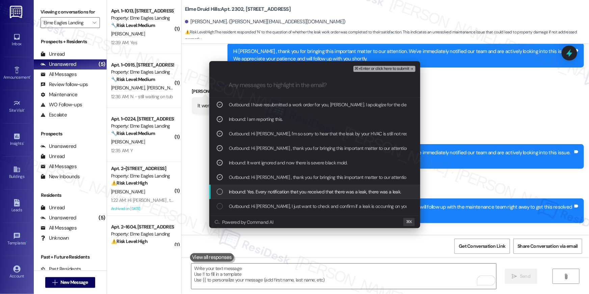
click at [318, 189] on span "Inbound: Yes. Every notification that you received that there was a leak, there…" at bounding box center [315, 191] width 172 height 7
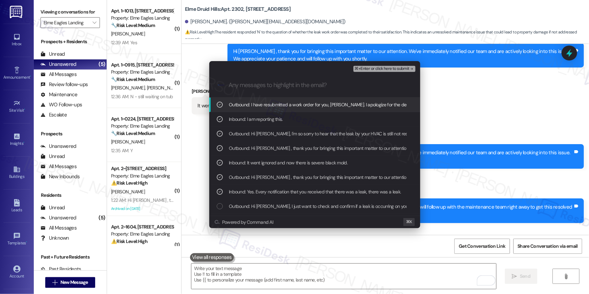
click at [380, 69] on span "⌘+Enter or click here to submit" at bounding box center [382, 69] width 55 height 5
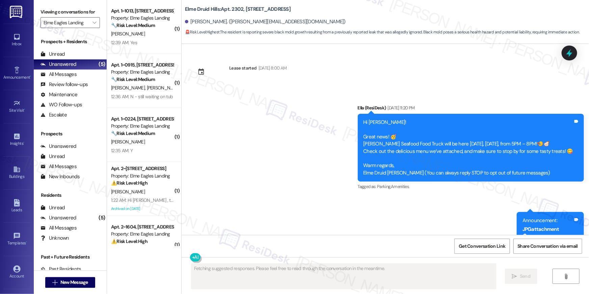
scroll to position [13010, 0]
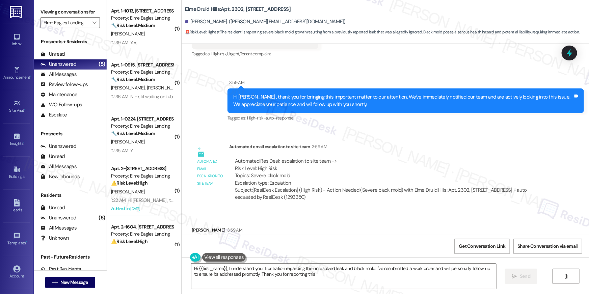
type textarea "Hi {{first_name}}, I understand your frustration regarding the unresolved leak …"
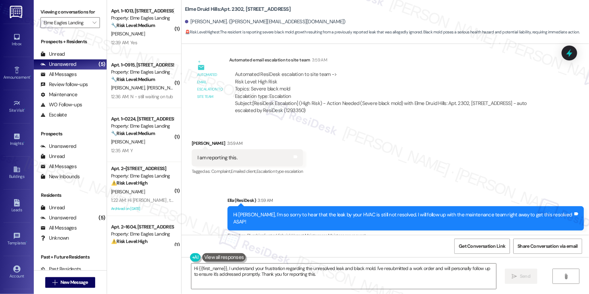
scroll to position [13115, 0]
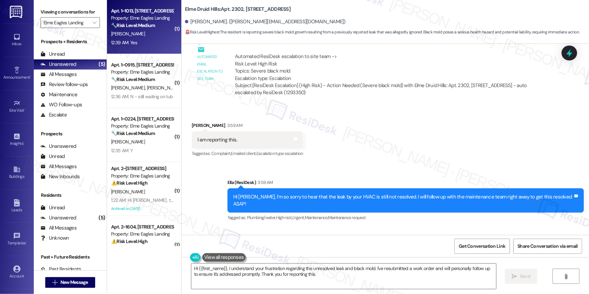
click at [150, 36] on div "M. Freeman" at bounding box center [142, 34] width 64 height 8
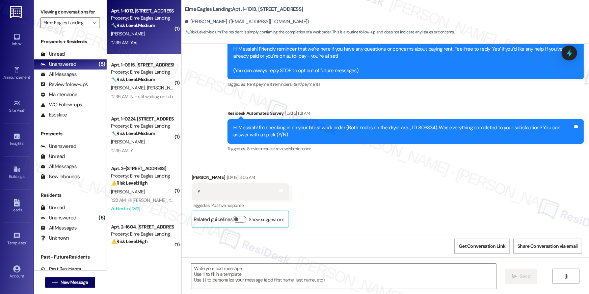
scroll to position [943, 0]
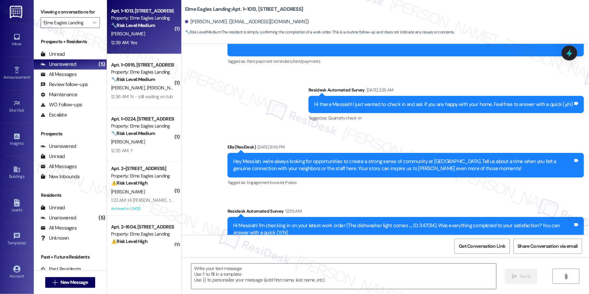
type textarea "Fetching suggested responses. Please feel free to read through the conversation…"
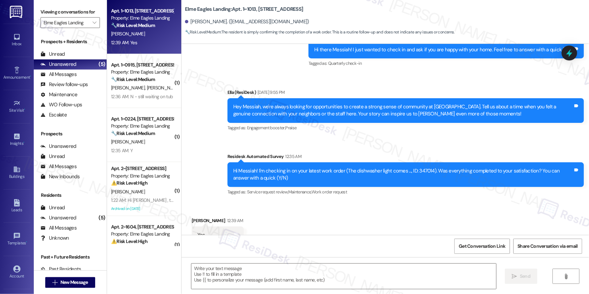
scroll to position [943, 0]
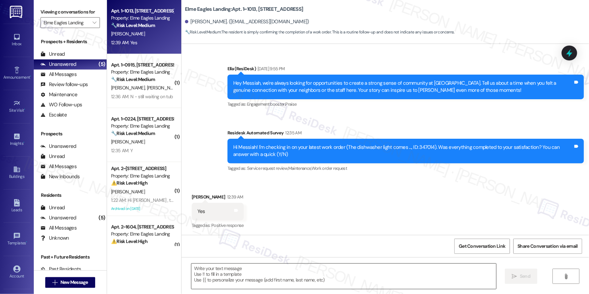
click at [393, 272] on textarea at bounding box center [343, 276] width 305 height 25
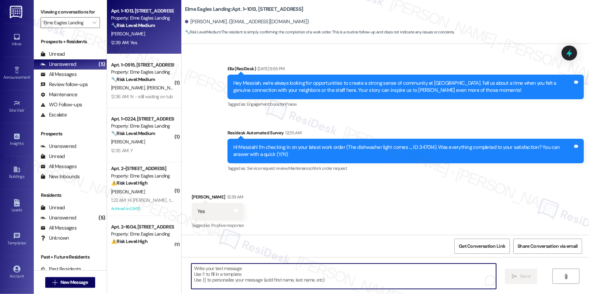
click at [395, 276] on textarea "To enrich screen reader interactions, please activate Accessibility in Grammarl…" at bounding box center [343, 276] width 305 height 25
click at [396, 280] on textarea "To enrich screen reader interactions, please activate Accessibility in Grammarl…" at bounding box center [343, 276] width 305 height 25
paste textarea "Hi {{first_name}}, I’m glad to hear your work order has been completed! If anyt…"
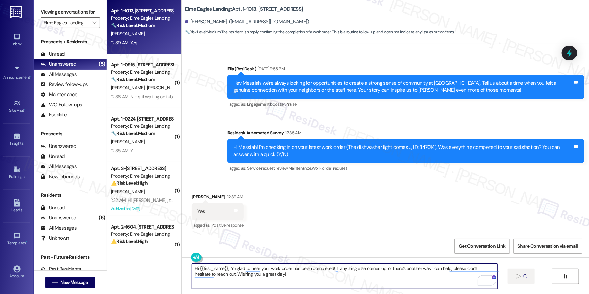
type textarea "Hi {{first_name}}, I’m glad to hear your work order has been completed! If anyt…"
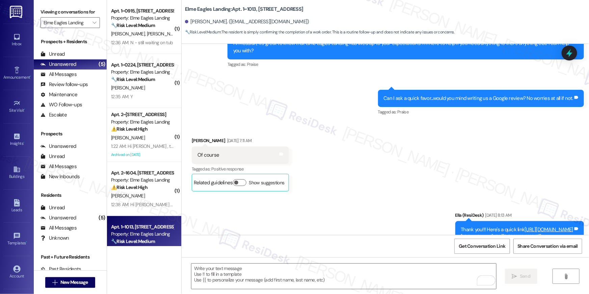
scroll to position [496, 0]
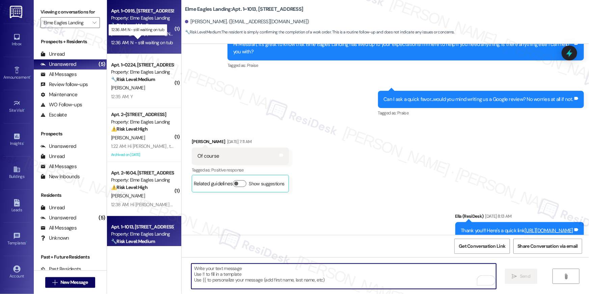
click at [146, 40] on div "12:36 AM: N - still waiting on tub 12:36 AM: N - still waiting on tub" at bounding box center [142, 43] width 62 height 6
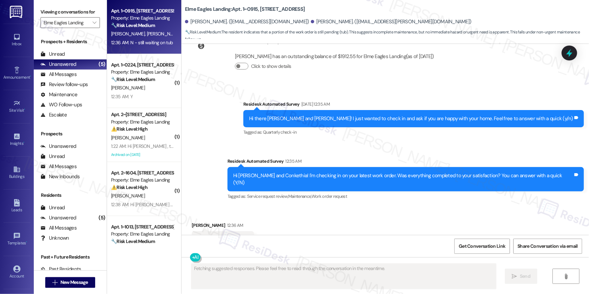
scroll to position [1440, 0]
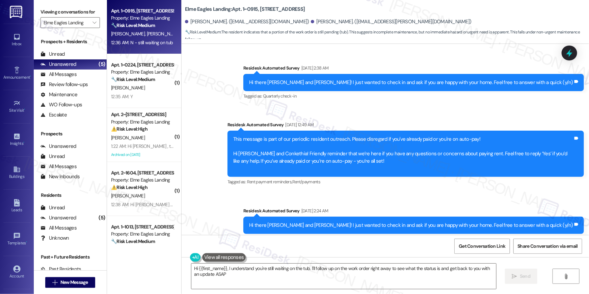
type textarea "Hi {{first_name}}, I understand you're still waiting on the tub. I'll follow up…"
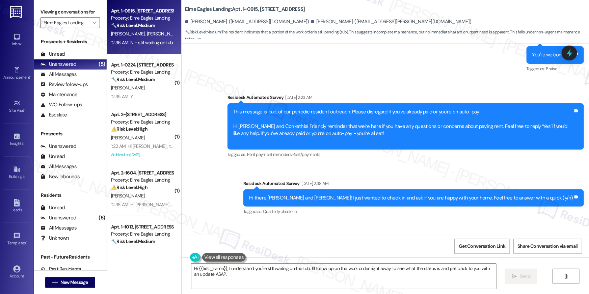
scroll to position [605, 0]
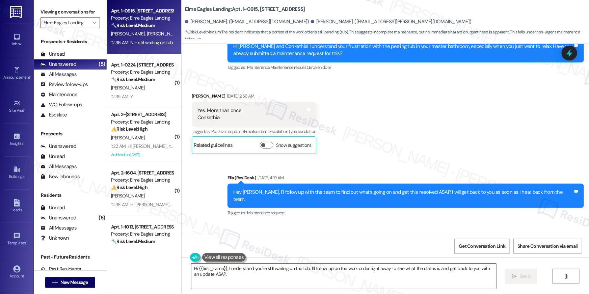
click at [311, 278] on textarea "Hi {{first_name}}, I understand you're still waiting on the tub. I'll follow up…" at bounding box center [343, 276] width 305 height 25
click at [320, 278] on textarea "Hi {{first_name}}, I understand you're still waiting on the tub. I'll follow up…" at bounding box center [343, 276] width 305 height 25
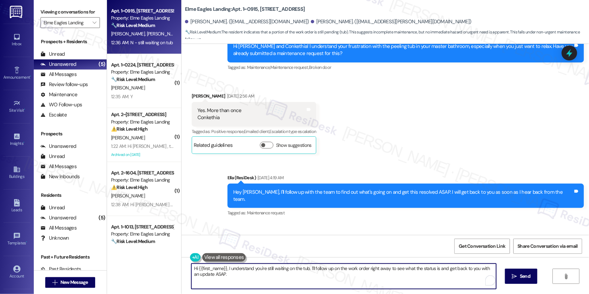
click at [313, 281] on textarea "Hi {{first_name}}, I understand you're still waiting on the tub. I'll follow up…" at bounding box center [343, 276] width 305 height 25
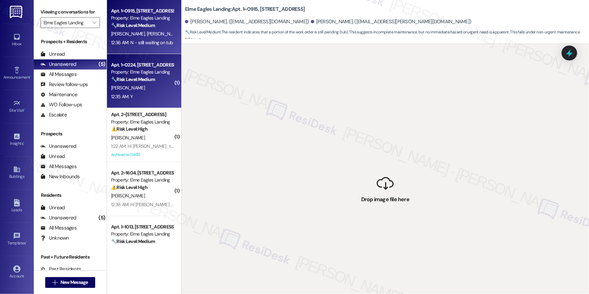
click at [133, 82] on strong "🔧 Risk Level: Medium" at bounding box center [133, 79] width 44 height 6
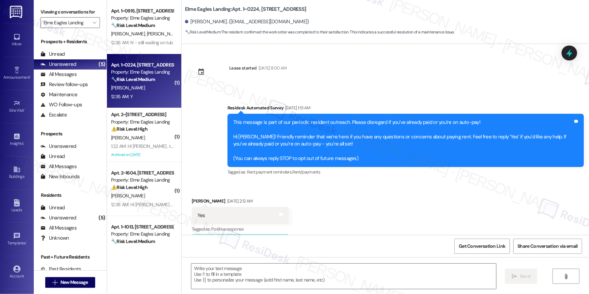
scroll to position [1817, 0]
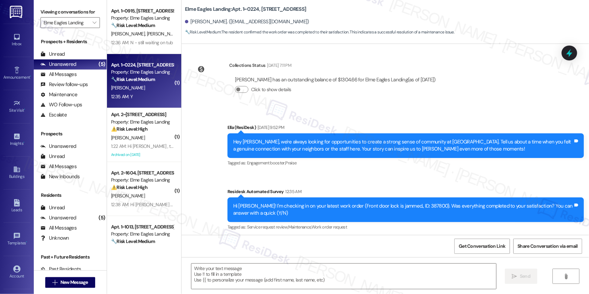
type textarea "Fetching suggested responses. Please feel free to read through the conversation…"
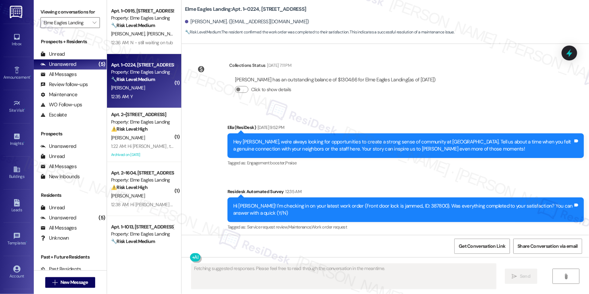
scroll to position [1876, 0]
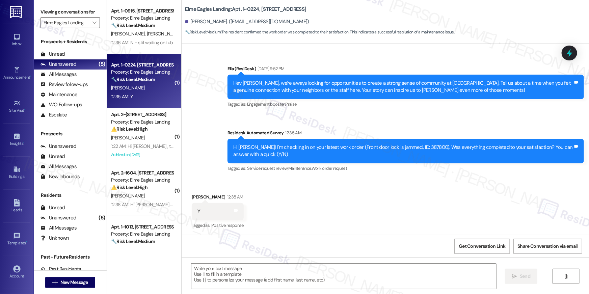
click at [388, 273] on textarea at bounding box center [343, 276] width 305 height 25
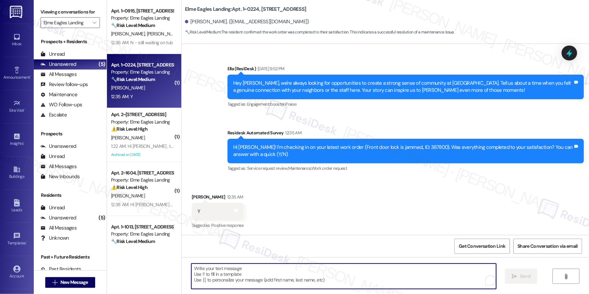
click at [339, 275] on textarea "To enrich screen reader interactions, please activate Accessibility in Grammarl…" at bounding box center [343, 276] width 305 height 25
paste textarea "Hi {{first_name}}, I’m glad to hear your work order has been completed! If anyt…"
type textarea "Hi {{first_name}}, I’m glad to hear your work order has been completed! If anyt…"
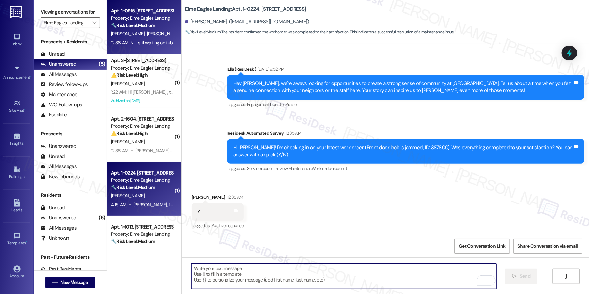
click at [140, 37] on div "C. Patterson J. Scandrett" at bounding box center [142, 34] width 64 height 8
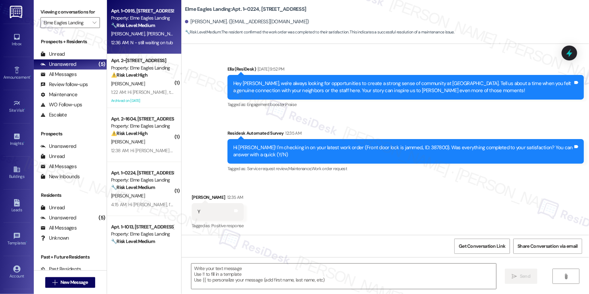
type textarea "Fetching suggested responses. Please feel free to read through the conversation…"
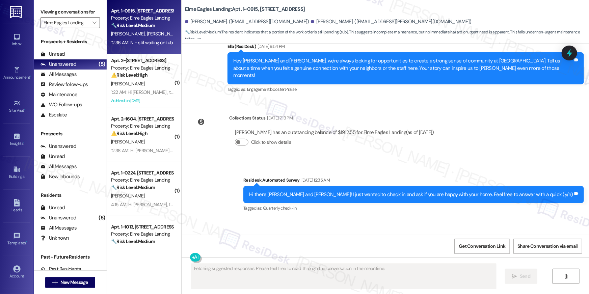
scroll to position [1440, 0]
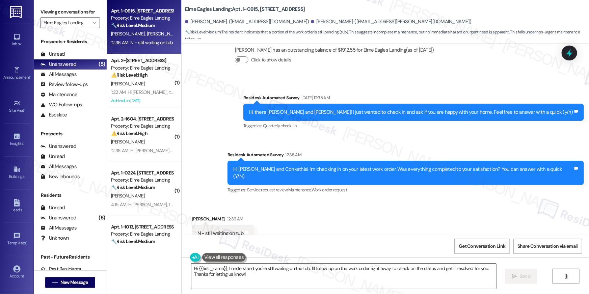
click at [281, 274] on textarea "Hi {{first_name}}, I understand you're still waiting on the tub. I'll follow up…" at bounding box center [343, 276] width 305 height 25
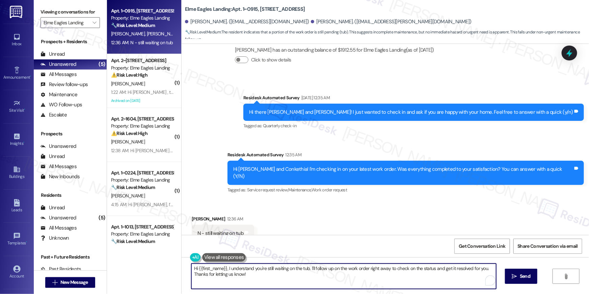
drag, startPoint x: 308, startPoint y: 269, endPoint x: 311, endPoint y: 279, distance: 10.2
click at [311, 279] on textarea "Hi {{first_name}}, I understand you're still waiting on the tub. I'll follow up…" at bounding box center [343, 276] width 305 height 25
type textarea "Hi {{first_name}}, I understand you're still waiting on the tub. Is this for a …"
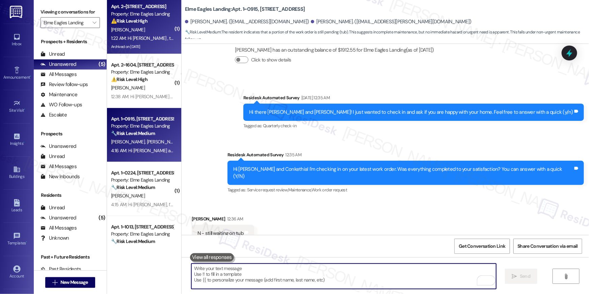
click at [146, 40] on div "1:22 AM: Hi Dominique , thank you for bringing this important matter to our att…" at bounding box center [335, 38] width 448 height 6
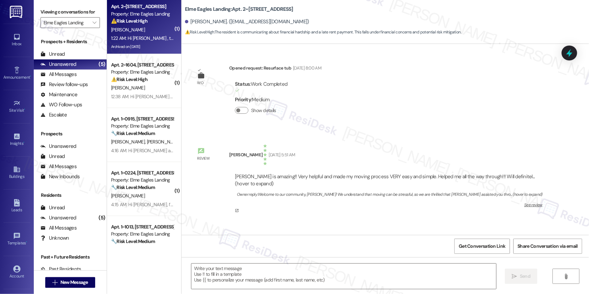
scroll to position [10471, 0]
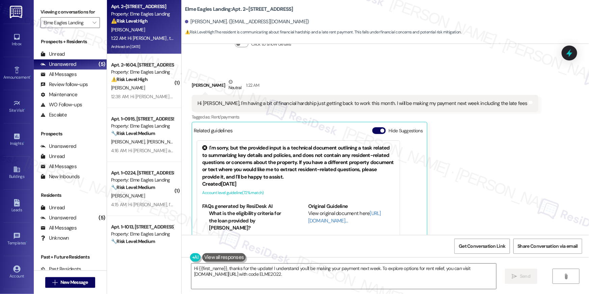
click at [449, 136] on div "Dominique Robinson Neutral 1:22 AM Hi Ella, I'm having a bit of financial hards…" at bounding box center [365, 167] width 347 height 179
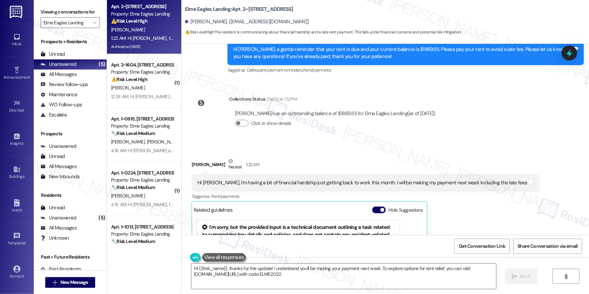
scroll to position [10379, 0]
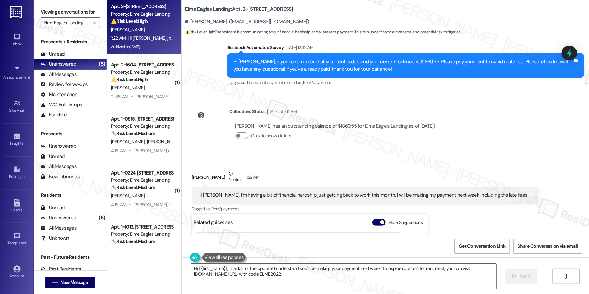
click at [298, 277] on textarea "Hi {{first_name}}, thanks for the update! I understand you'll be making your pa…" at bounding box center [343, 276] width 305 height 25
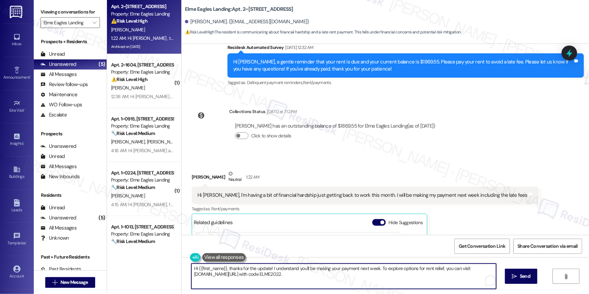
drag, startPoint x: 322, startPoint y: 278, endPoint x: 271, endPoint y: 269, distance: 51.7
click at [271, 269] on textarea "Hi {{first_name}}, thanks for the update! I understand you'll be making your pa…" at bounding box center [343, 276] width 305 height 25
click at [271, 268] on textarea "Hi {{first_name}}, thanks for the update! I hope things are looking up for you." at bounding box center [343, 276] width 305 height 25
click at [358, 275] on textarea "Hi {{first_name}}, thanks for the update! I hope things are looking up for you." at bounding box center [343, 276] width 305 height 25
click at [211, 269] on textarea "Hi {{first_name}}, thanks for the update! I hope things are looking up for you.…" at bounding box center [343, 276] width 305 height 25
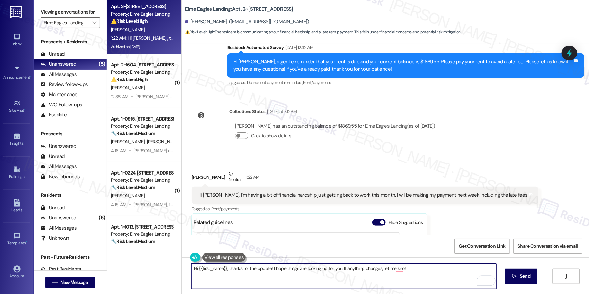
click at [211, 269] on textarea "Hi {{first_name}}, thanks for the update! I hope things are looking up for you.…" at bounding box center [343, 276] width 305 height 25
type textarea "Hi , thanks for the update! I hope things are looking up for you. If anything c…"
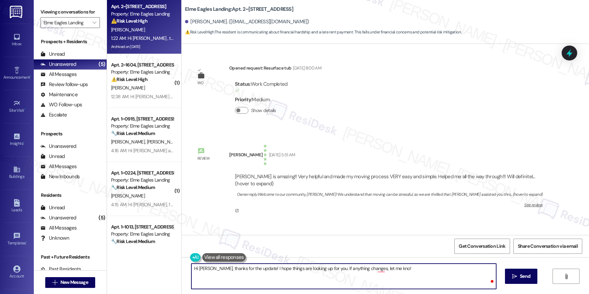
type textarea "Hi [PERSON_NAME], thanks for the update! I hope things are looking up for you. …"
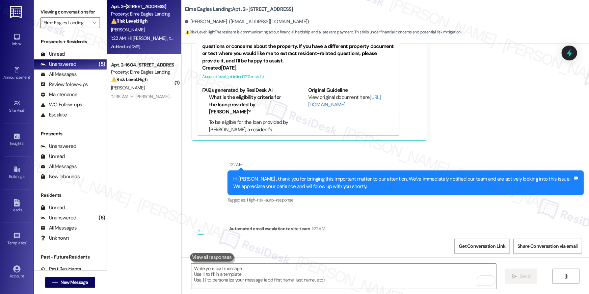
scroll to position [10619, 0]
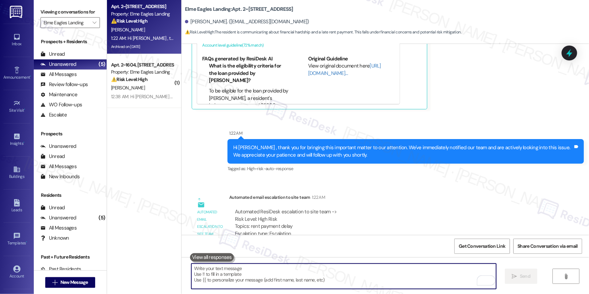
click at [393, 277] on textarea "To enrich screen reader interactions, please activate Accessibility in Grammarl…" at bounding box center [343, 276] width 305 height 25
paste textarea "Hi [PERSON_NAME], thanks for the update! I hope things are starting to look up …"
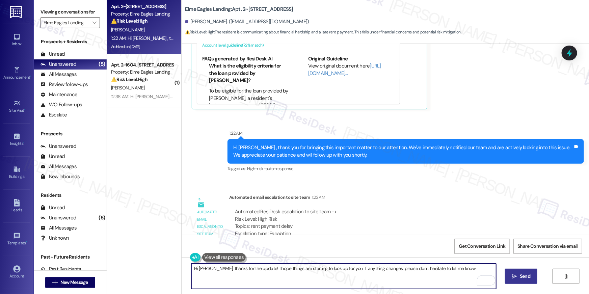
type textarea "Hi [PERSON_NAME], thanks for the update! I hope things are starting to look up …"
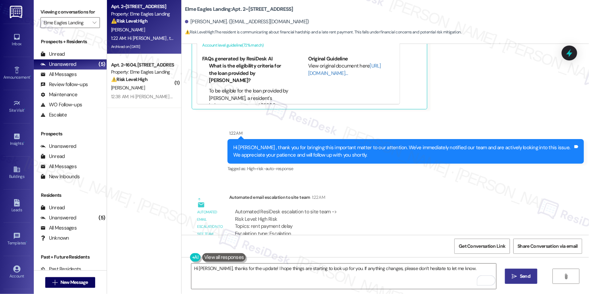
click at [514, 274] on icon "" at bounding box center [514, 276] width 5 height 5
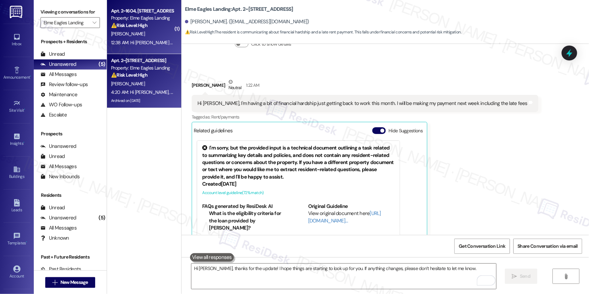
click at [128, 44] on div "12:38 AM: Hi James , thank you for bringing this important matter to our attent…" at bounding box center [336, 43] width 450 height 6
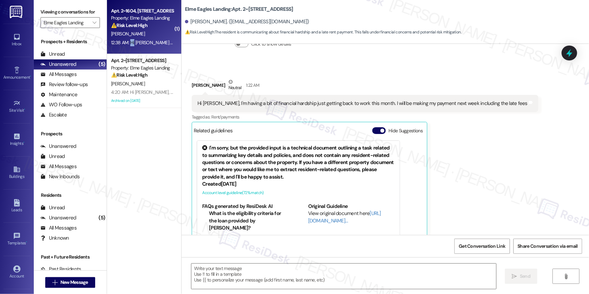
click at [128, 44] on div "12:38 AM: Hi James , thank you for bringing this important matter to our attent…" at bounding box center [336, 43] width 450 height 6
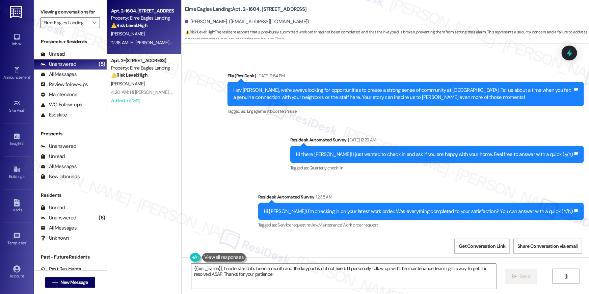
scroll to position [2767, 0]
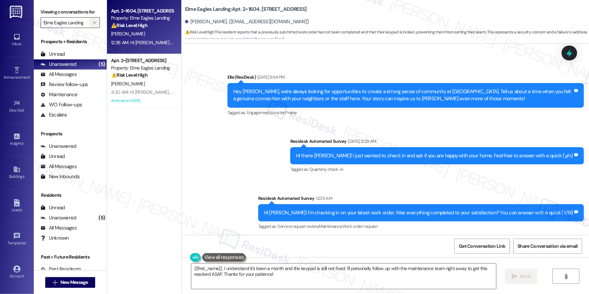
click at [93, 21] on icon "" at bounding box center [95, 22] width 4 height 5
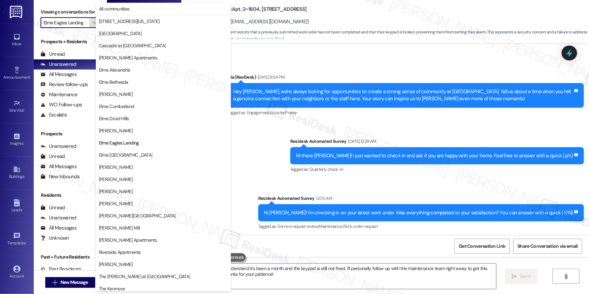
scroll to position [64, 0]
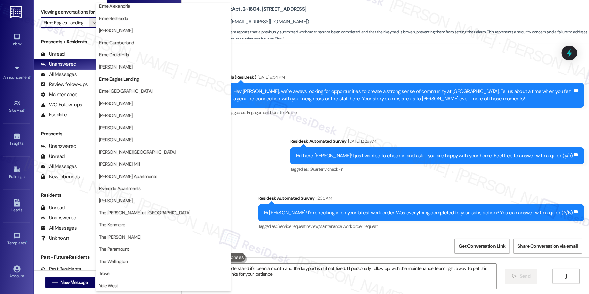
click at [287, 166] on div "Announcement, sent via SMS Ella (ResiDesk) Aug 26, 2025 at 9:54 PM Hey James, w…" at bounding box center [386, 147] width 408 height 178
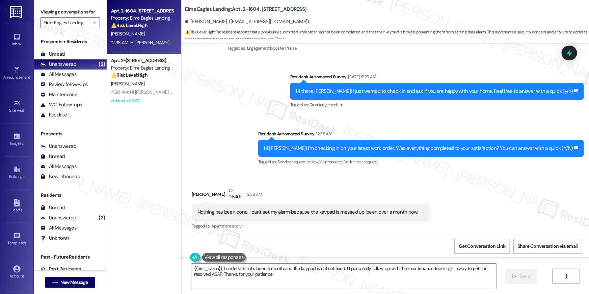
scroll to position [2830, 0]
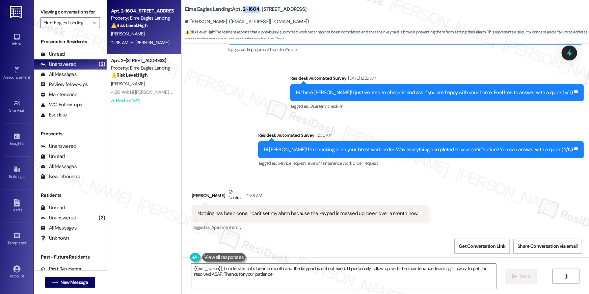
drag, startPoint x: 243, startPoint y: 10, endPoint x: 254, endPoint y: 11, distance: 10.2
click at [254, 11] on b "Elme Eagles Landing: Apt. 2~1604, 860 Rock Quarry Road" at bounding box center [246, 9] width 122 height 7
copy b "2~1604"
click at [288, 280] on textarea "{{first_name}}, I understand it's been a month and the keypad is still not fixe…" at bounding box center [343, 276] width 305 height 25
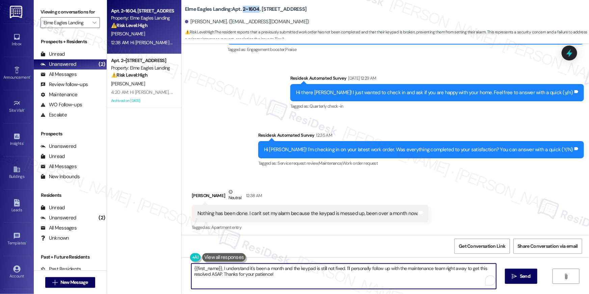
click at [310, 282] on textarea "{{first_name}}, I understand it's been a month and the keypad is still not fixe…" at bounding box center [343, 276] width 305 height 25
click at [219, 270] on textarea "{{first_name}}, I understand it's been a month and the keypad is still not fixe…" at bounding box center [343, 276] width 305 height 25
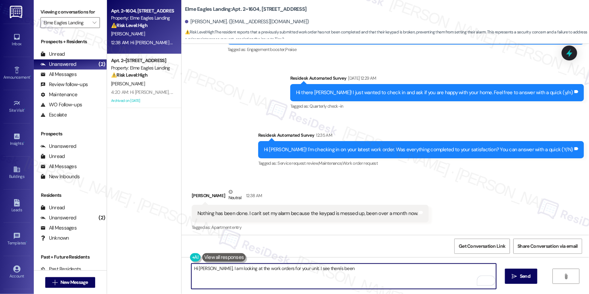
click at [298, 268] on textarea "Hi James, I am looking at the work orders for your unit. I see there's been" at bounding box center [343, 276] width 305 height 25
click at [297, 272] on textarea "Hi James, I am looking at the work orders for your unit. COuld you let" at bounding box center [343, 276] width 305 height 25
click at [297, 271] on textarea "Hi James, I am looking at the work orders for your unit. COuld you let" at bounding box center [343, 276] width 305 height 25
click at [336, 269] on textarea "Hi James, I am looking at the work orders for your unit. May I know which oen y…" at bounding box center [343, 276] width 305 height 25
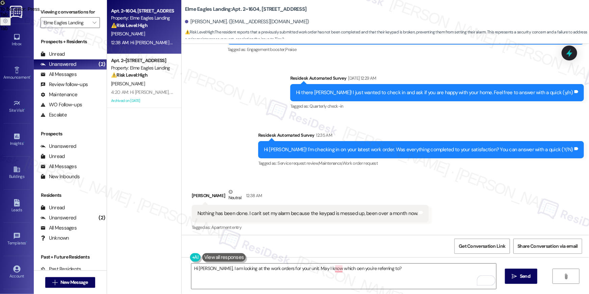
click at [330, 237] on div "Sent via SMS 12:38 AM Hi James , thank you for bringing this important matter t…" at bounding box center [386, 269] width 408 height 64
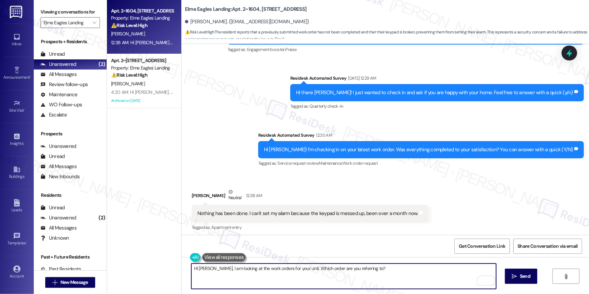
click at [399, 274] on textarea "Hi James, I am looking at the work orders for your unit. Which order are you re…" at bounding box center [343, 276] width 305 height 25
type textarea "Hi James, I am looking at the work orders for your unit. Which order are you re…"
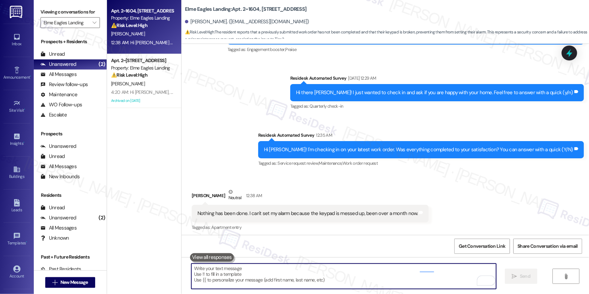
scroll to position [2825, 0]
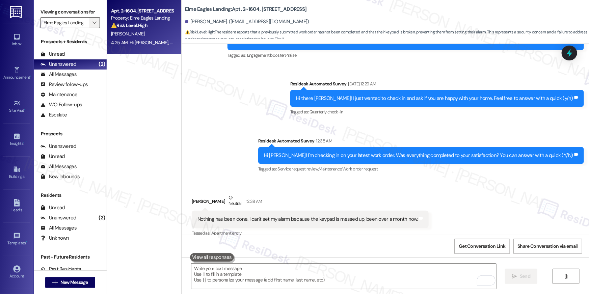
click at [93, 21] on icon "" at bounding box center [95, 22] width 4 height 5
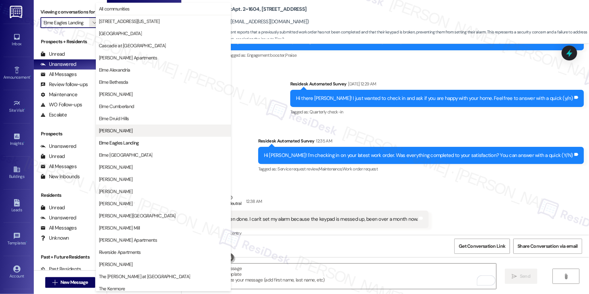
scroll to position [64, 0]
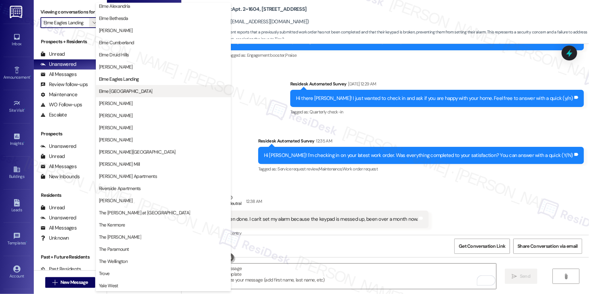
click at [128, 91] on span "Elme [GEOGRAPHIC_DATA]" at bounding box center [126, 91] width 54 height 7
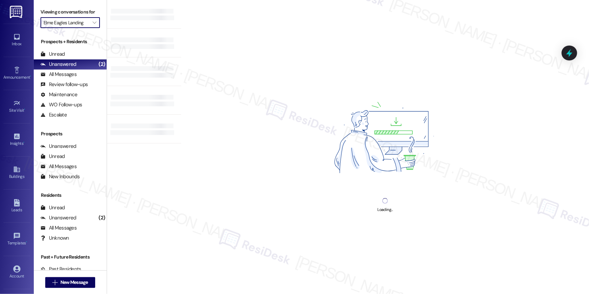
type input "Elme [GEOGRAPHIC_DATA]"
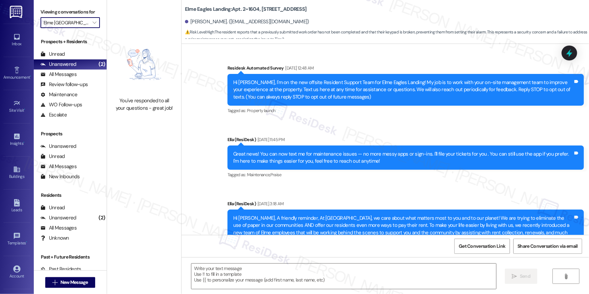
click at [93, 24] on icon "" at bounding box center [95, 22] width 4 height 5
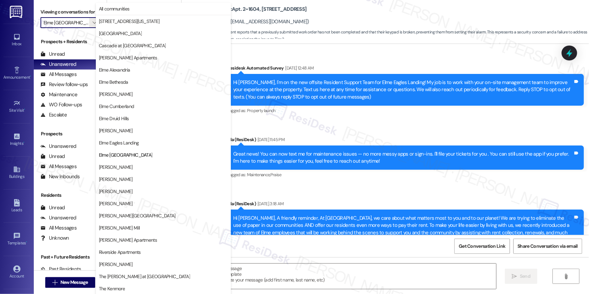
scroll to position [2825, 0]
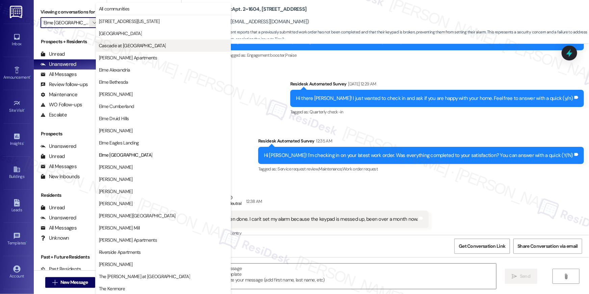
type textarea "Fetching suggested responses. Please feel free to read through the conversation…"
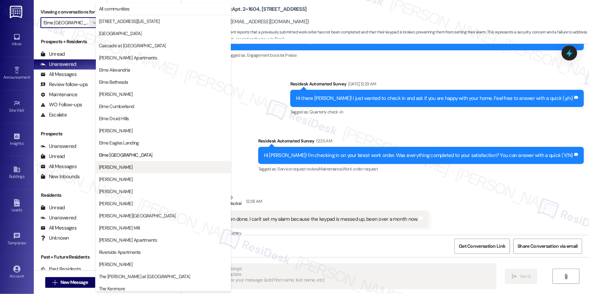
click at [133, 165] on span "[PERSON_NAME]" at bounding box center [163, 167] width 129 height 7
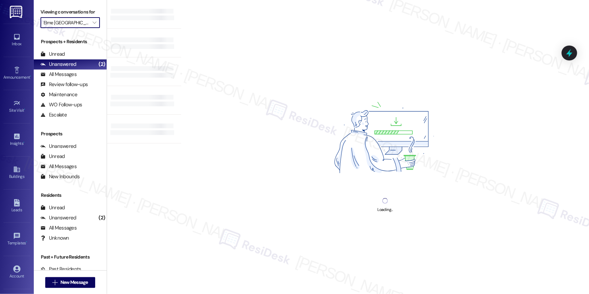
type input "[PERSON_NAME]"
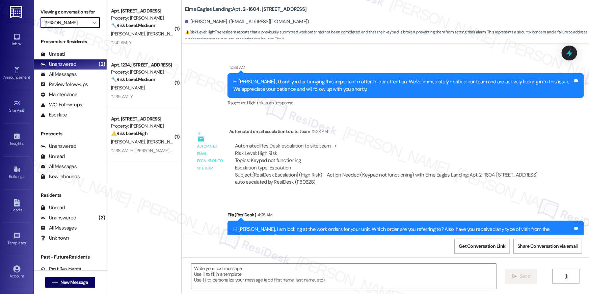
type textarea "Fetching suggested responses. Please feel free to read through the conversation…"
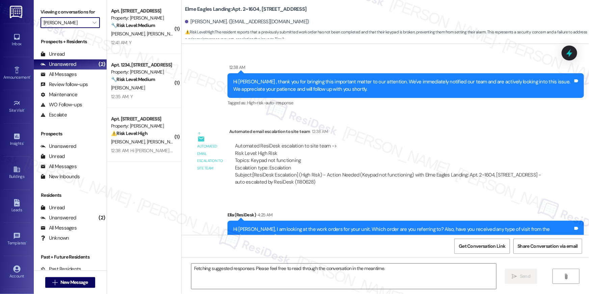
scroll to position [2825, 0]
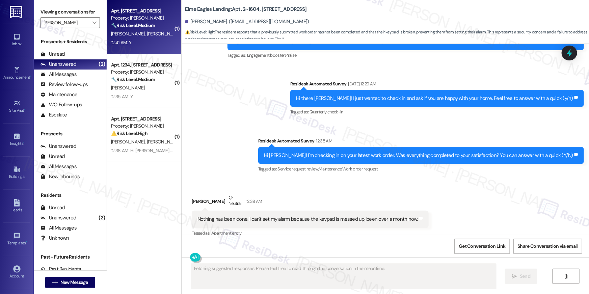
click at [153, 41] on div "12:41 AM: Y 12:41 AM: Y" at bounding box center [142, 42] width 64 height 8
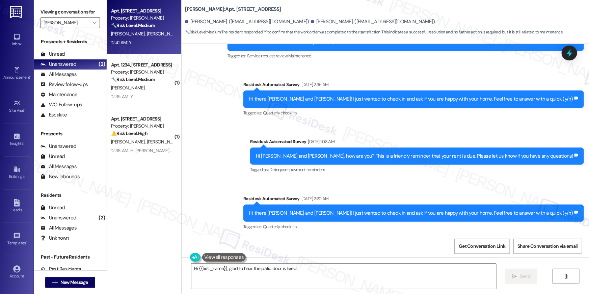
scroll to position [3720, 0]
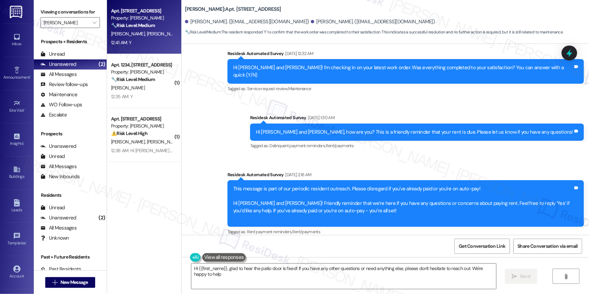
type textarea "Hi {{first_name}}, glad to hear the patio door is fixed! If you have any other …"
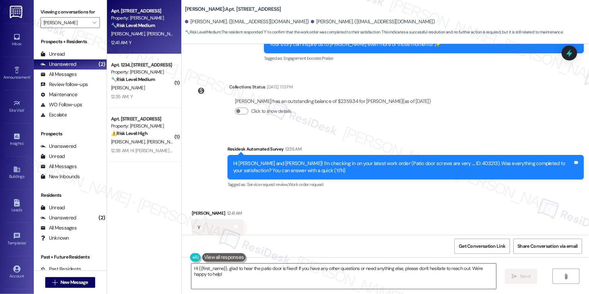
click at [336, 282] on textarea "Hi {{first_name}}, glad to hear the patio door is fixed! If you have any other …" at bounding box center [343, 276] width 305 height 25
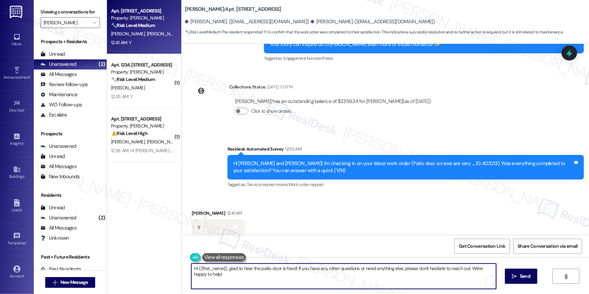
click at [438, 281] on textarea "Hi {{first_name}}, glad to hear the patio door is fixed! If you have any other …" at bounding box center [343, 276] width 305 height 25
click at [530, 277] on span "Send" at bounding box center [525, 276] width 10 height 7
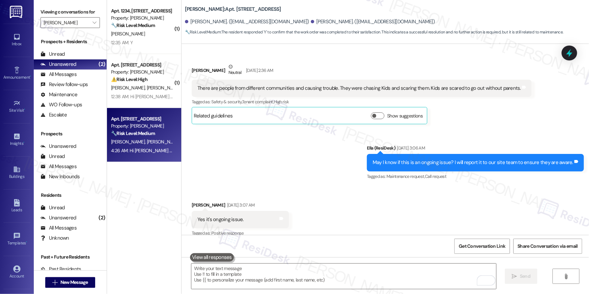
scroll to position [1506, 0]
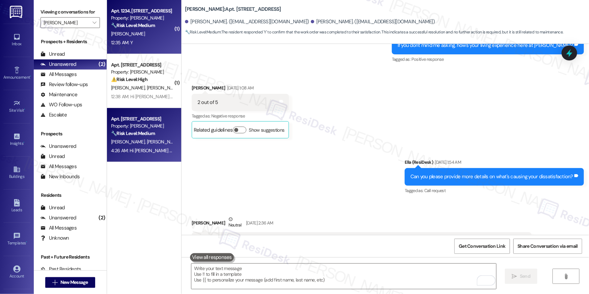
click at [164, 46] on div "12:35 AM: Y 12:35 AM: Y" at bounding box center [142, 42] width 64 height 8
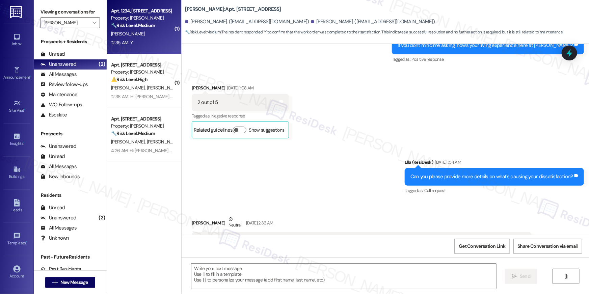
type textarea "Fetching suggested responses. Please feel free to read through the conversation…"
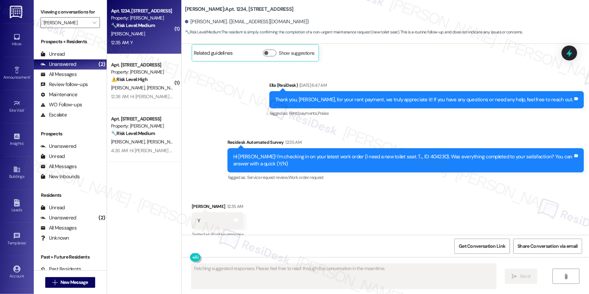
scroll to position [4951, 0]
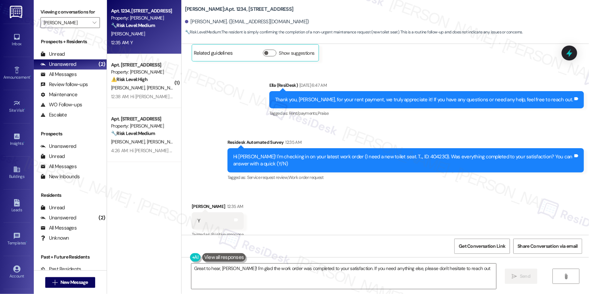
type textarea "Great to hear, Rodney! I'm glad the work order was completed to your satisfacti…"
click at [451, 274] on textarea "Great to hear, Rodney! I'm glad the work order was completed to your satisfacti…" at bounding box center [343, 276] width 305 height 25
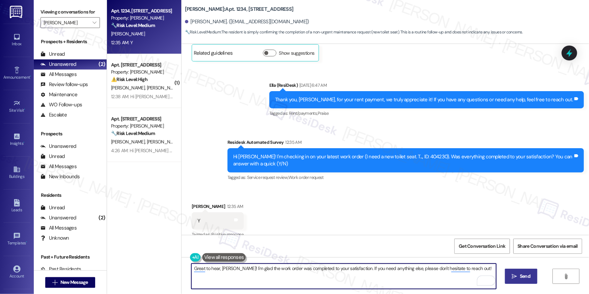
click at [508, 275] on button " Send" at bounding box center [521, 276] width 33 height 15
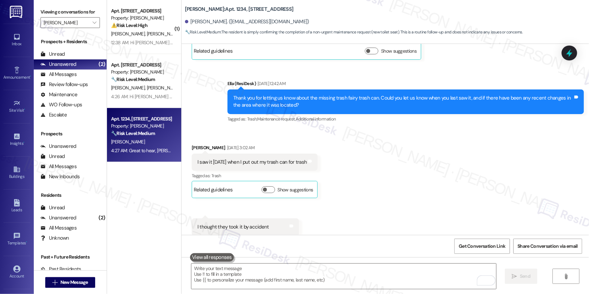
scroll to position [230, 0]
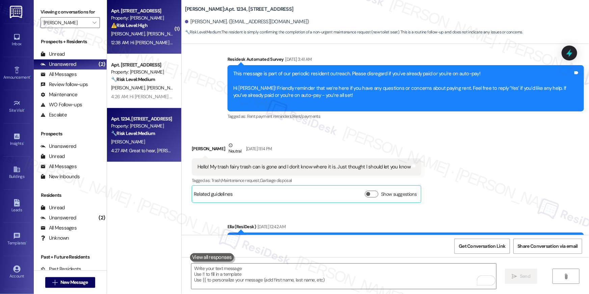
click at [139, 28] on strong "⚠️ Risk Level: High" at bounding box center [129, 25] width 36 height 6
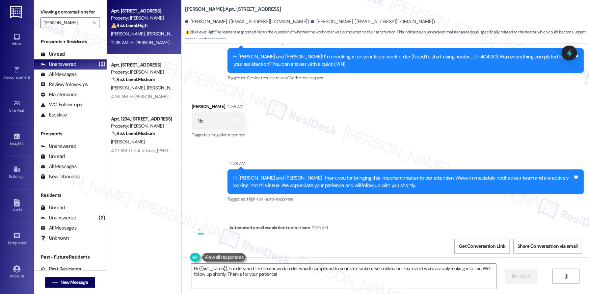
scroll to position [3453, 0]
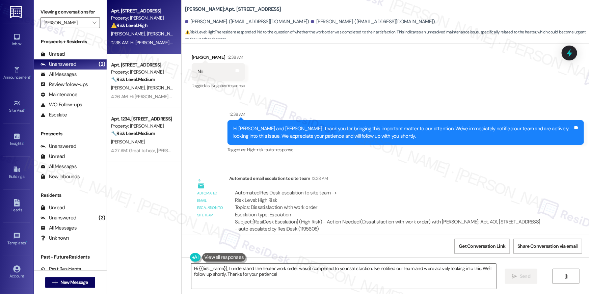
click at [431, 282] on textarea "Hi {{first_name}}, I understand the heater work order wasn't completed to your …" at bounding box center [343, 276] width 305 height 25
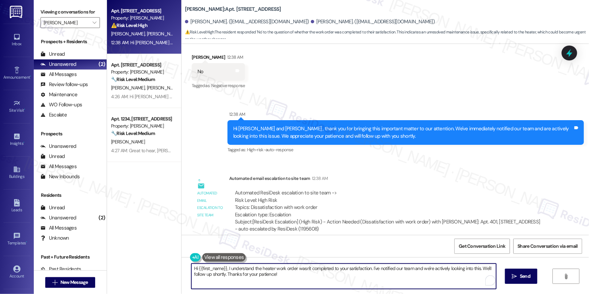
paste textarea "’m sorry to hear your work order hasn’t been fully completed. Could you share a…"
type textarea "Hi {{first_name}}, I’m sorry to hear your work order hasn’t been fully complete…"
click at [511, 276] on span " Send" at bounding box center [521, 276] width 21 height 7
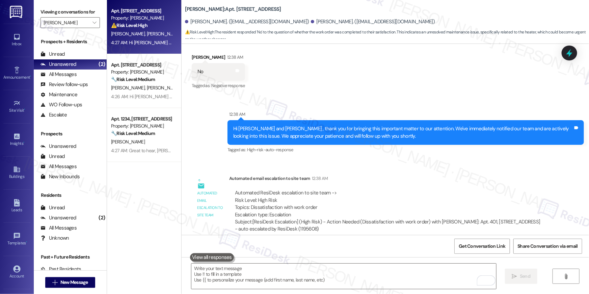
scroll to position [3305, 0]
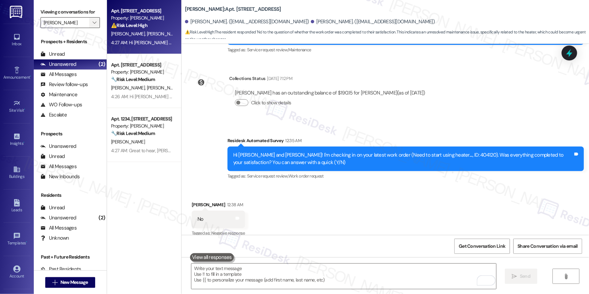
click at [94, 24] on button "" at bounding box center [94, 22] width 11 height 11
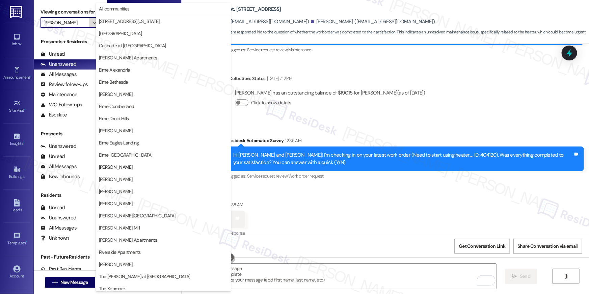
scroll to position [64, 0]
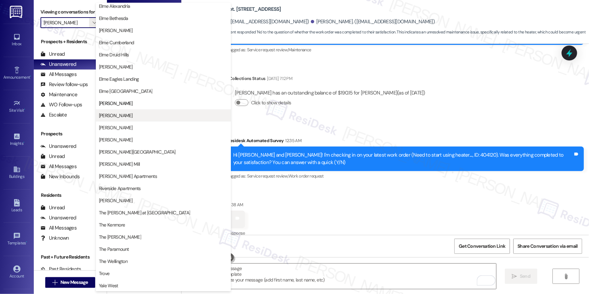
click at [152, 114] on span "[PERSON_NAME]" at bounding box center [163, 115] width 129 height 7
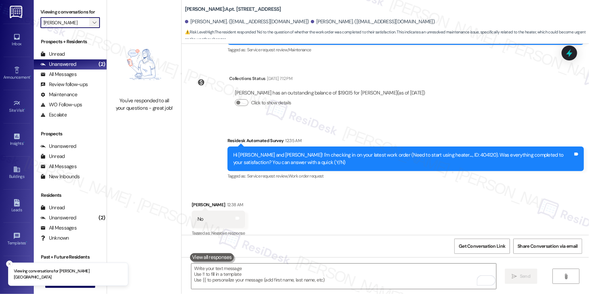
click at [92, 23] on span "" at bounding box center [94, 22] width 6 height 11
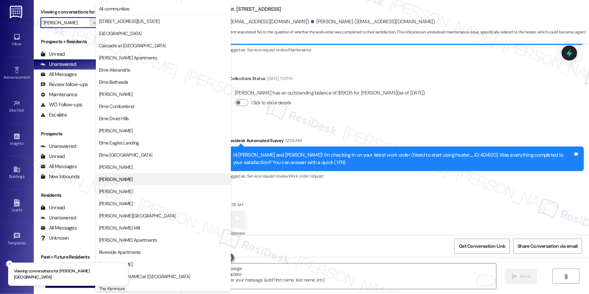
scroll to position [64, 0]
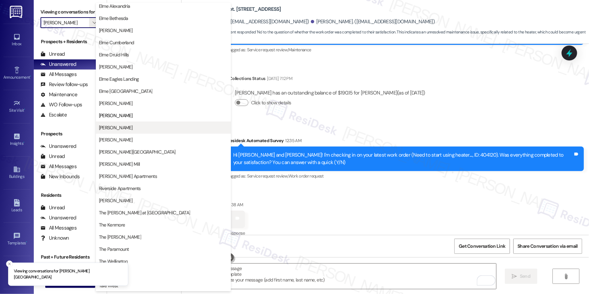
click at [125, 128] on span "[PERSON_NAME]" at bounding box center [116, 127] width 34 height 7
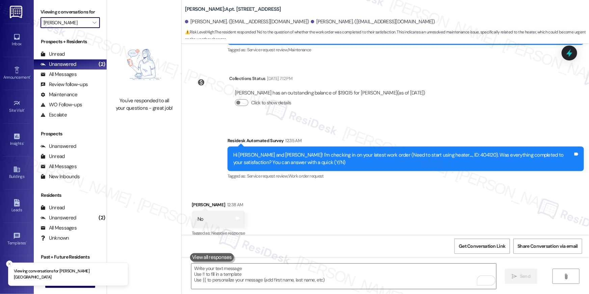
type input "[PERSON_NAME]"
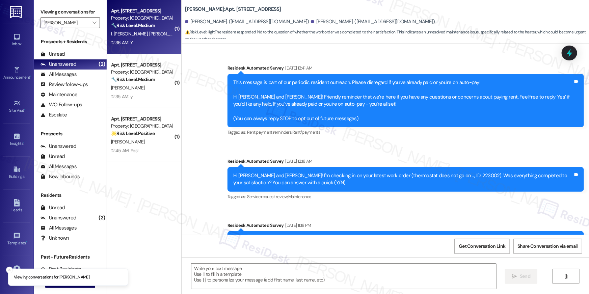
click at [139, 31] on span "I. [PERSON_NAME]" at bounding box center [130, 34] width 38 height 6
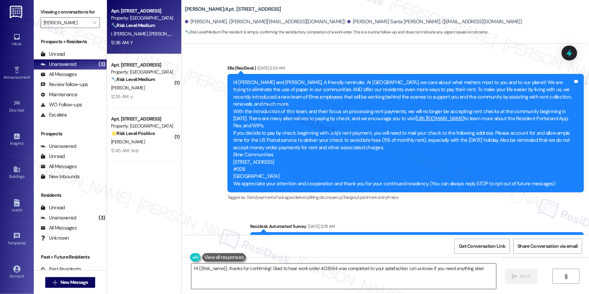
drag, startPoint x: 295, startPoint y: 268, endPoint x: 329, endPoint y: 263, distance: 34.5
click at [295, 268] on textarea "Hi {{first_name}}, thanks for confirming! Glad to hear work order 403594 was co…" at bounding box center [343, 276] width 305 height 25
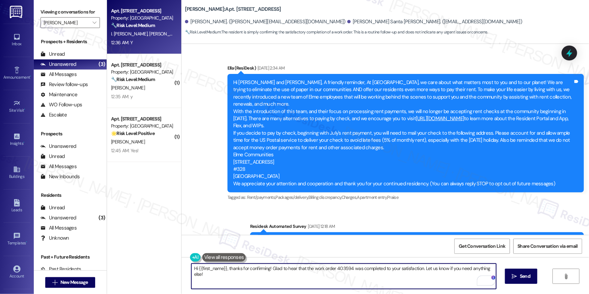
click at [341, 269] on textarea "Hi {{first_name}}, thanks for confirming! Glad to hear that the work order 4035…" at bounding box center [343, 276] width 305 height 25
type textarea "Hi {{first_name}}, thanks for confirming! Glad to hear that the work order was …"
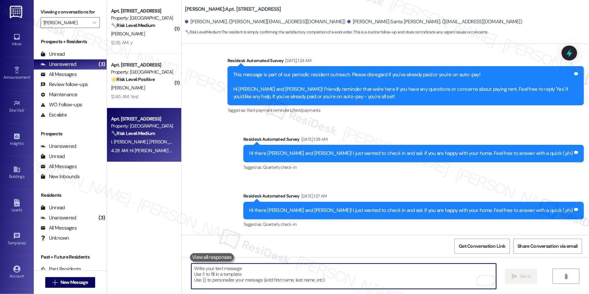
scroll to position [1578, 0]
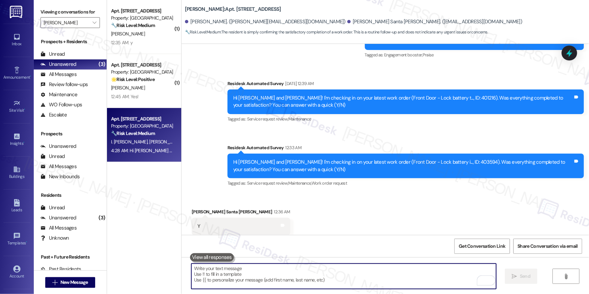
click at [396, 275] on textarea "To enrich screen reader interactions, please activate Accessibility in Grammarl…" at bounding box center [343, 276] width 305 height 25
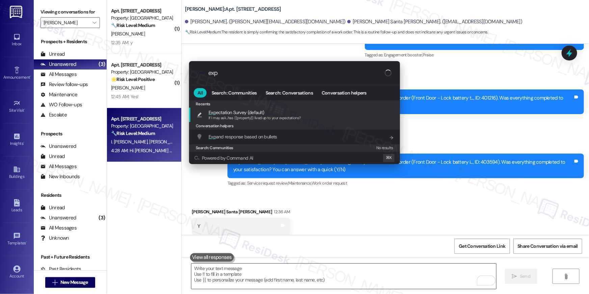
type input "expe"
type textarea "If I may ask...has {{property}} lived up to your expectations?"
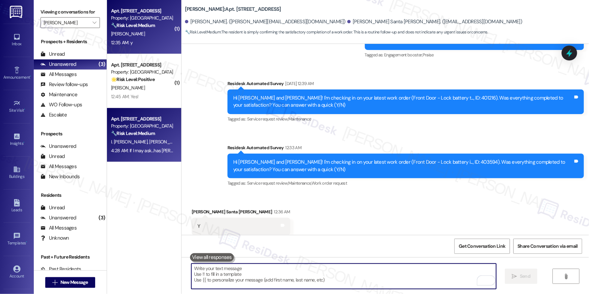
click at [132, 51] on div "Apt. 5234, 10519 Lariat Lane Property: Elme Manassas 🔧 Risk Level: Medium The r…" at bounding box center [144, 27] width 74 height 54
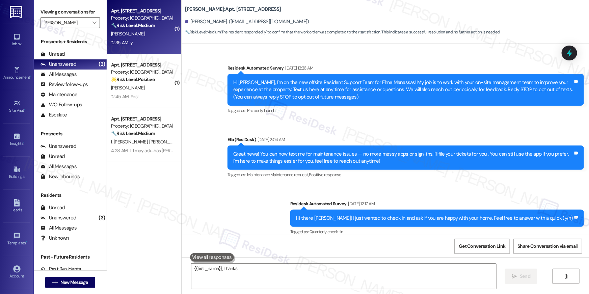
scroll to position [3032, 0]
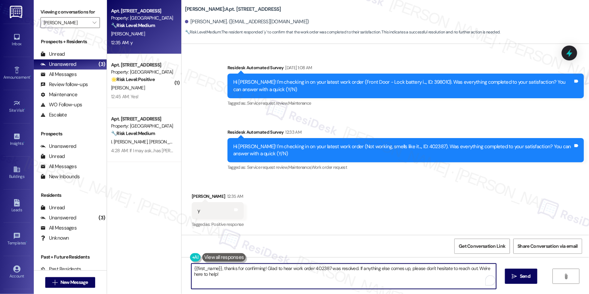
click at [285, 279] on textarea "{{first_name}}, thanks for confirming! Glad to hear work order 402387 was resol…" at bounding box center [343, 276] width 305 height 25
click at [297, 270] on textarea "{{first_name}}, thanks for confirming! Glad to hear work order 402387 was resol…" at bounding box center [343, 276] width 305 height 25
click at [327, 267] on textarea "{{first_name}}, thanks for confirming! Glad to hear the work order 402387 was r…" at bounding box center [343, 276] width 305 height 25
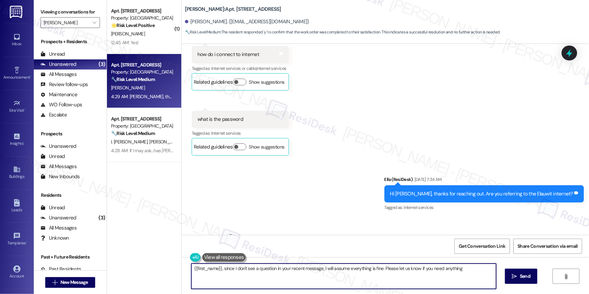
type textarea "{{first_name}}, since I don't see a question in your recent message, I will ass…"
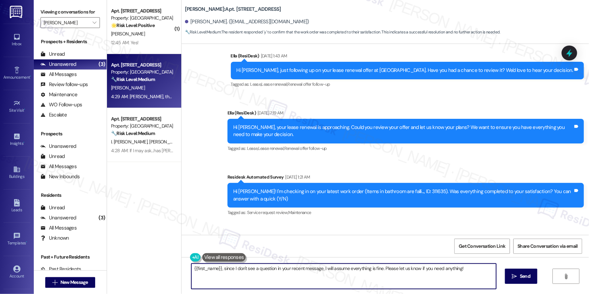
scroll to position [1671, 0]
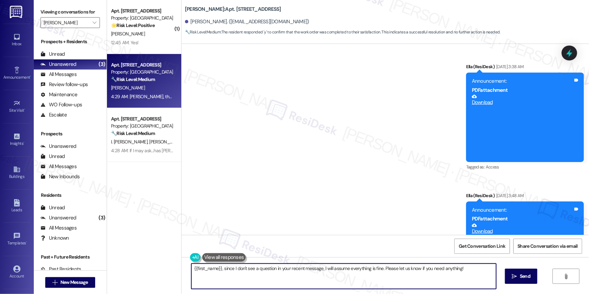
scroll to position [323, 0]
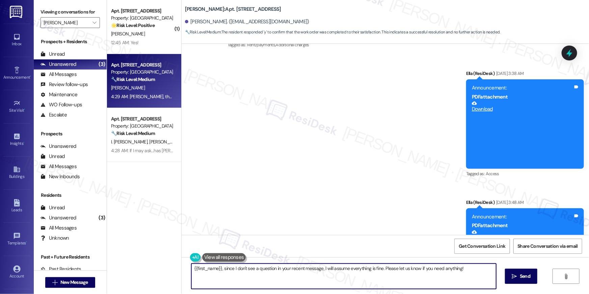
click at [359, 267] on textarea "{{first_name}}, since I don't see a question in your recent message, I will ass…" at bounding box center [343, 276] width 305 height 25
click at [369, 276] on textarea "{{first_name}}, since I don't see a question in your recent message, I will ass…" at bounding box center [343, 276] width 305 height 25
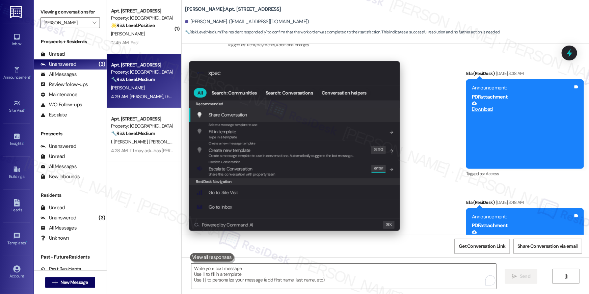
type input "xpect"
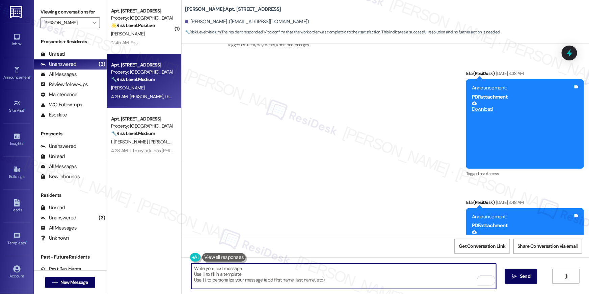
type textarea "If I may ask...has {{property}} lived up to your expectations?"
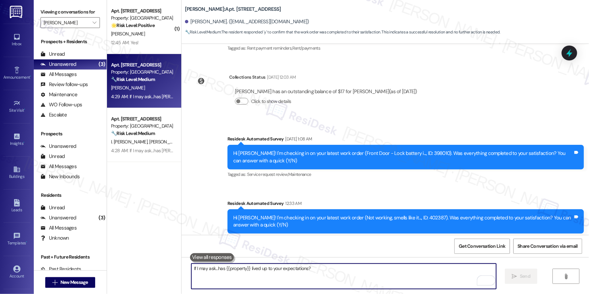
scroll to position [3032, 0]
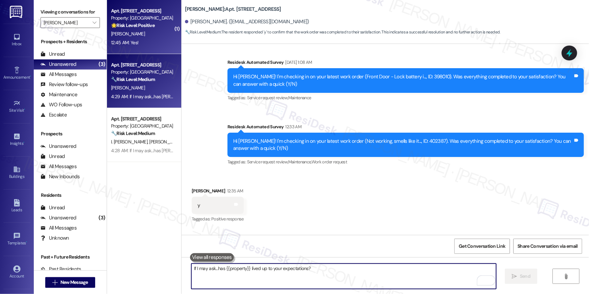
click at [153, 27] on div "🌟 Risk Level: Positive The resident responded positively to a check-in message,…" at bounding box center [142, 25] width 62 height 7
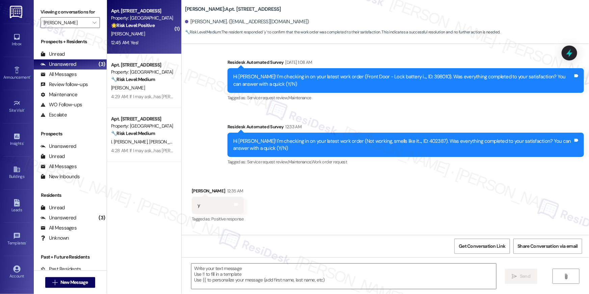
click at [154, 37] on div "[PERSON_NAME]" at bounding box center [142, 34] width 64 height 8
type textarea "Fetching suggested responses. Please feel free to read through the conversation…"
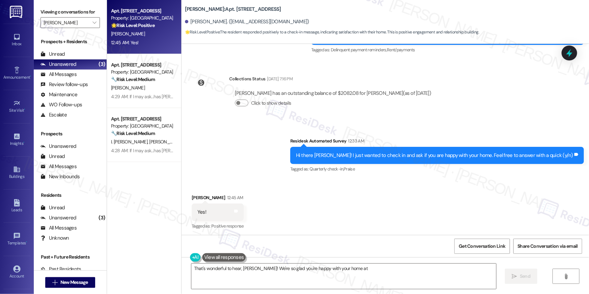
scroll to position [3613, 0]
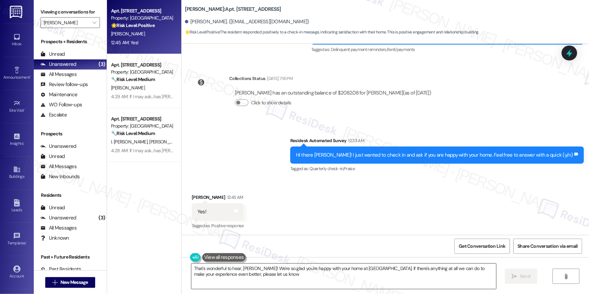
type textarea "That's wonderful to hear, [PERSON_NAME]! We're so glad you're happy with your h…"
click at [396, 283] on textarea "That's wonderful to hear, [PERSON_NAME]! We're so glad you're happy with your h…" at bounding box center [343, 276] width 305 height 25
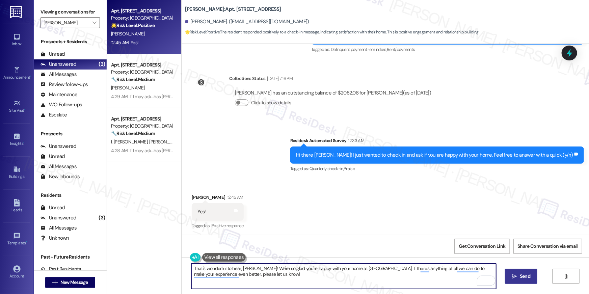
click at [512, 276] on icon "" at bounding box center [514, 276] width 5 height 5
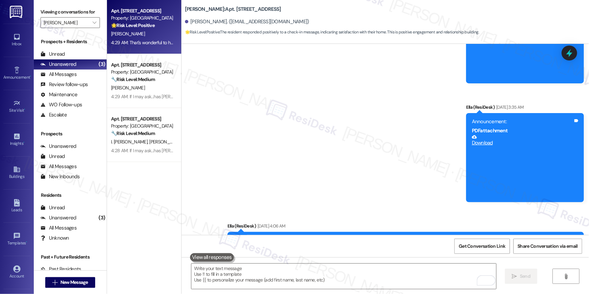
scroll to position [0, 0]
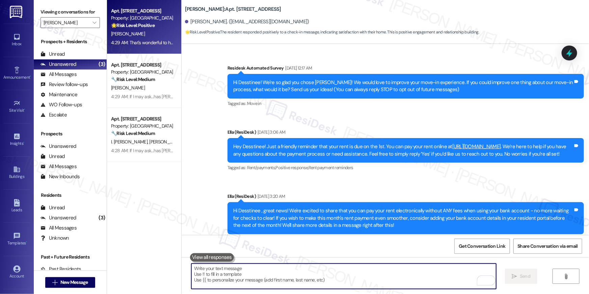
click at [415, 272] on textarea "To enrich screen reader interactions, please activate Accessibility in Grammarl…" at bounding box center [343, 276] width 305 height 25
paste textarea "When you have a moment, would you mind leaving us a quick Google Review? ⭐ It o…"
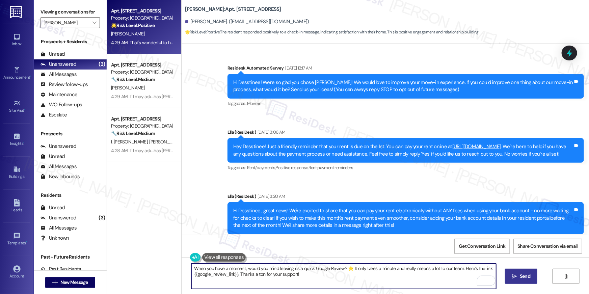
type textarea "When you have a moment, would you mind leaving us a quick Google Review? ⭐ It o…"
click at [520, 278] on span "Send" at bounding box center [525, 276] width 10 height 7
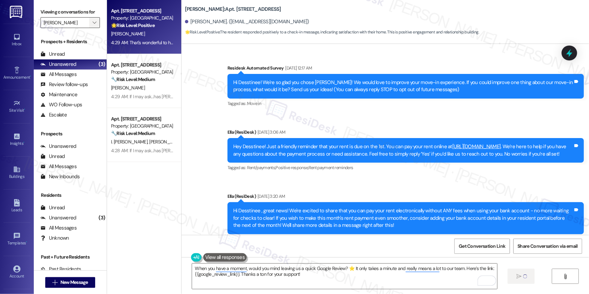
click at [93, 24] on icon "" at bounding box center [95, 22] width 4 height 5
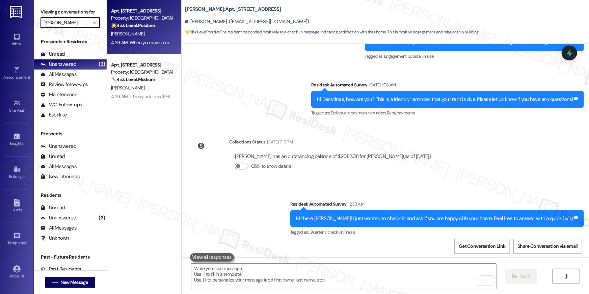
scroll to position [3613, 0]
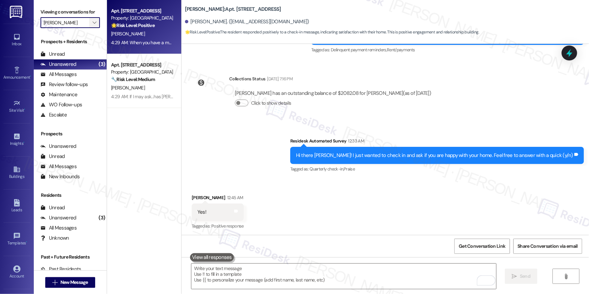
click at [91, 23] on span "" at bounding box center [94, 22] width 6 height 11
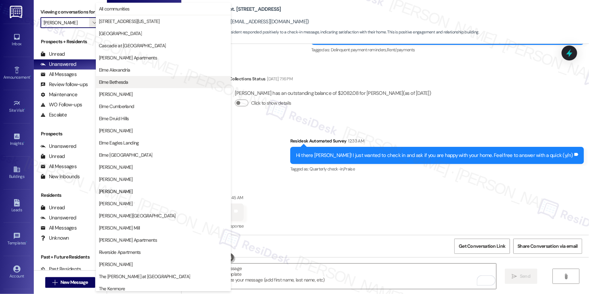
scroll to position [64, 0]
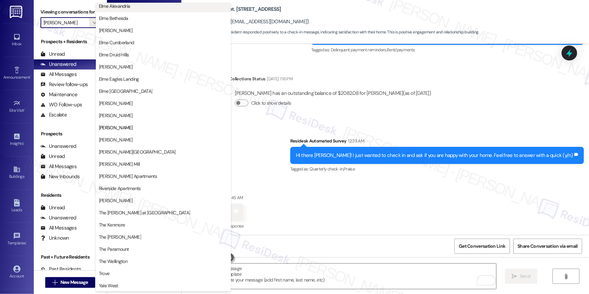
click at [113, 10] on button "Elme Alexandria" at bounding box center [163, 6] width 135 height 12
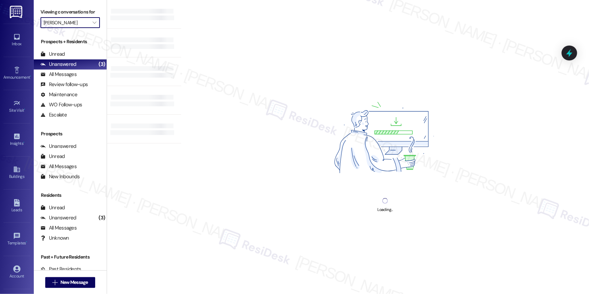
type input "Elme Alexandria"
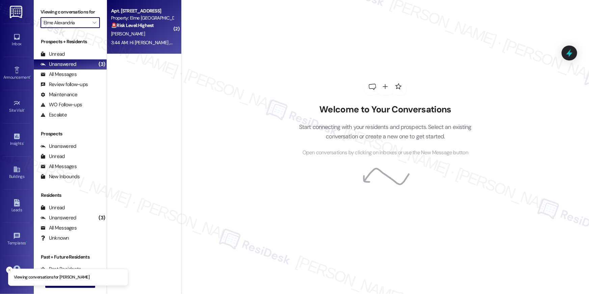
click at [145, 33] on div "[PERSON_NAME]" at bounding box center [142, 34] width 64 height 8
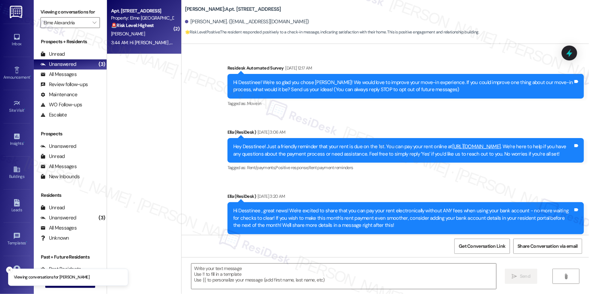
click at [152, 36] on div "[PERSON_NAME]" at bounding box center [142, 34] width 64 height 8
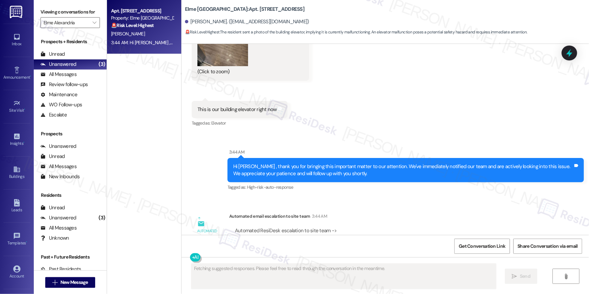
scroll to position [4175, 0]
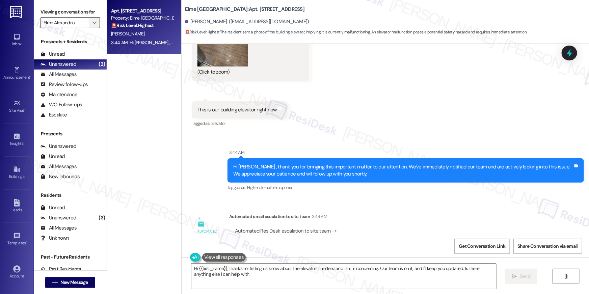
type textarea "Hi {{first_name}}, thanks for letting us know about the elevator! I understand …"
click at [91, 20] on span "" at bounding box center [94, 22] width 6 height 11
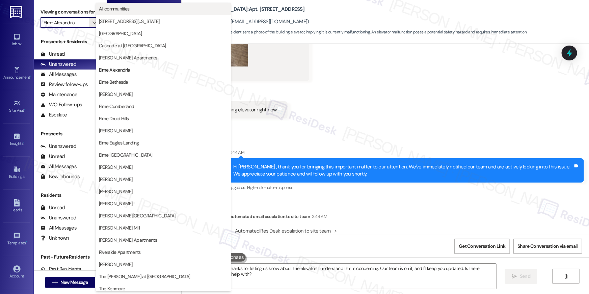
click at [122, 8] on span "All communities" at bounding box center [114, 8] width 31 height 7
